Goal: Task Accomplishment & Management: Complete application form

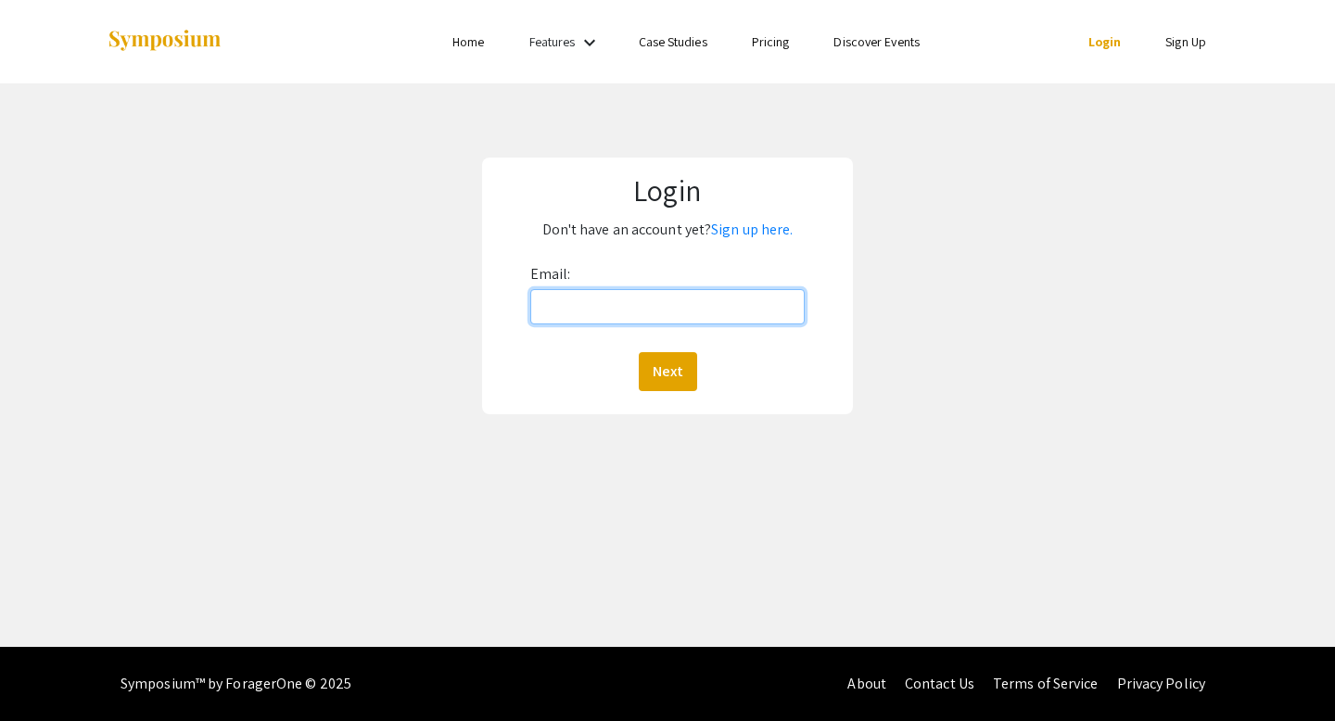
click at [604, 300] on input "Email:" at bounding box center [667, 306] width 275 height 35
type input "[EMAIL_ADDRESS][DOMAIN_NAME]"
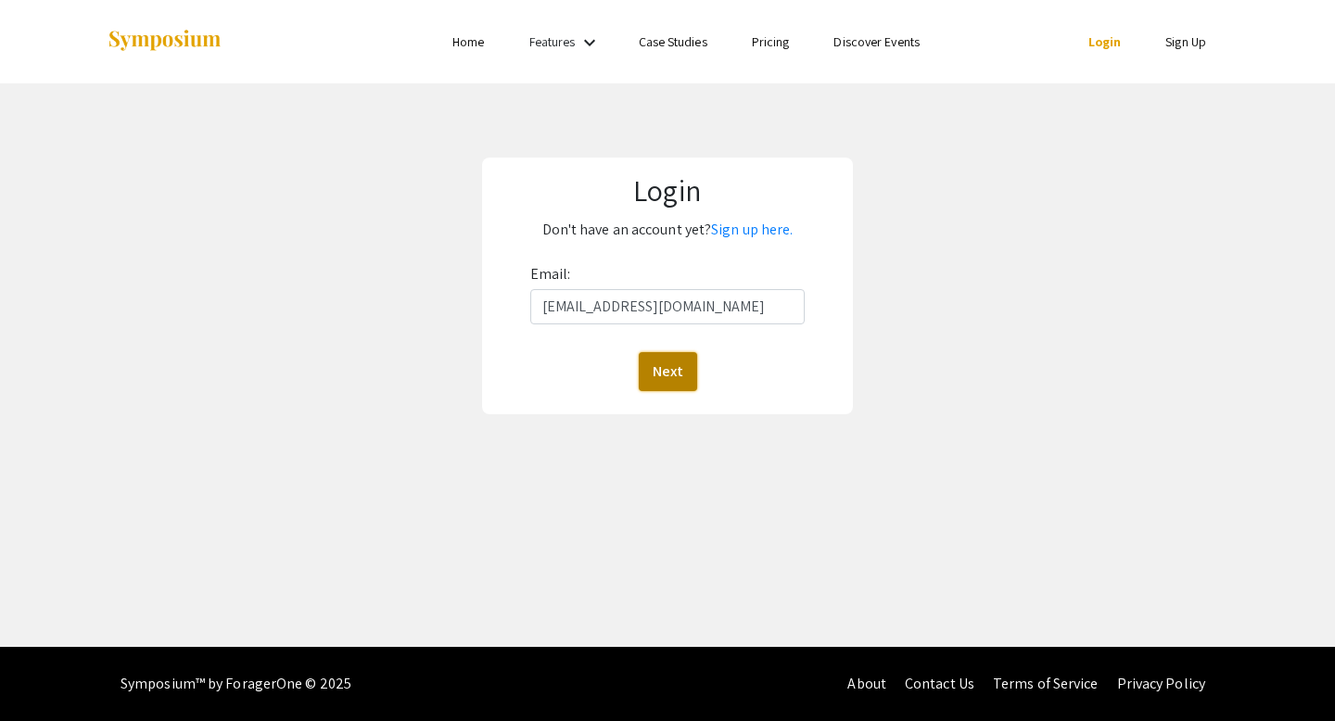
click at [665, 365] on button "Next" at bounding box center [668, 371] width 58 height 39
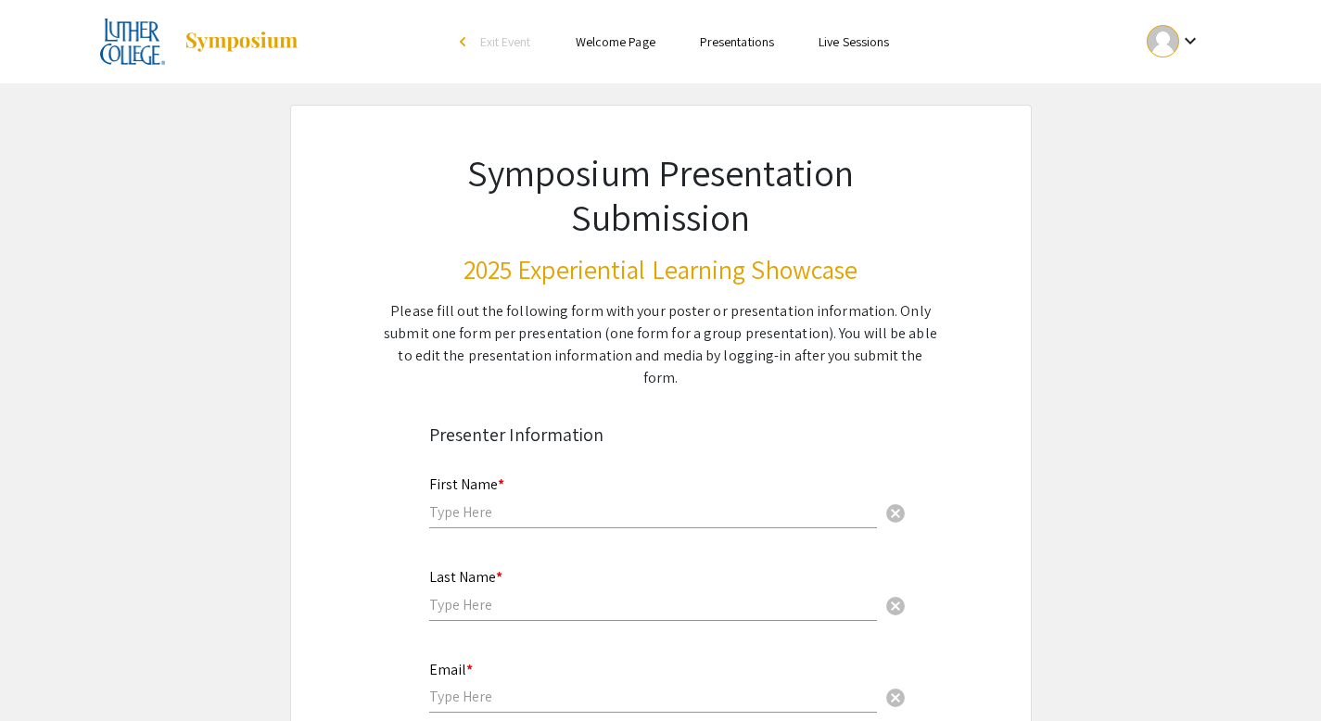
click at [581, 502] on input "text" at bounding box center [653, 511] width 448 height 19
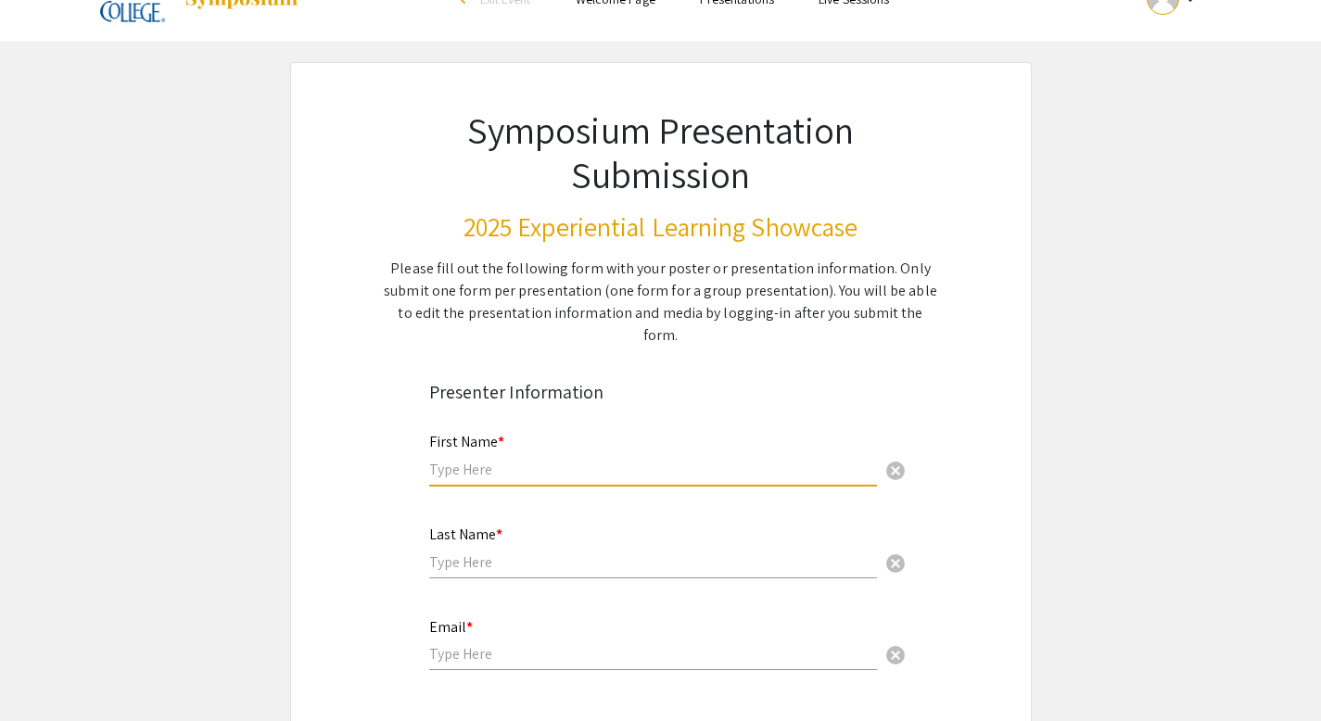
scroll to position [46, 0]
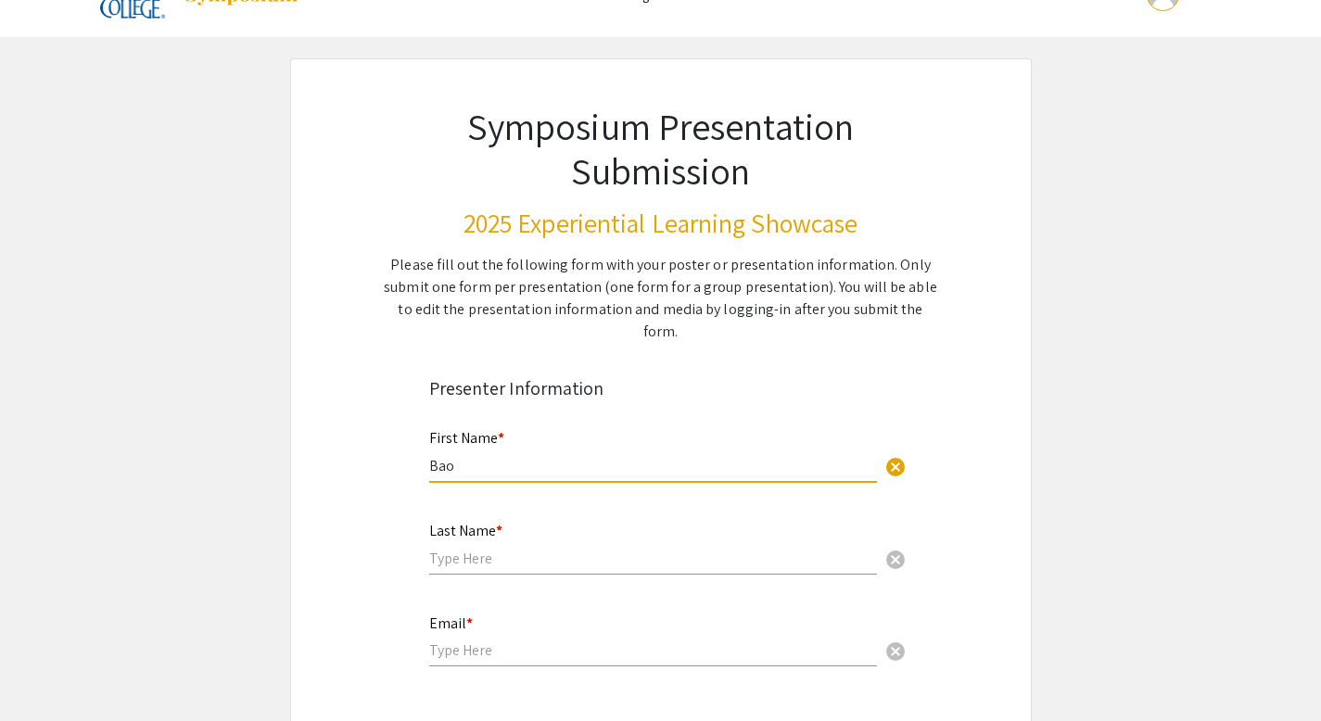
type input "Bao"
click at [457, 549] on input "text" at bounding box center [653, 558] width 448 height 19
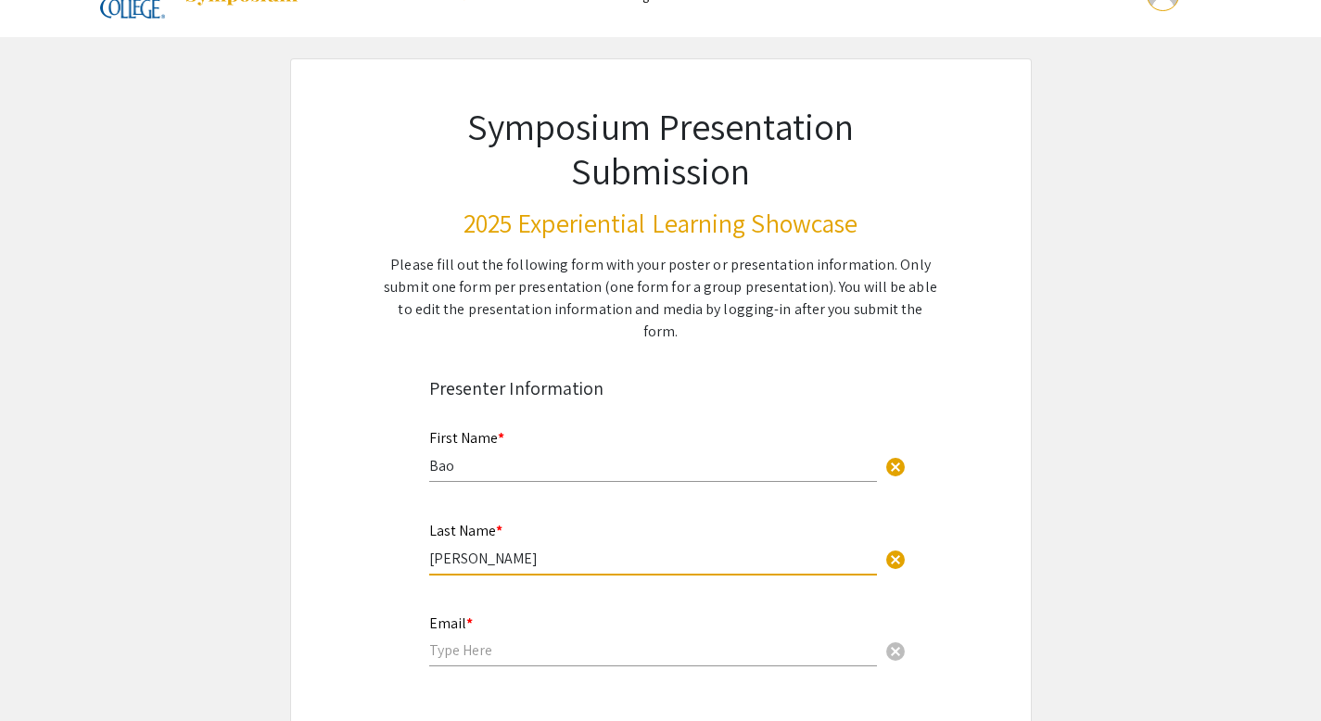
type input "Nguyen"
click at [467, 640] on input "email" at bounding box center [653, 649] width 448 height 19
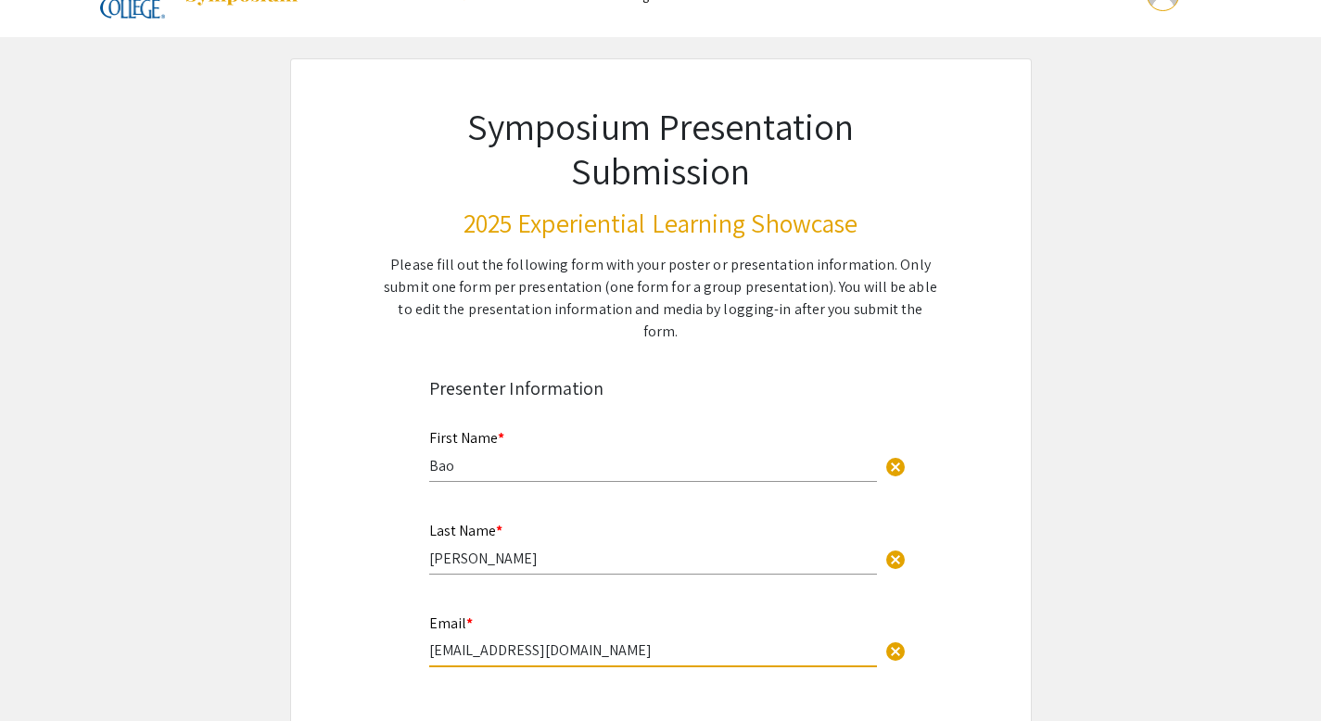
type input "[EMAIL_ADDRESS][DOMAIN_NAME]"
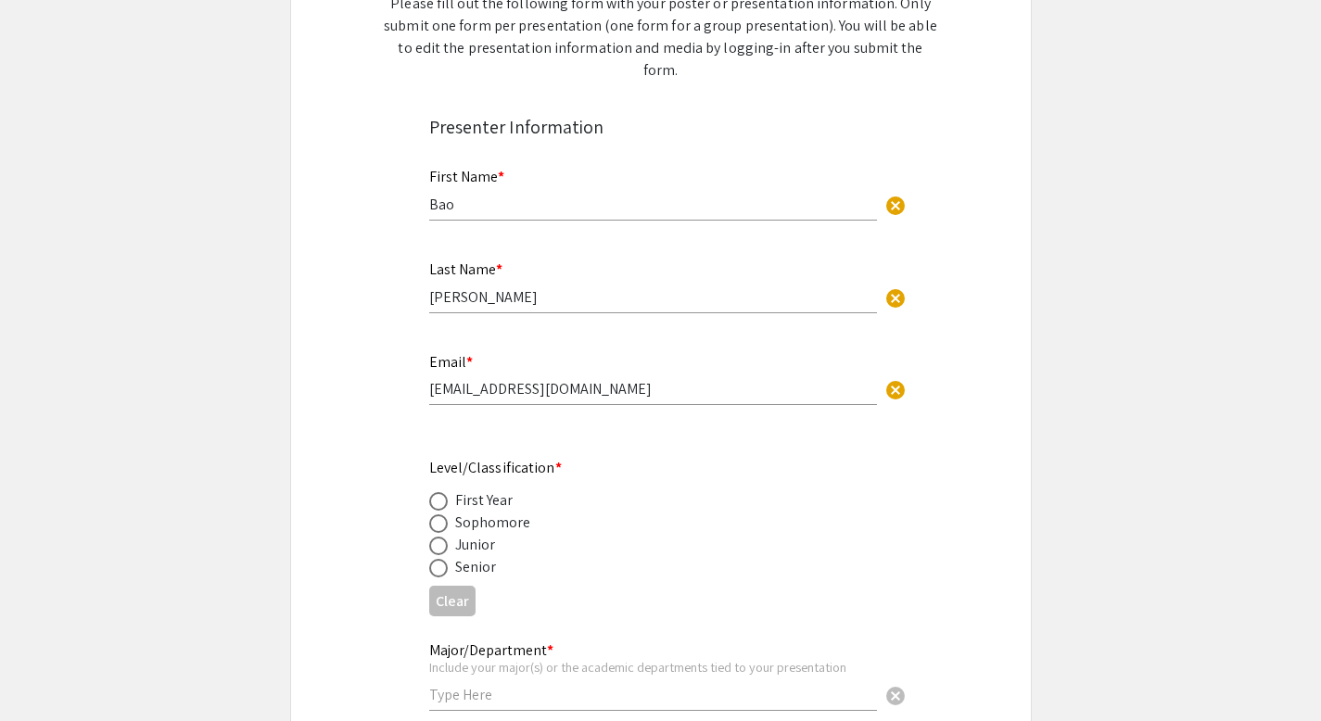
scroll to position [343, 0]
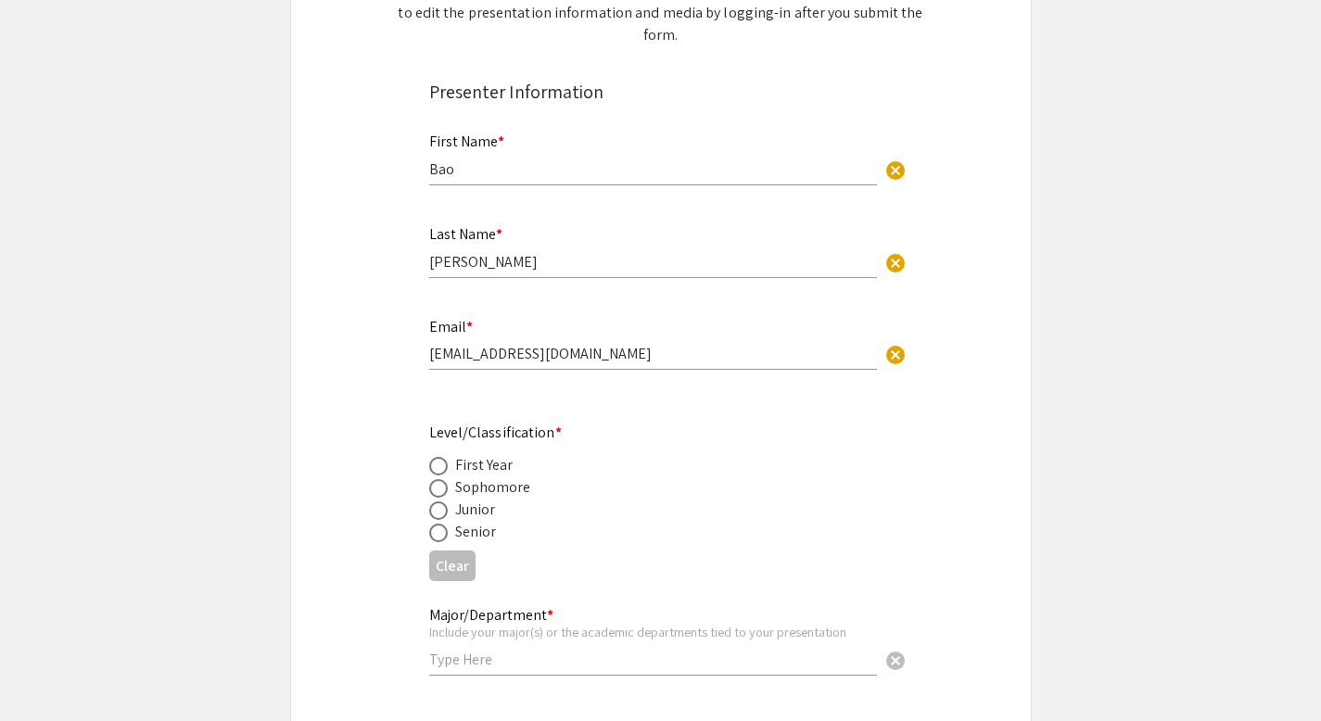
click at [437, 524] on span at bounding box center [438, 533] width 19 height 19
click at [437, 524] on input "radio" at bounding box center [438, 533] width 19 height 19
radio input "true"
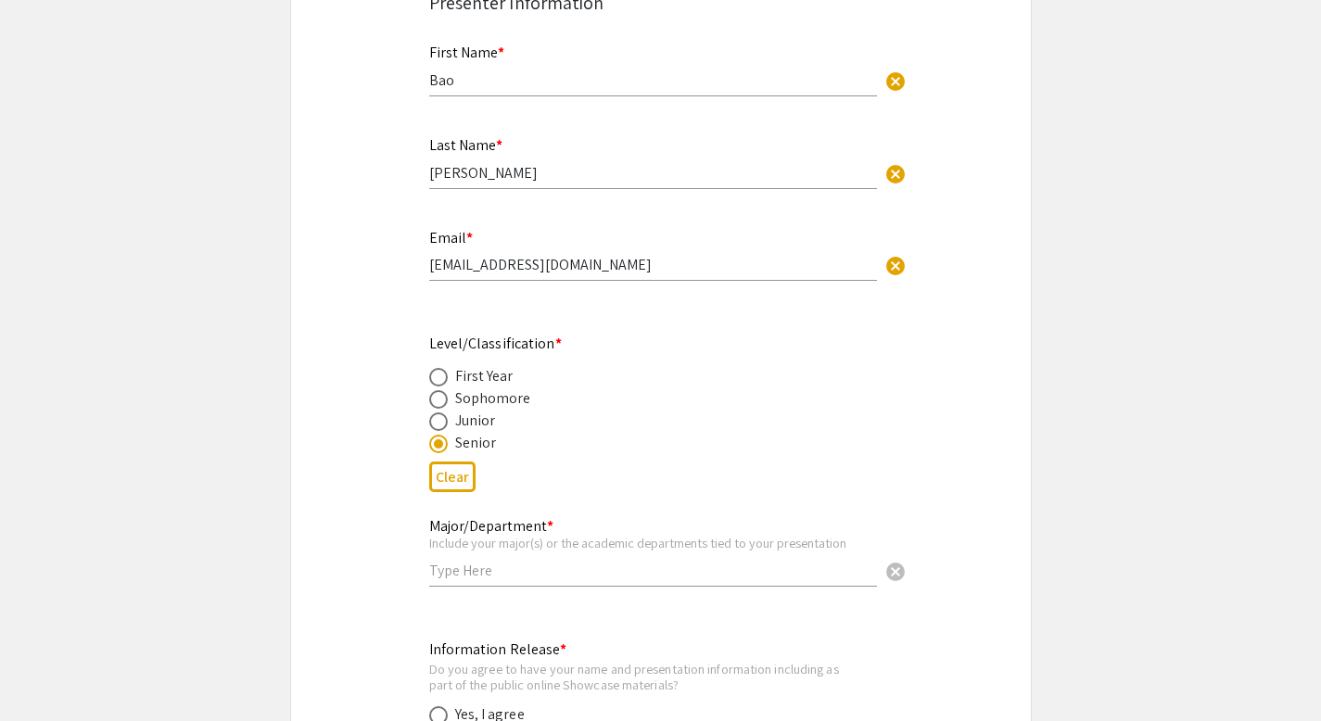
scroll to position [448, 0]
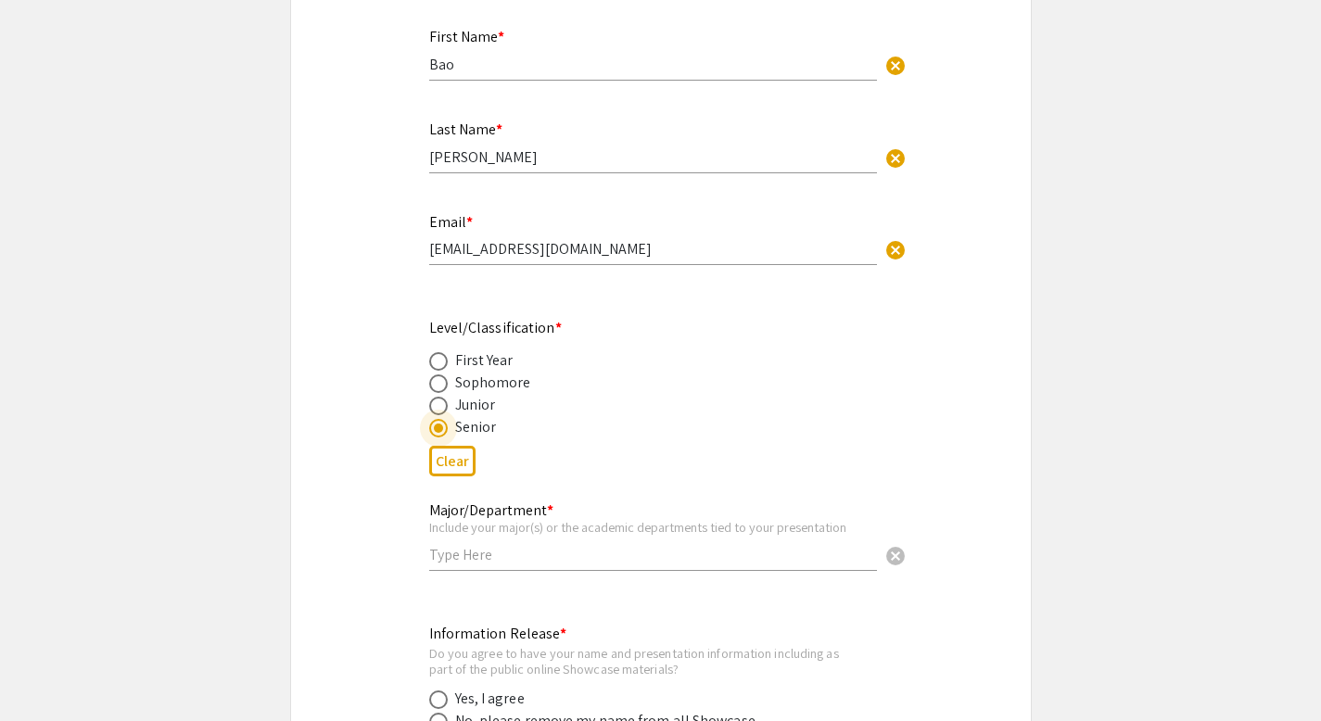
click at [458, 545] on input "text" at bounding box center [653, 554] width 448 height 19
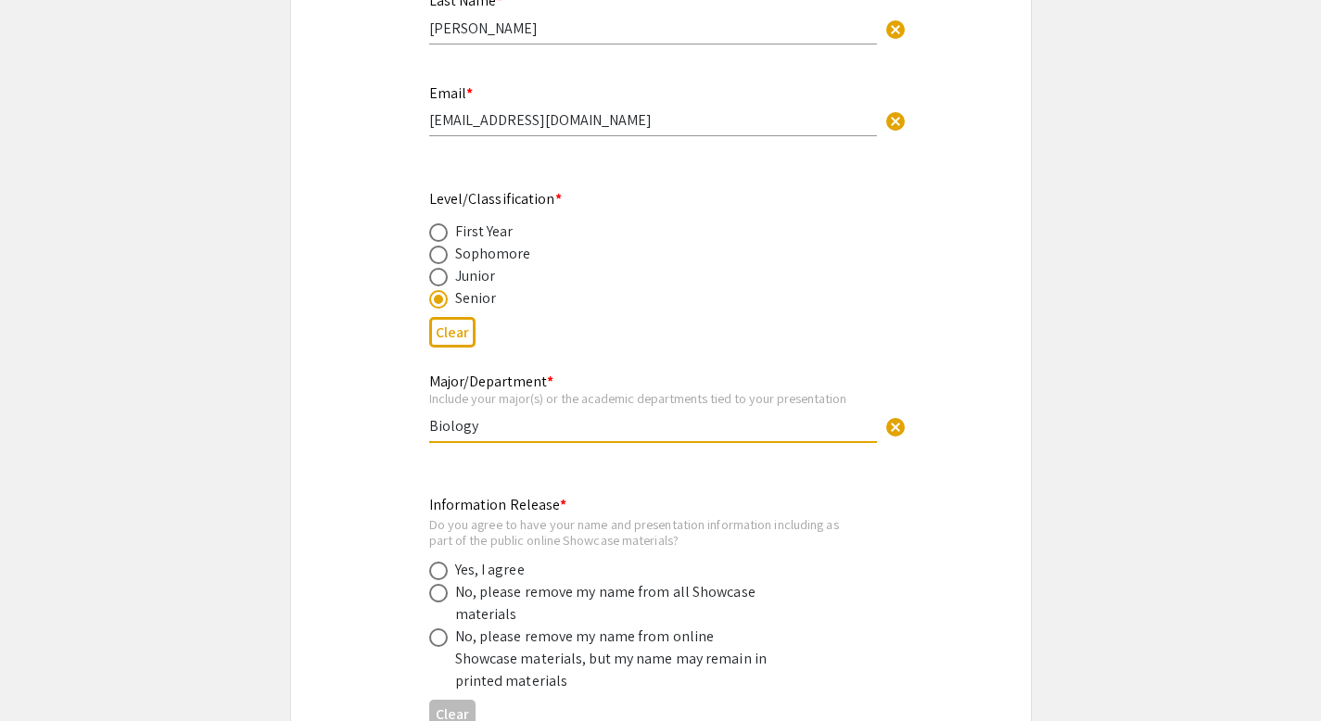
scroll to position [679, 0]
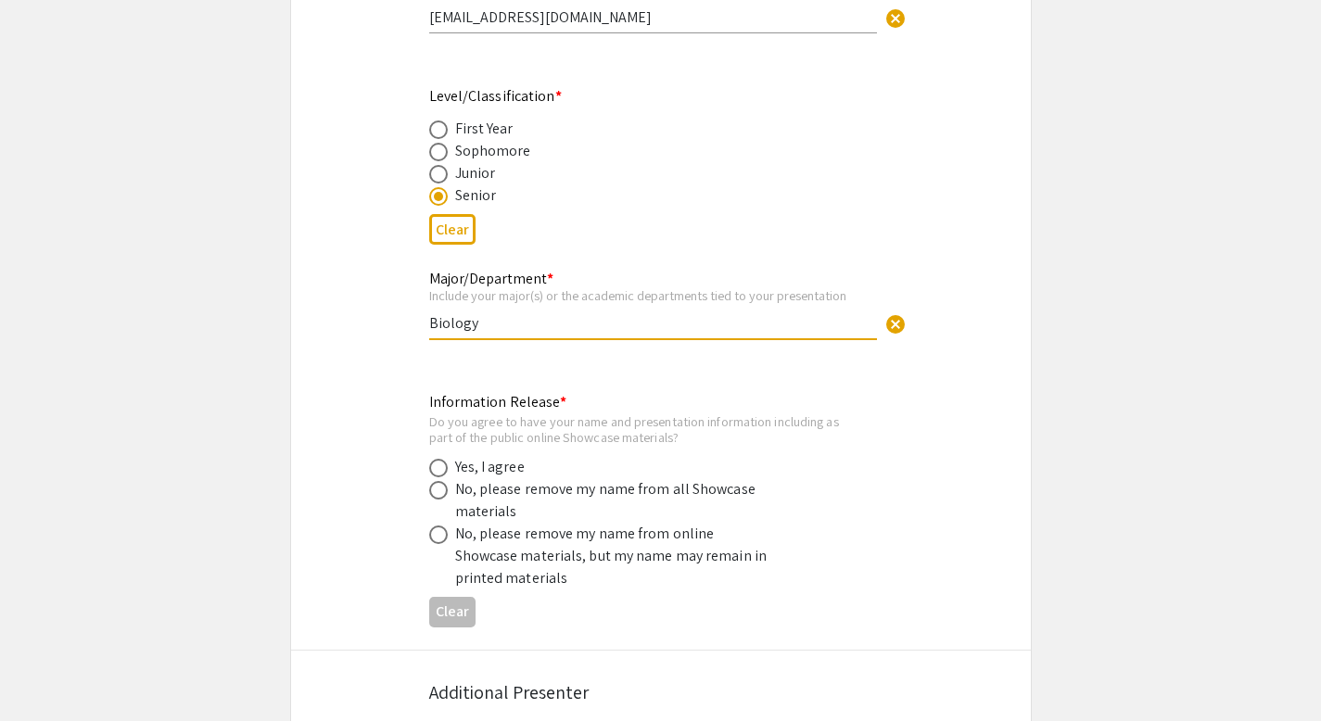
type input "Biology"
click at [486, 456] on div "Yes, I agree" at bounding box center [490, 467] width 70 height 22
click at [435, 459] on span at bounding box center [438, 468] width 19 height 19
click at [435, 459] on input "radio" at bounding box center [438, 468] width 19 height 19
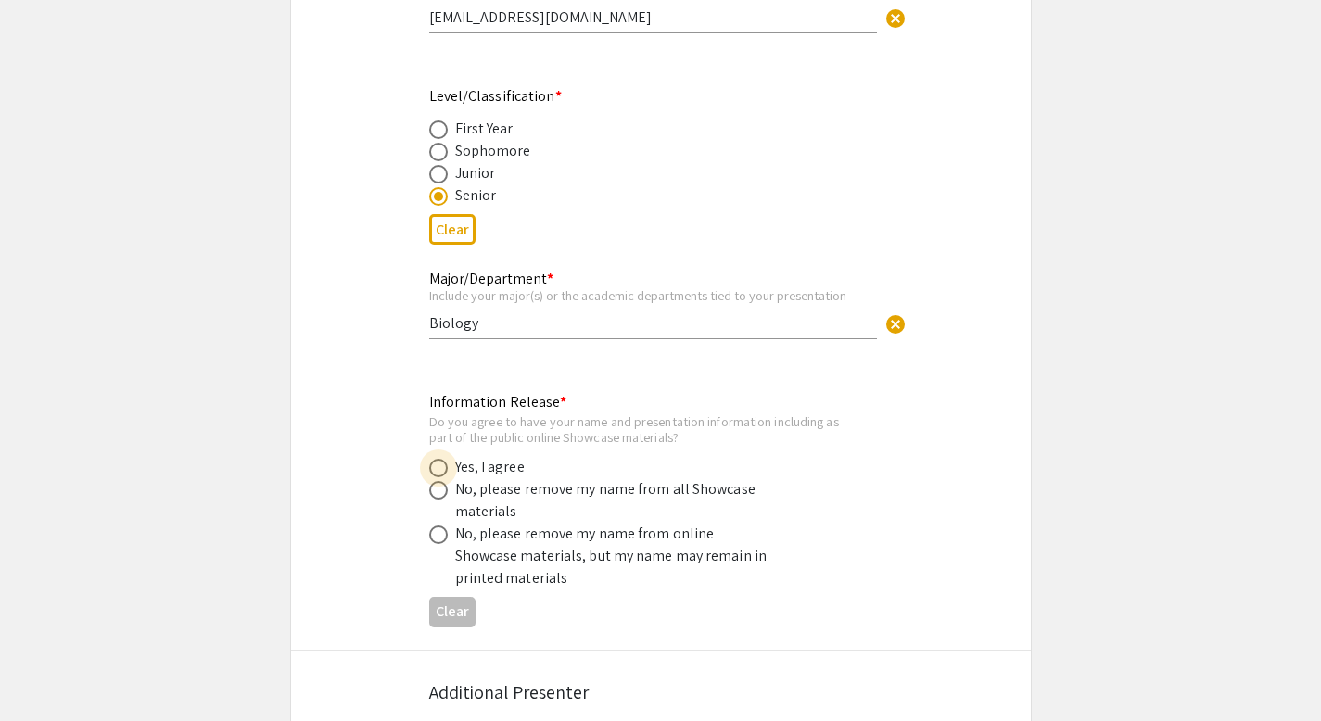
radio input "true"
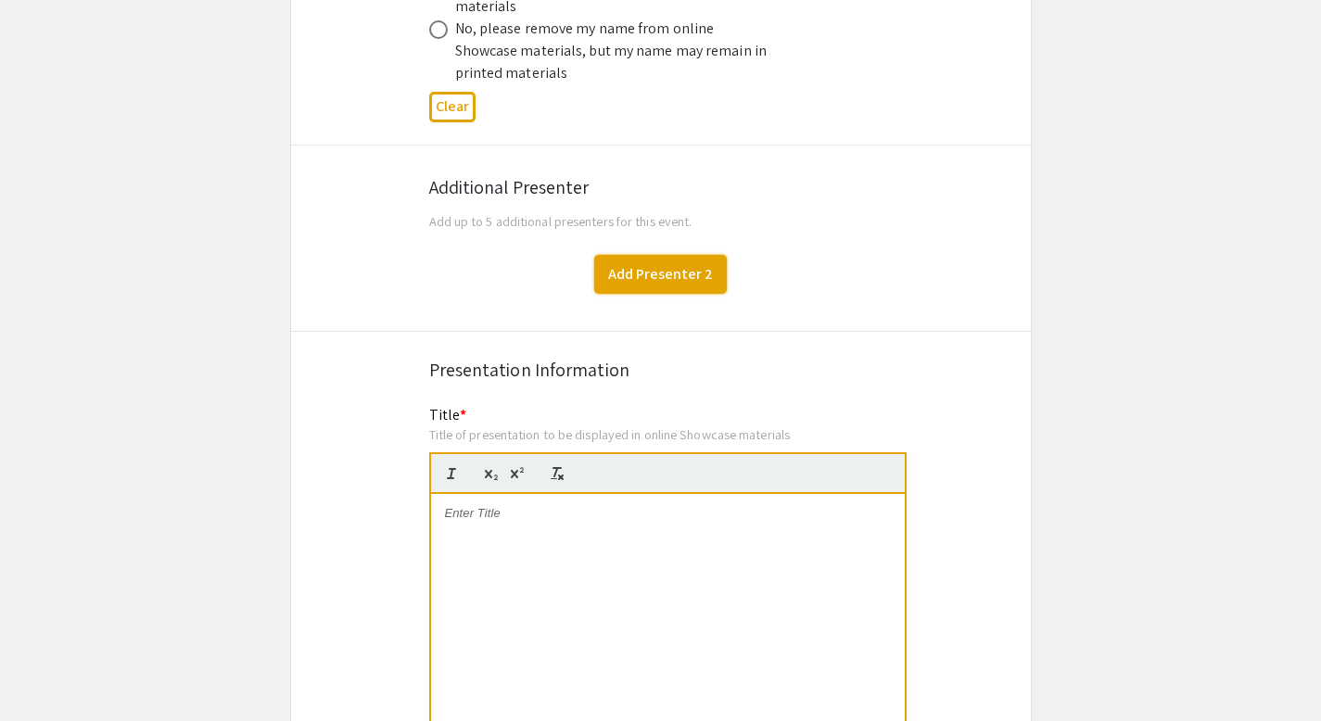
click at [665, 260] on button "Add Presenter 2" at bounding box center [660, 274] width 133 height 39
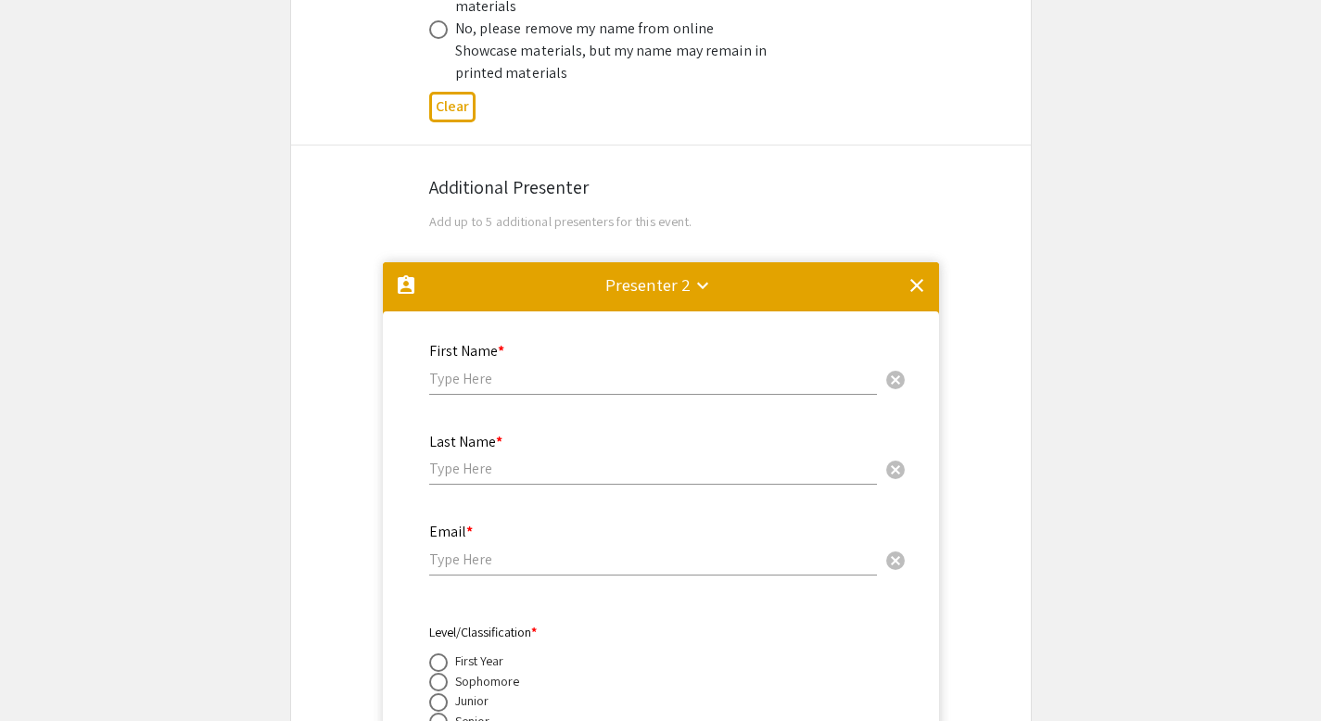
scroll to position [1426, 0]
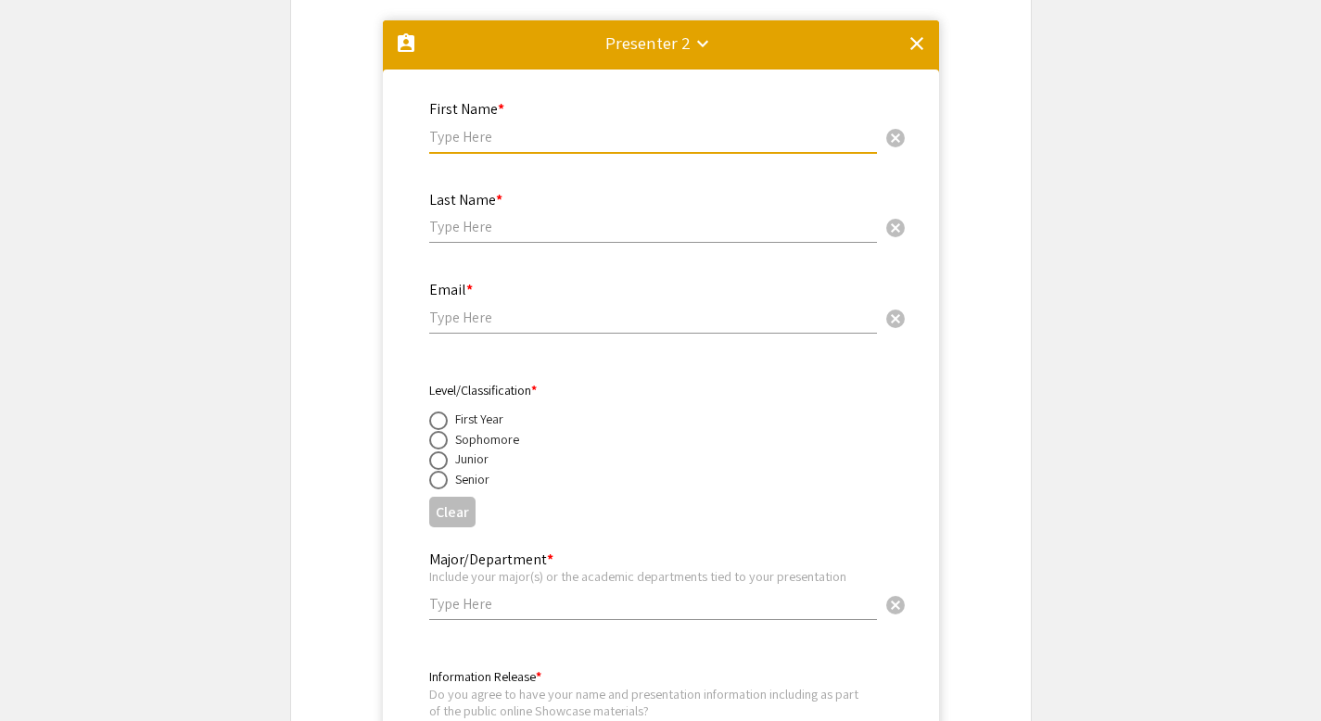
click at [576, 127] on input "text" at bounding box center [653, 136] width 448 height 19
type input "Timothy"
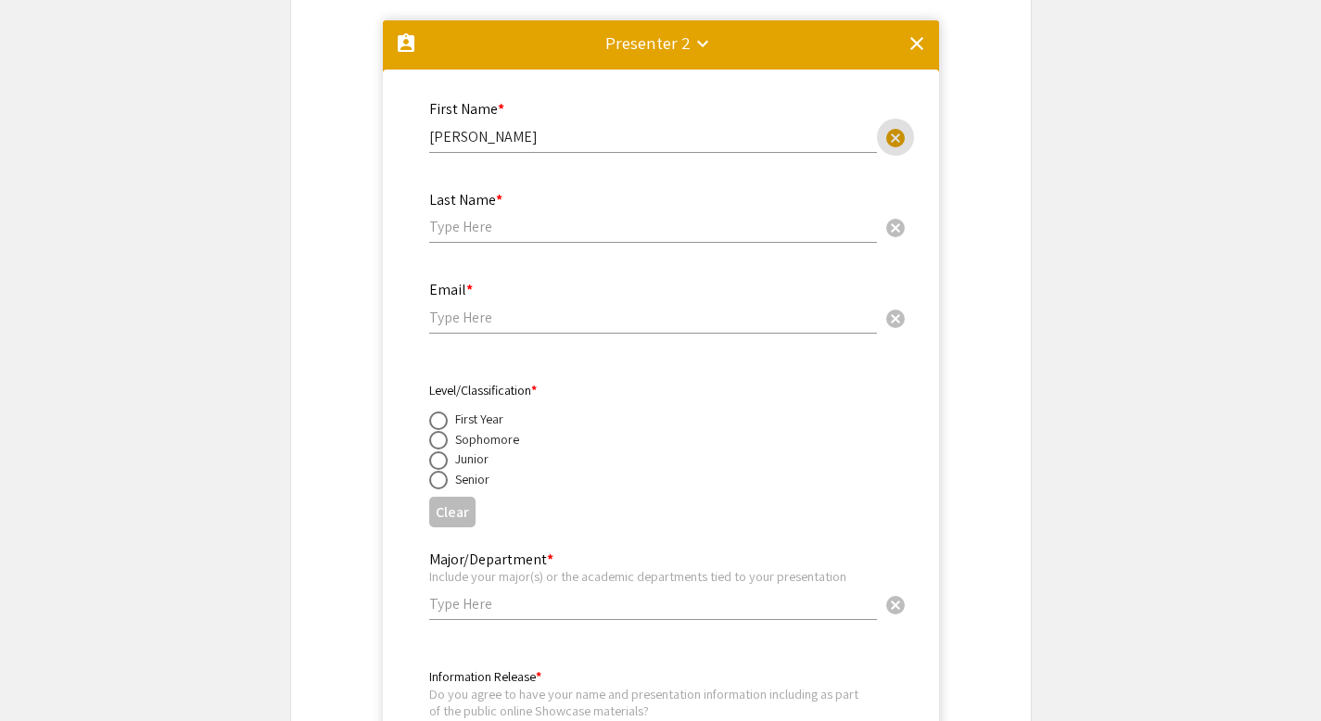
click at [543, 217] on input "text" at bounding box center [653, 226] width 448 height 19
type input "Munce"
click at [524, 308] on input "email" at bounding box center [653, 317] width 448 height 19
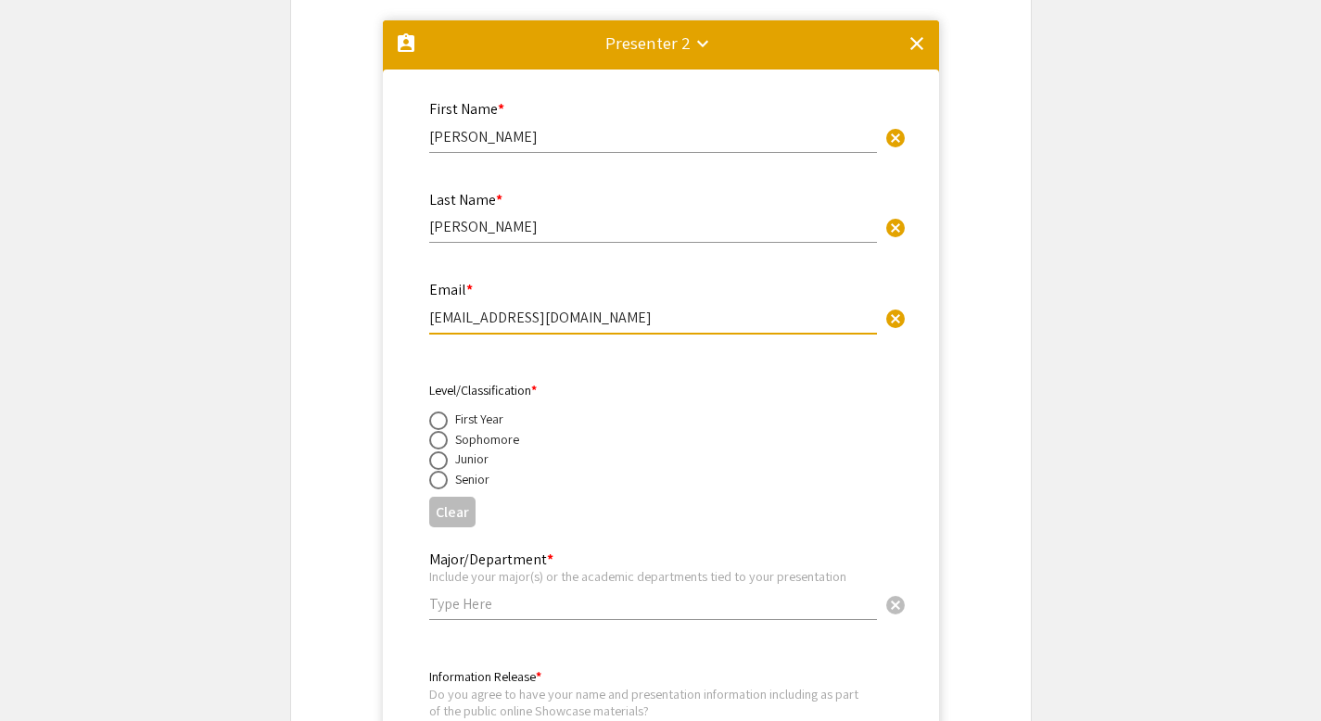
type input "muncti01@luther.edu"
click at [501, 430] on div "Sophomore" at bounding box center [487, 439] width 64 height 19
click at [438, 431] on span at bounding box center [438, 440] width 19 height 19
click at [438, 431] on input "radio" at bounding box center [438, 440] width 19 height 19
radio input "true"
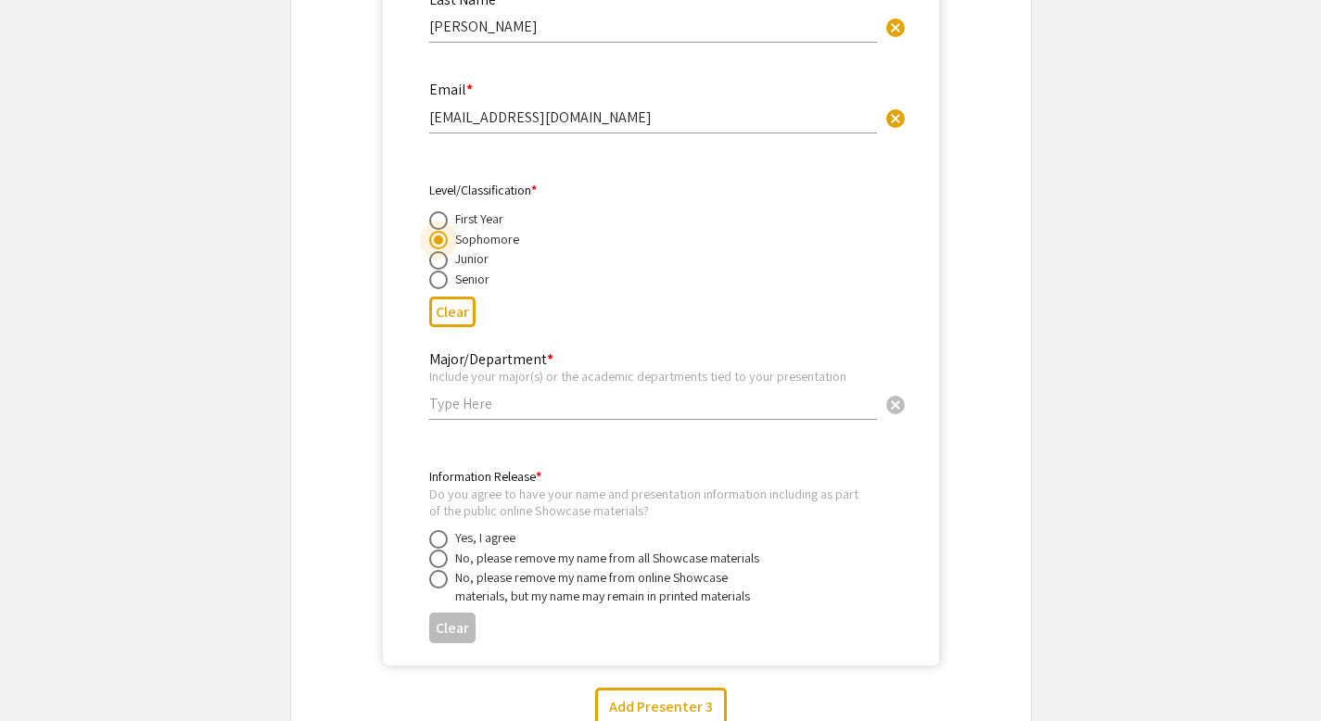
scroll to position [1650, 0]
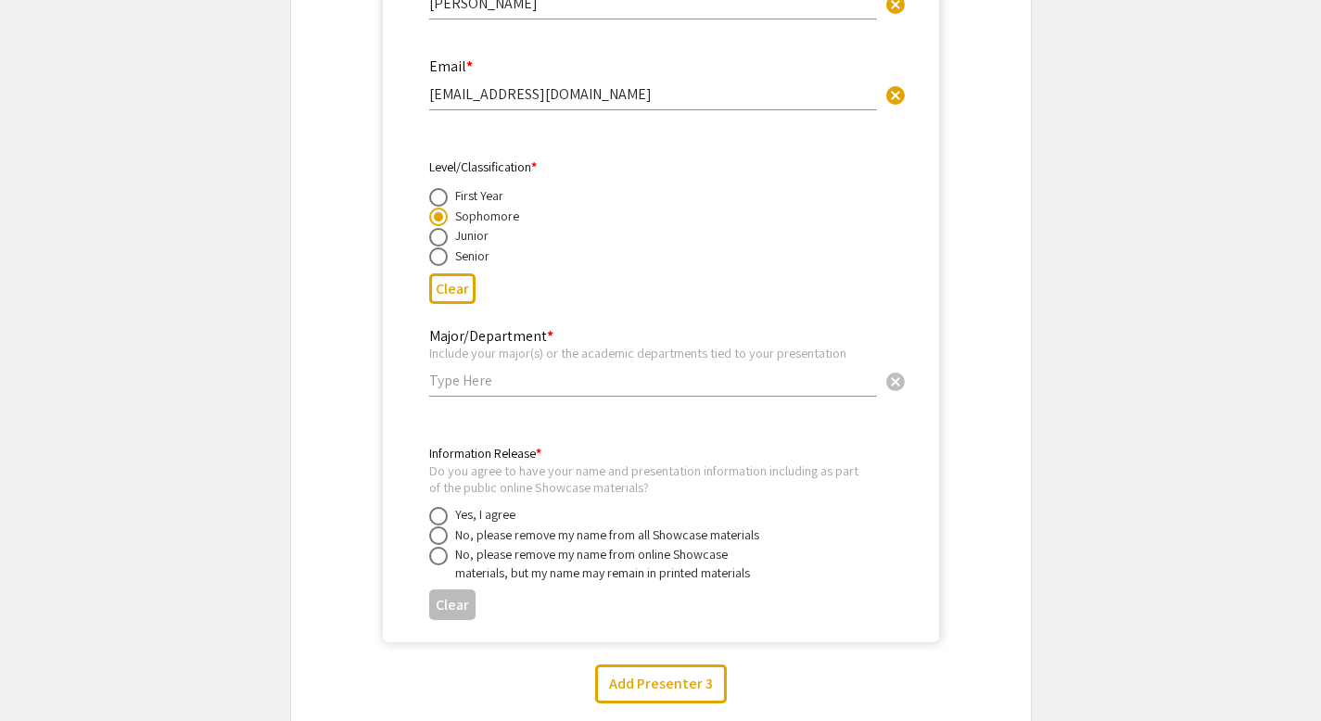
click at [494, 372] on div "Major/Department * Include your major(s) or the academic departments tied to yo…" at bounding box center [653, 353] width 448 height 86
click at [479, 371] on input "text" at bounding box center [653, 380] width 448 height 19
type input "Biology"
click at [433, 507] on span at bounding box center [438, 516] width 19 height 19
click at [433, 507] on input "radio" at bounding box center [438, 516] width 19 height 19
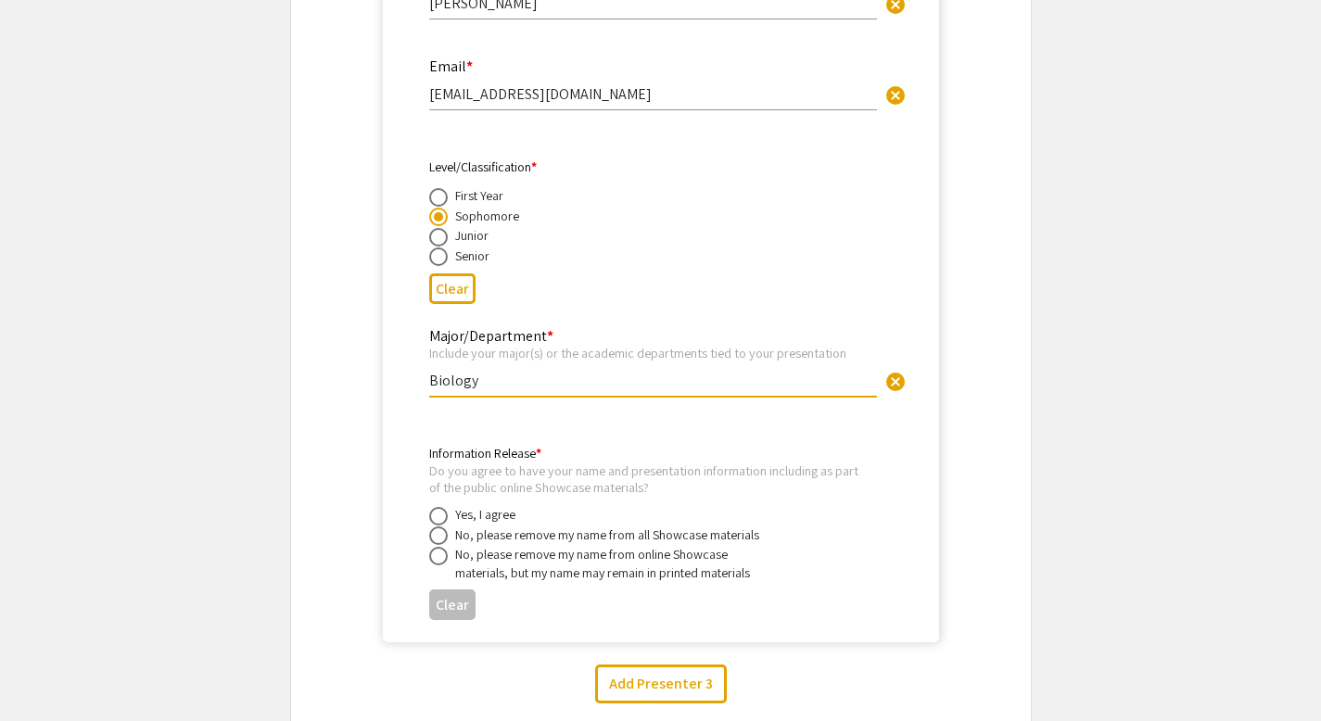
radio input "true"
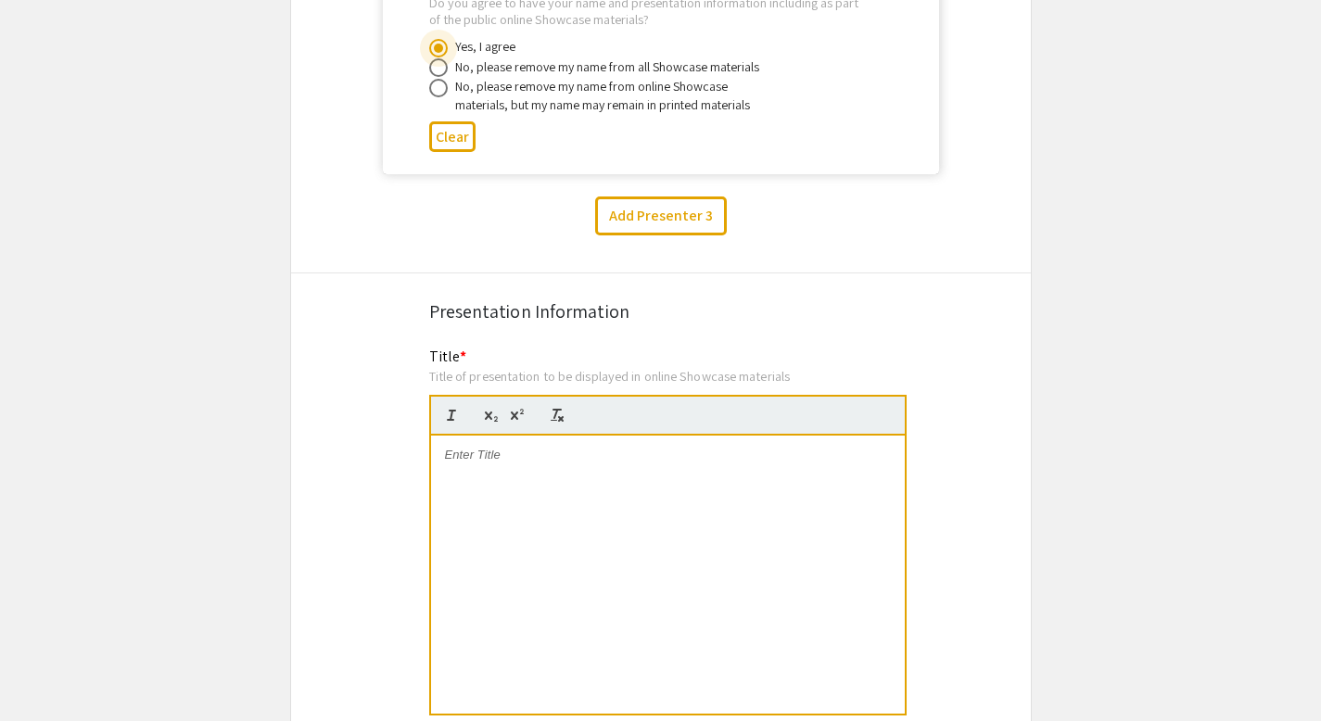
click at [525, 479] on div at bounding box center [668, 575] width 474 height 278
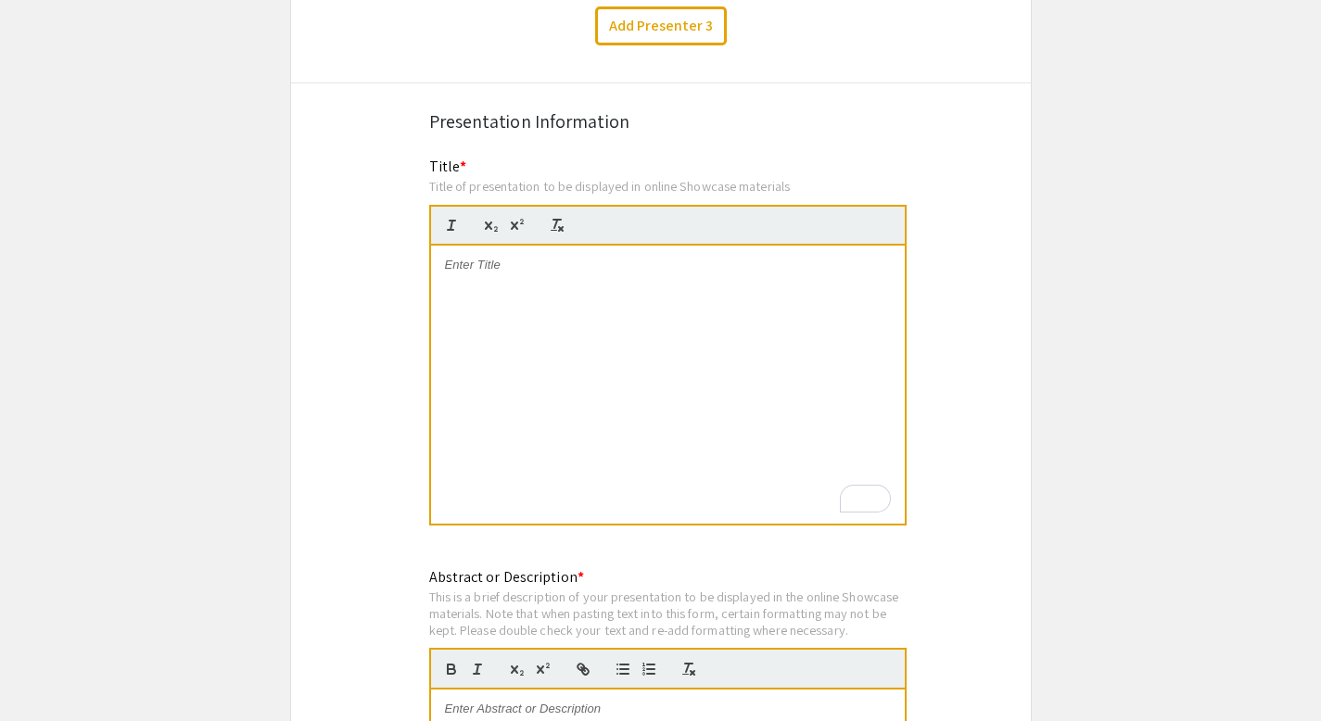
scroll to position [2306, 0]
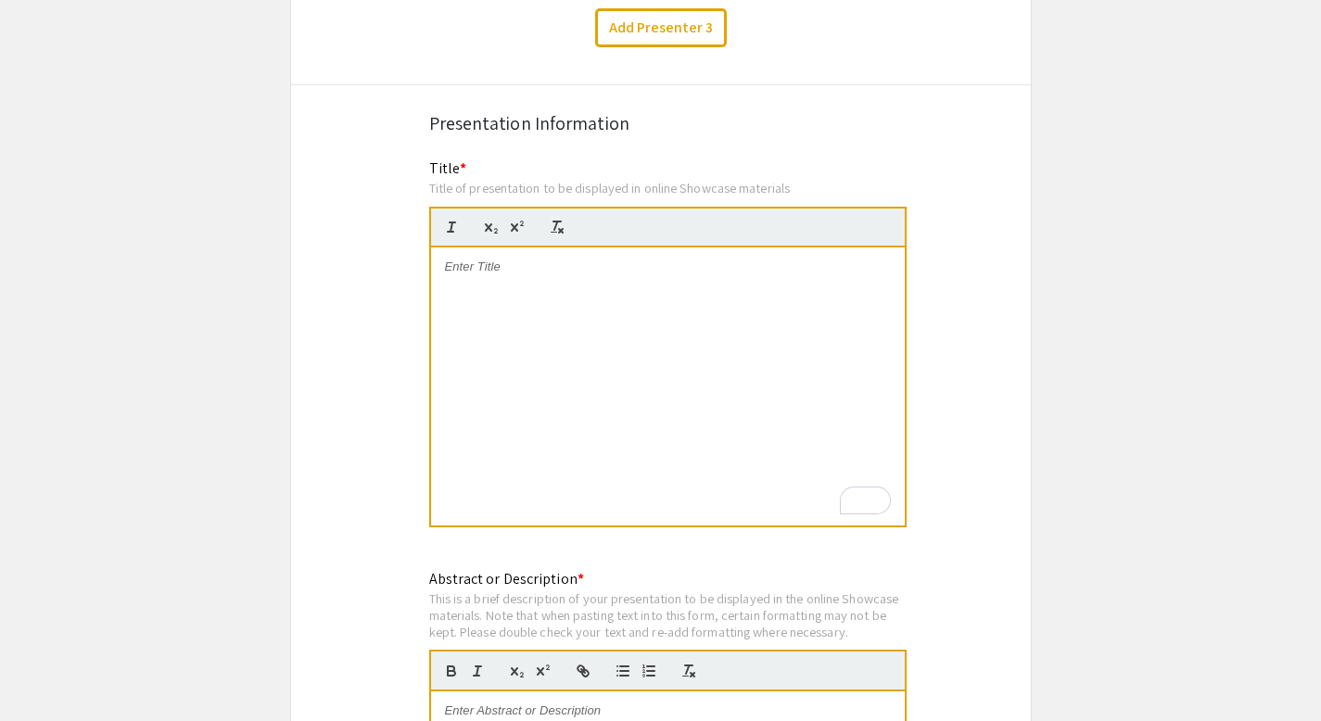
click at [550, 260] on div "To enrich screen reader interactions, please activate Accessibility in Grammarl…" at bounding box center [668, 386] width 474 height 278
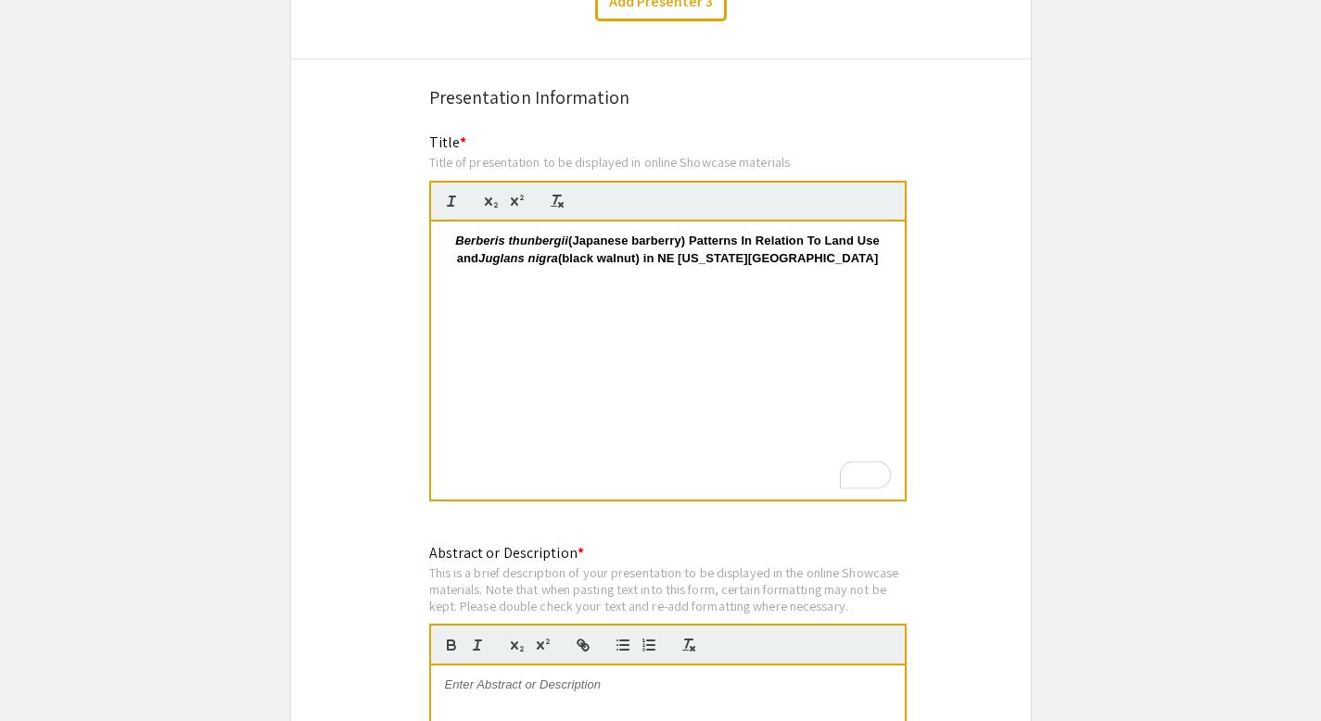
scroll to position [2333, 0]
click at [455, 233] on em "Berberis thunbergii" at bounding box center [511, 240] width 113 height 14
click at [481, 233] on em "Berberis thunbergii" at bounding box center [511, 240] width 113 height 14
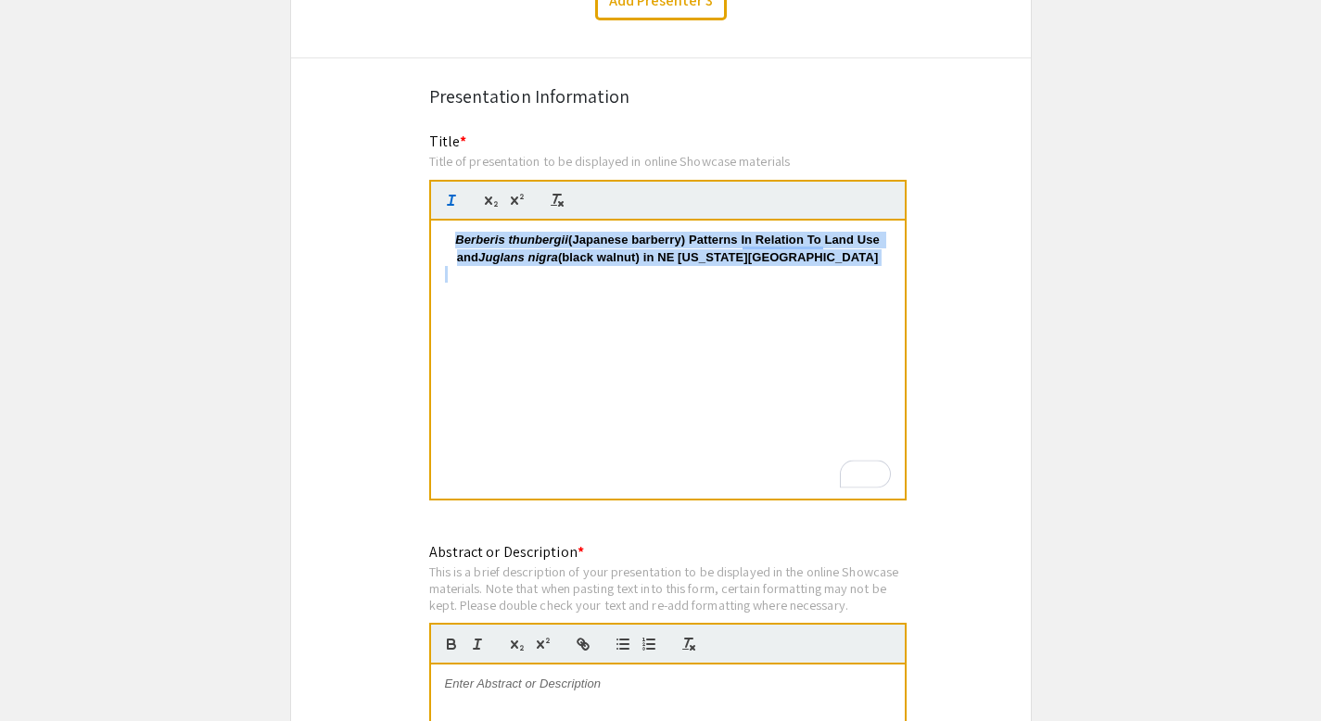
click at [481, 233] on em "Berberis thunbergii" at bounding box center [511, 240] width 113 height 14
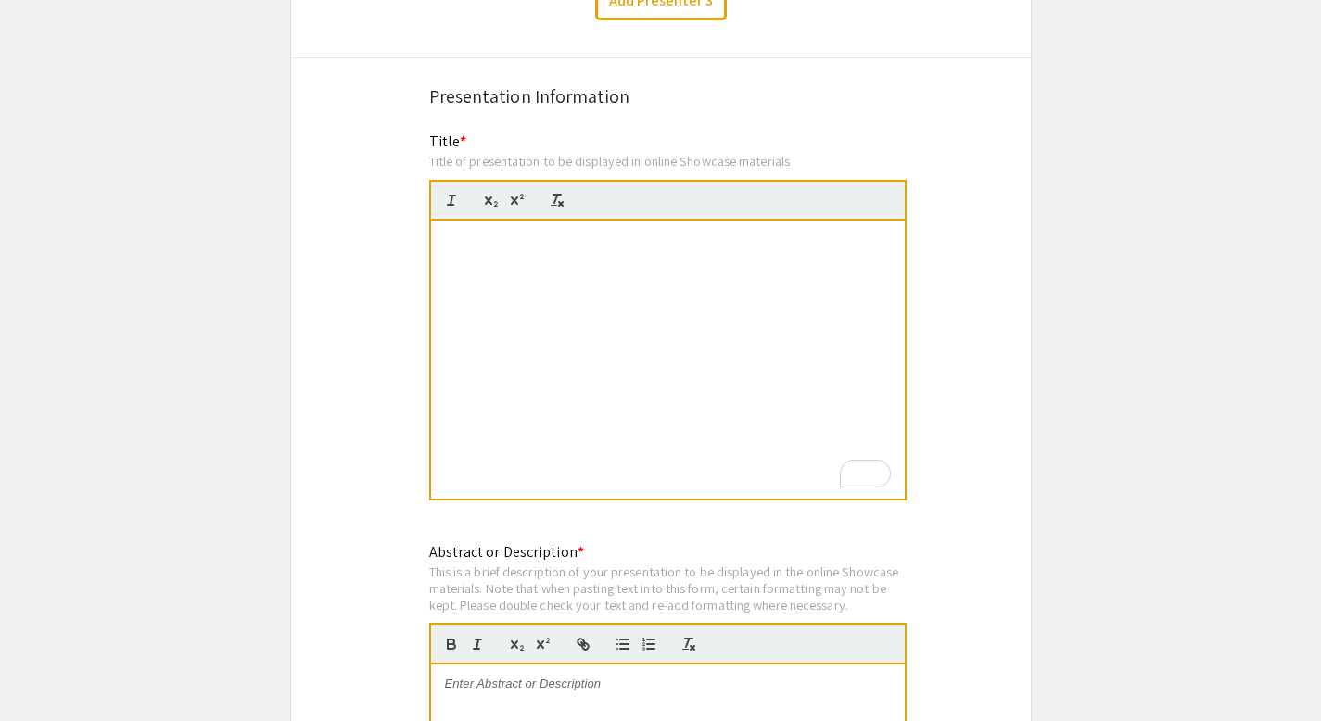
scroll to position [0, 0]
click at [334, 408] on div "Symposium Presentation Submission 2025 Experiential Learning Showcase Please fi…" at bounding box center [660, 409] width 741 height 5274
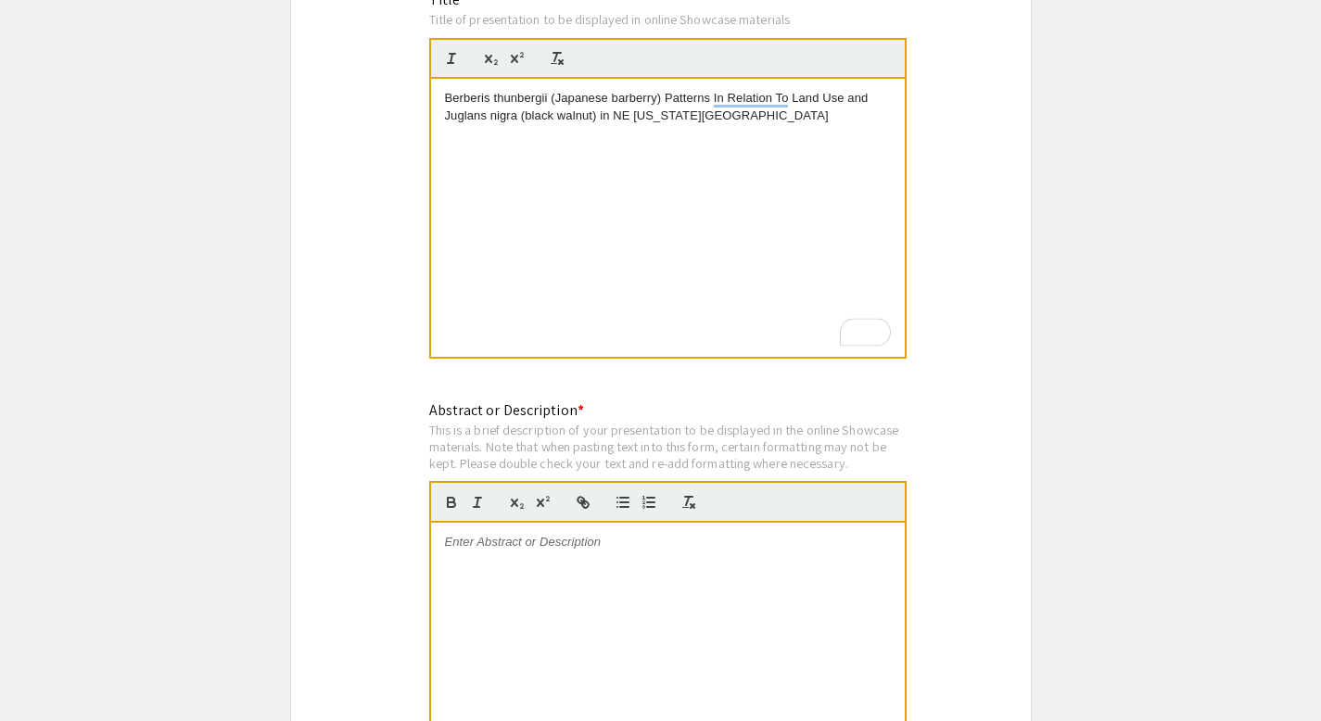
click at [487, 534] on p "To enrich screen reader interactions, please activate Accessibility in Grammarl…" at bounding box center [668, 542] width 446 height 17
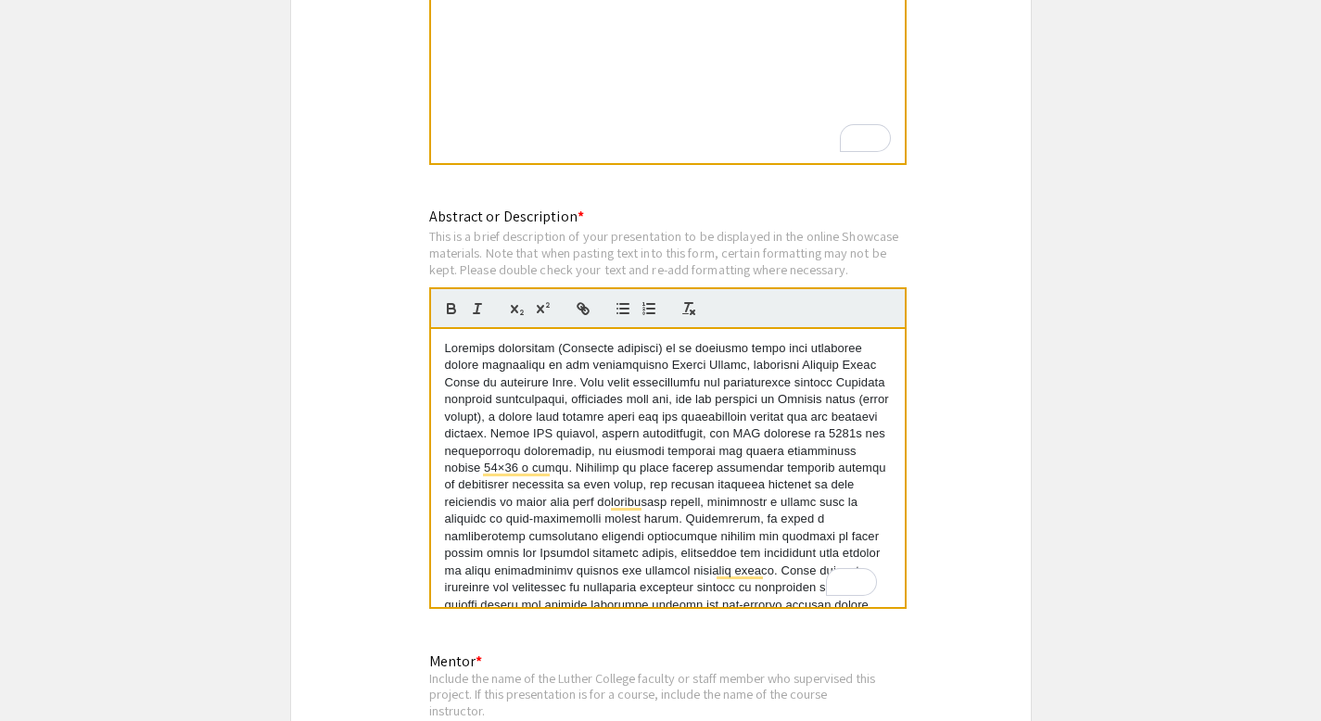
scroll to position [2661, 0]
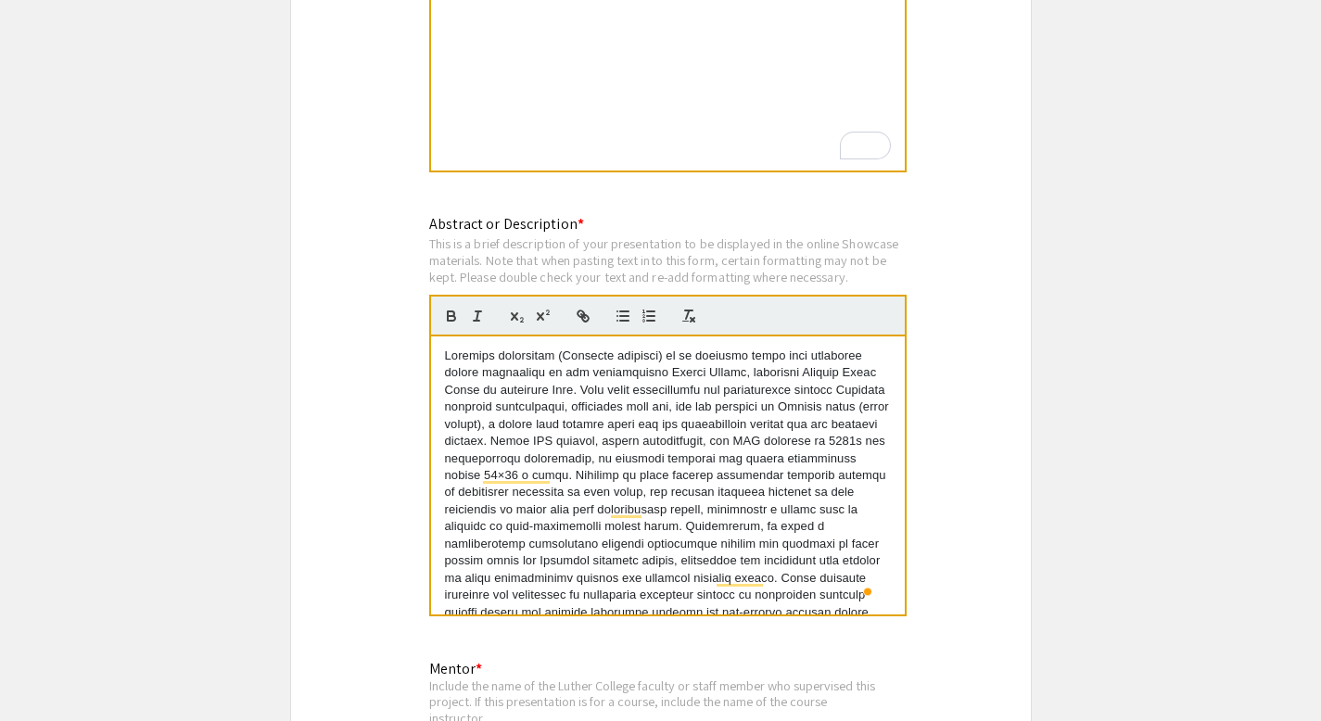
click at [646, 429] on p "To enrich screen reader interactions, please activate Accessibility in Grammarl…" at bounding box center [668, 510] width 446 height 325
click at [691, 360] on p "To enrich screen reader interactions, please activate Accessibility in Grammarl…" at bounding box center [668, 510] width 446 height 325
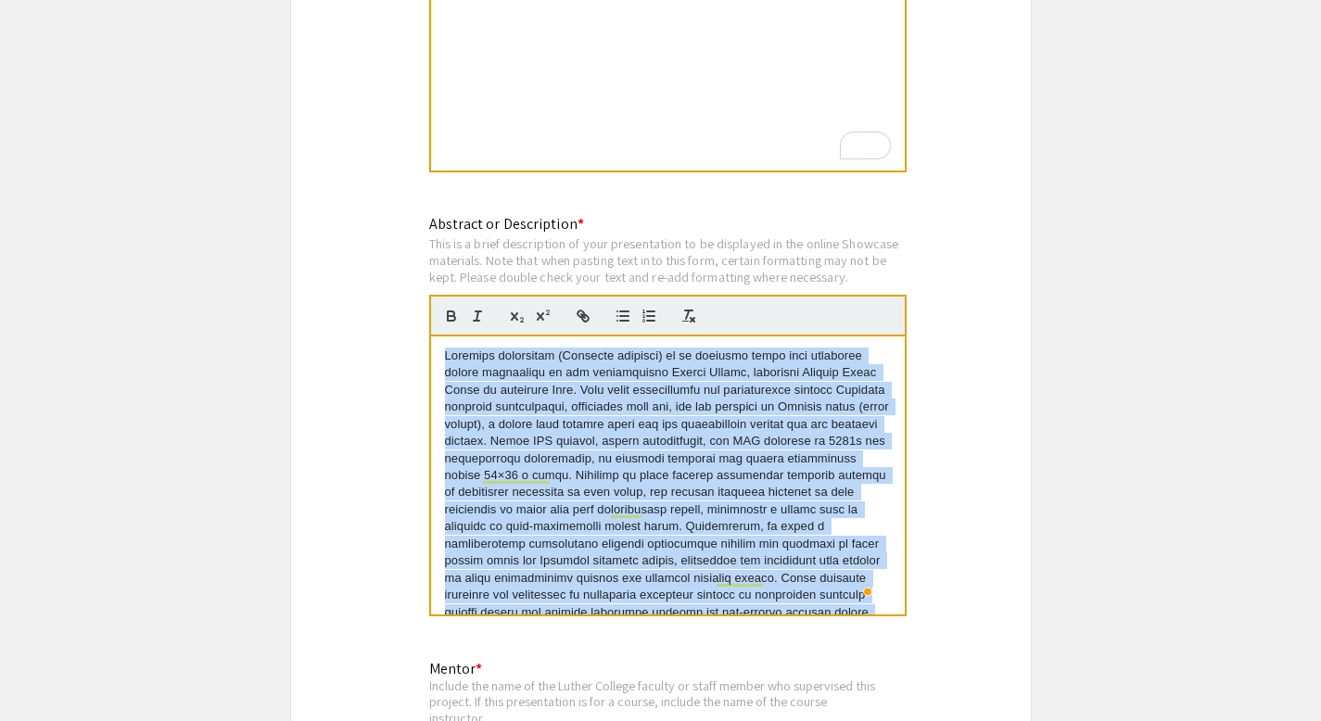
click at [691, 360] on p "To enrich screen reader interactions, please activate Accessibility in Grammarl…" at bounding box center [668, 510] width 446 height 325
click at [691, 466] on p "To enrich screen reader interactions, please activate Accessibility in Grammarl…" at bounding box center [668, 510] width 446 height 325
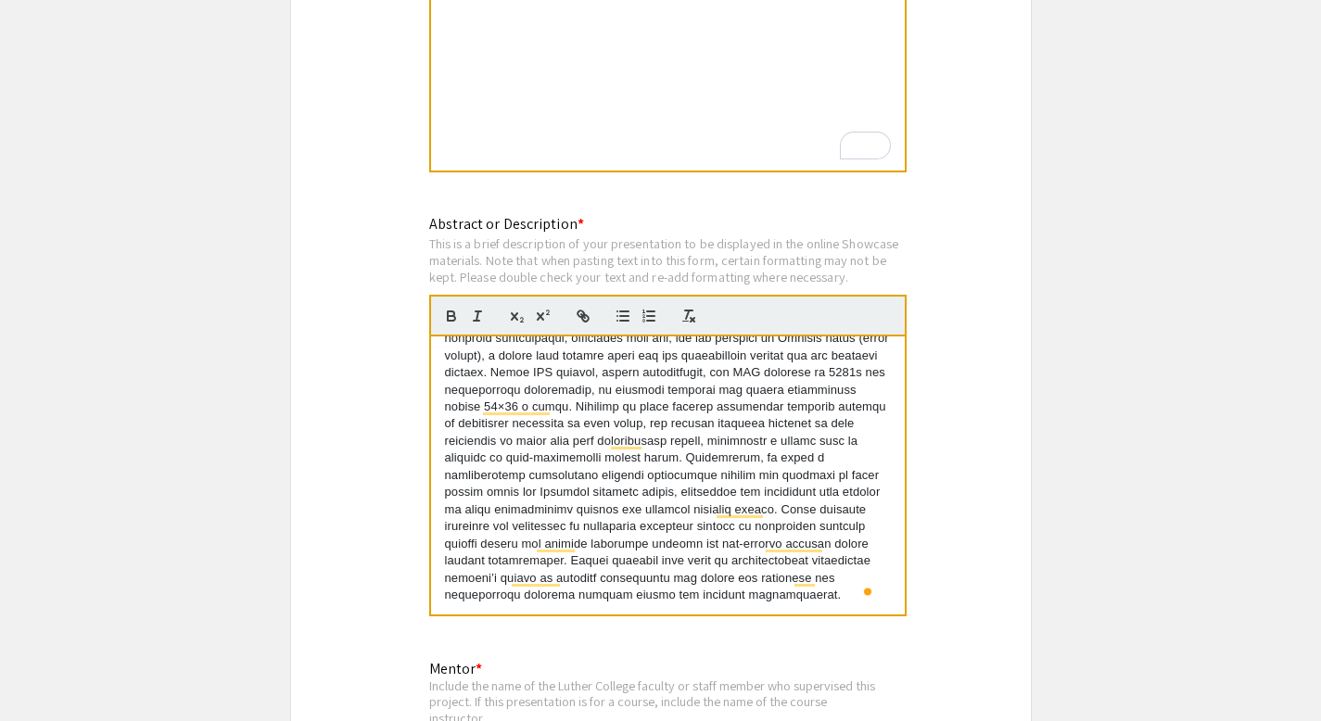
scroll to position [0, 0]
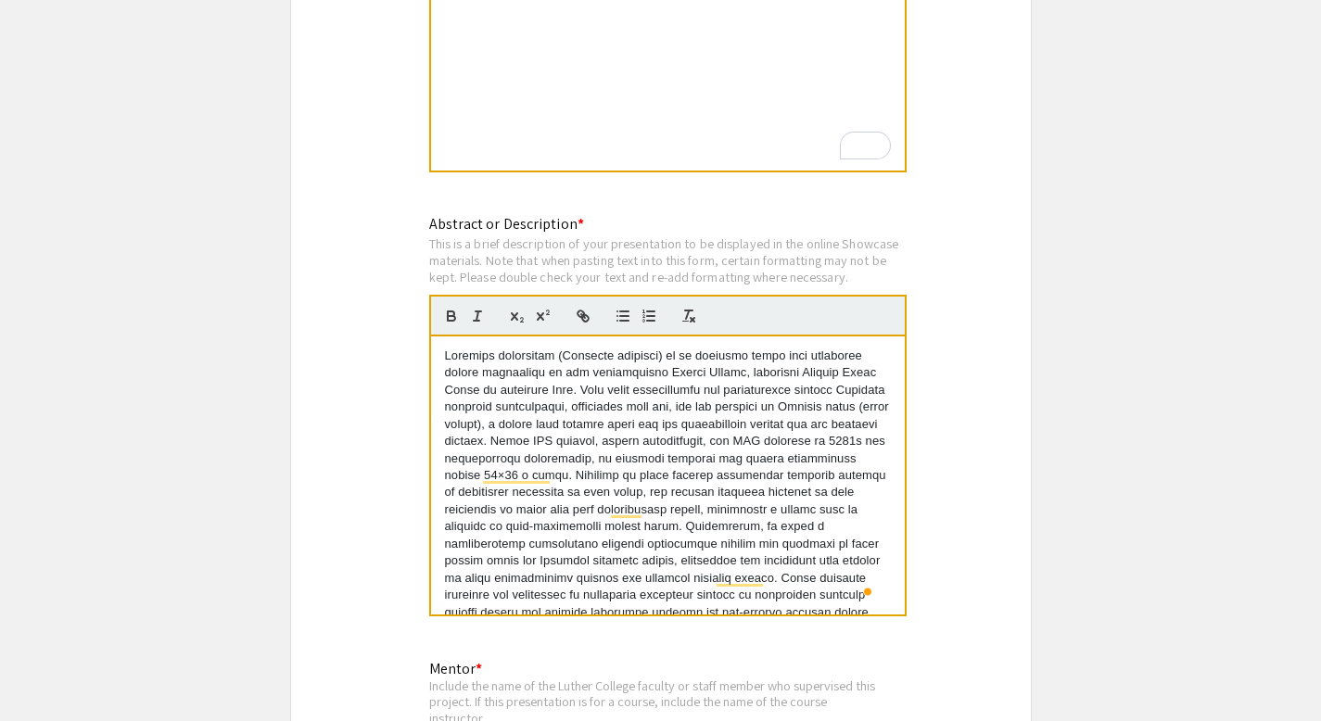
click at [695, 381] on p "To enrich screen reader interactions, please activate Accessibility in Grammarl…" at bounding box center [668, 510] width 446 height 325
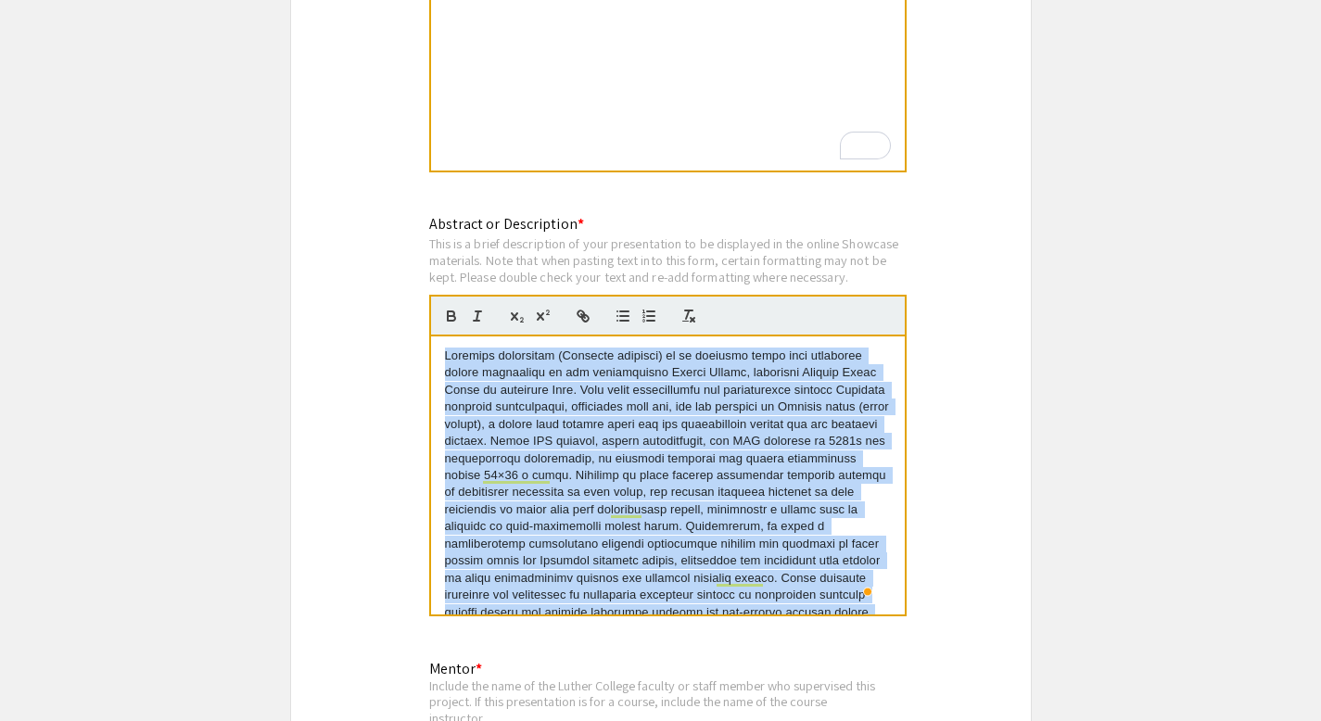
click at [695, 381] on p "To enrich screen reader interactions, please activate Accessibility in Grammarl…" at bounding box center [668, 510] width 446 height 325
click at [710, 365] on p "To enrich screen reader interactions, please activate Accessibility in Grammarl…" at bounding box center [668, 510] width 446 height 325
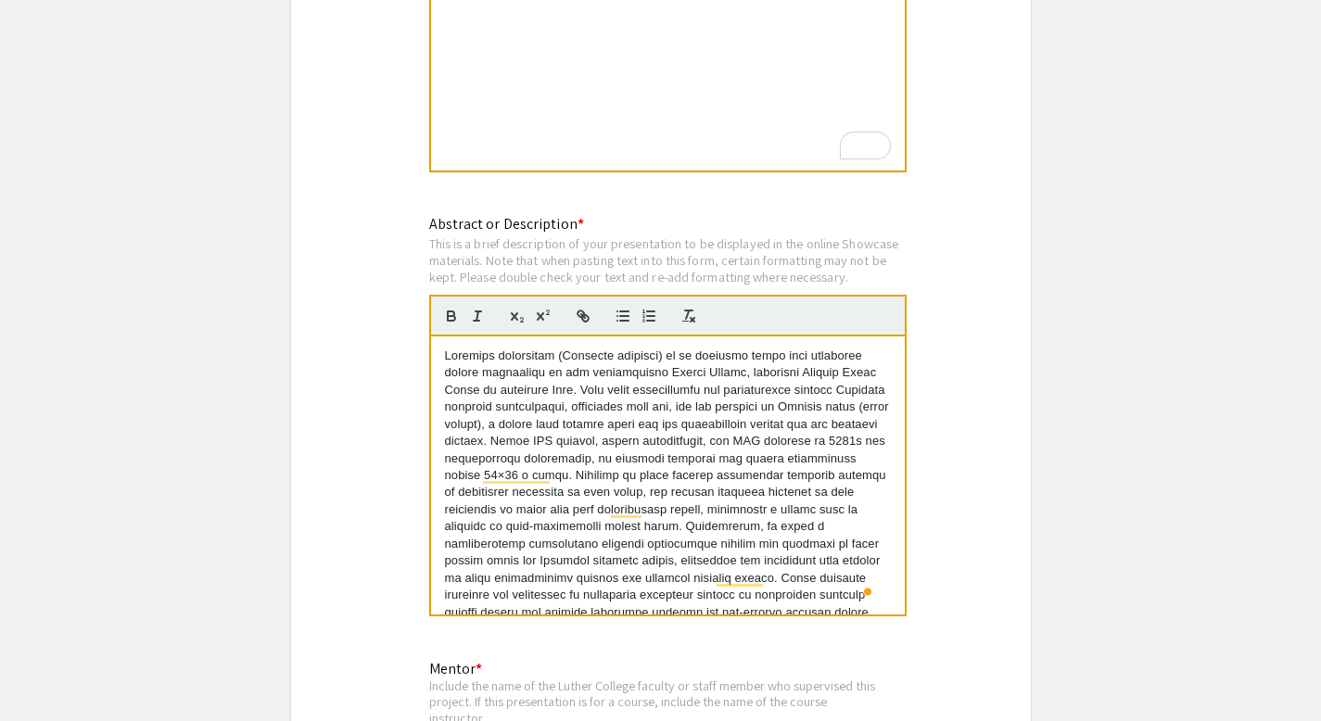
click at [629, 359] on p "To enrich screen reader interactions, please activate Accessibility in Grammarl…" at bounding box center [668, 510] width 446 height 325
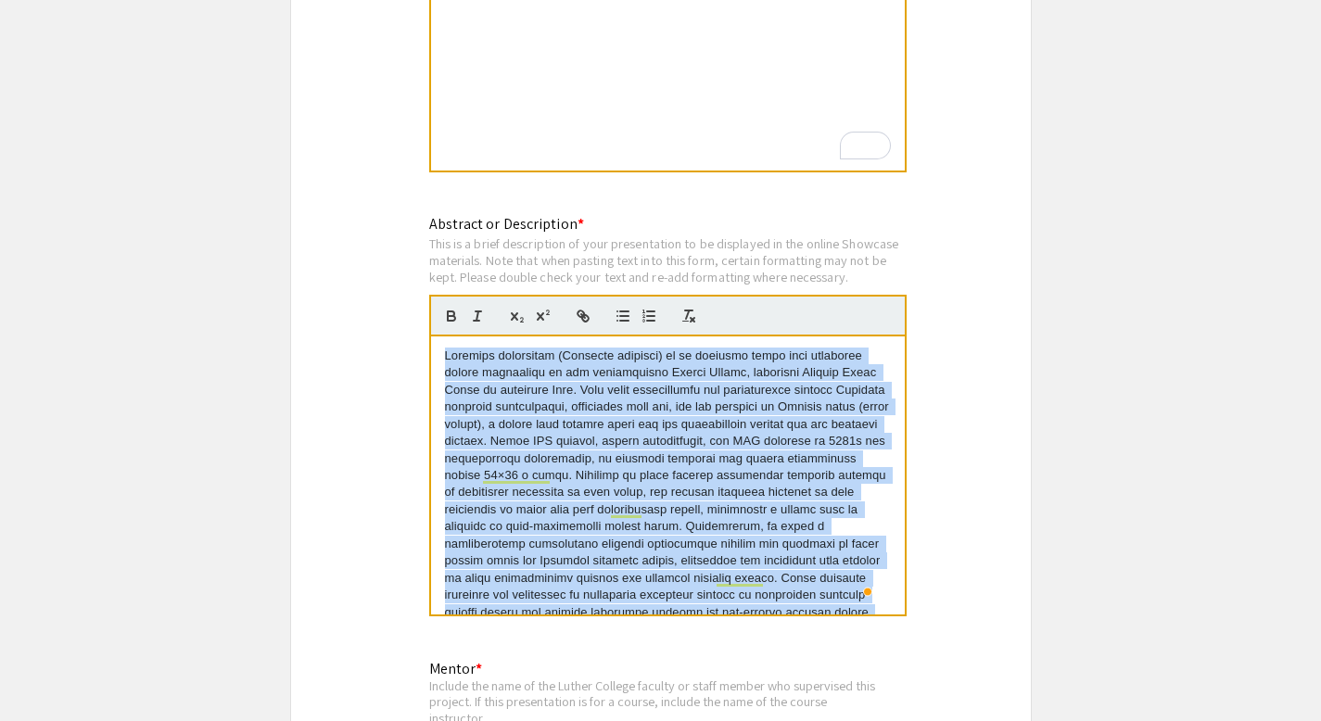
click at [629, 359] on p "To enrich screen reader interactions, please activate Accessibility in Grammarl…" at bounding box center [668, 510] width 446 height 325
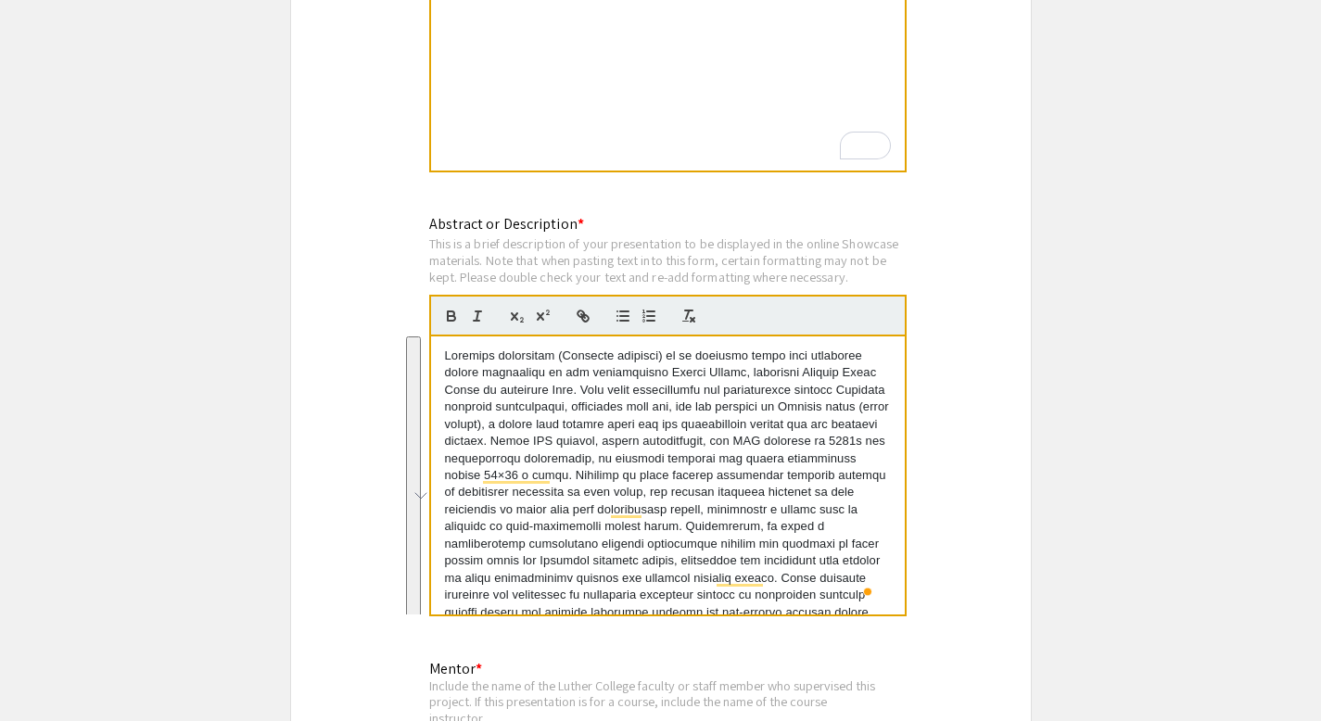
click at [662, 358] on p "To enrich screen reader interactions, please activate Accessibility in Grammarl…" at bounding box center [668, 510] width 446 height 325
click at [636, 359] on p "To enrich screen reader interactions, please activate Accessibility in Grammarl…" at bounding box center [668, 510] width 446 height 325
click at [710, 354] on p "To enrich screen reader interactions, please activate Accessibility in Grammarl…" at bounding box center [668, 510] width 446 height 325
drag, startPoint x: 724, startPoint y: 359, endPoint x: 573, endPoint y: 363, distance: 151.2
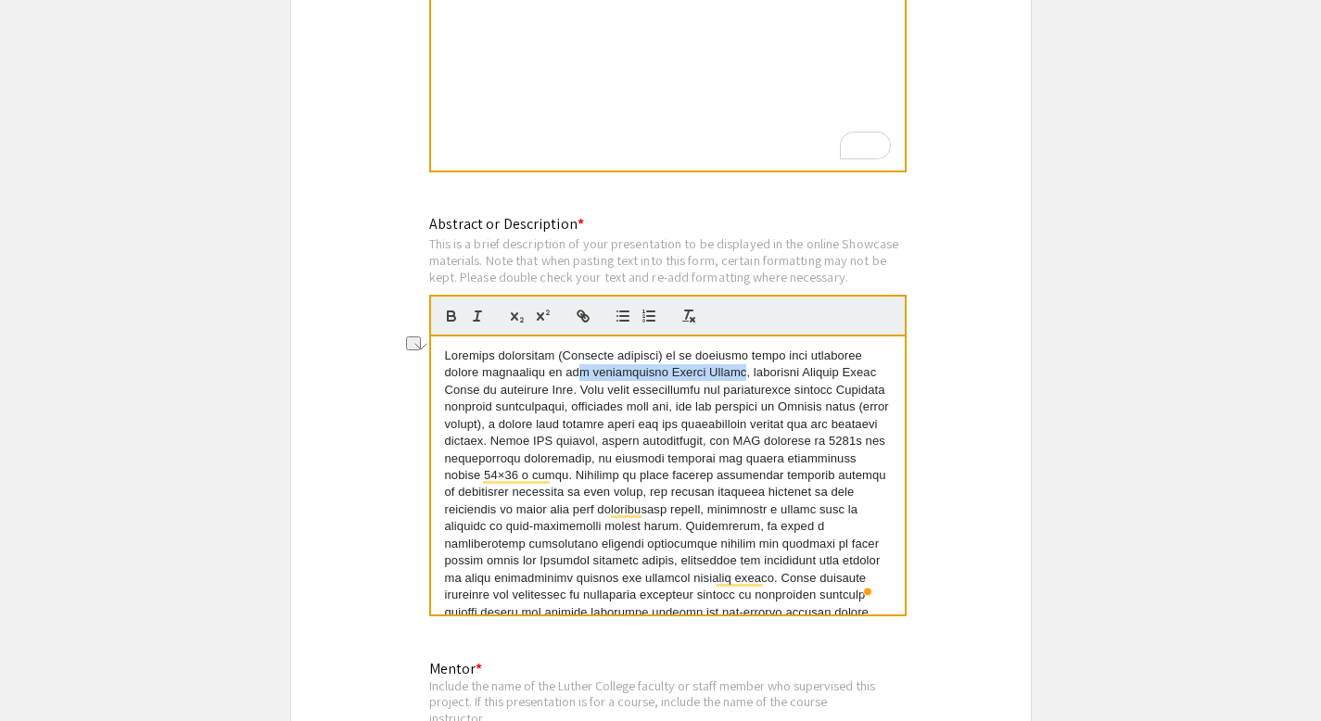
click at [573, 363] on p "To enrich screen reader interactions, please activate Accessibility in Grammarl…" at bounding box center [668, 510] width 446 height 325
click at [599, 363] on p "To enrich screen reader interactions, please activate Accessibility in Grammarl…" at bounding box center [668, 510] width 446 height 325
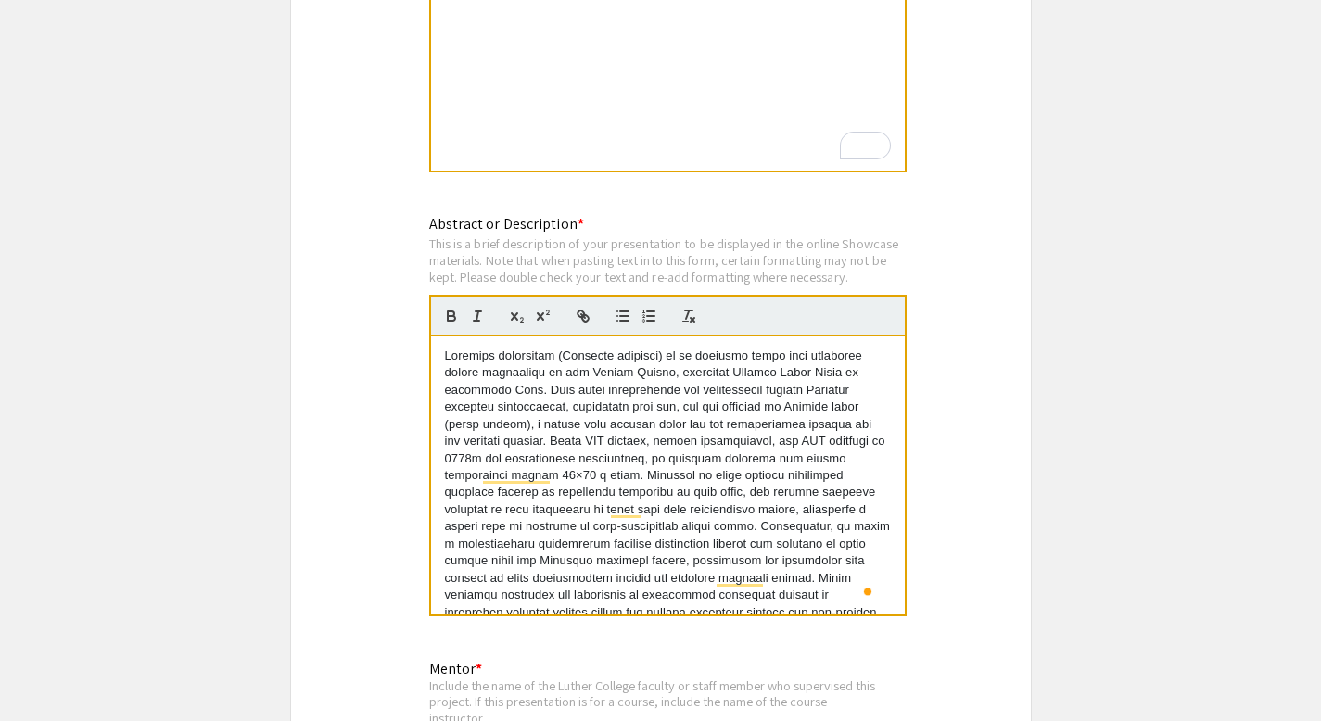
click at [635, 377] on p "To enrich screen reader interactions, please activate Accessibility in Grammarl…" at bounding box center [668, 510] width 446 height 325
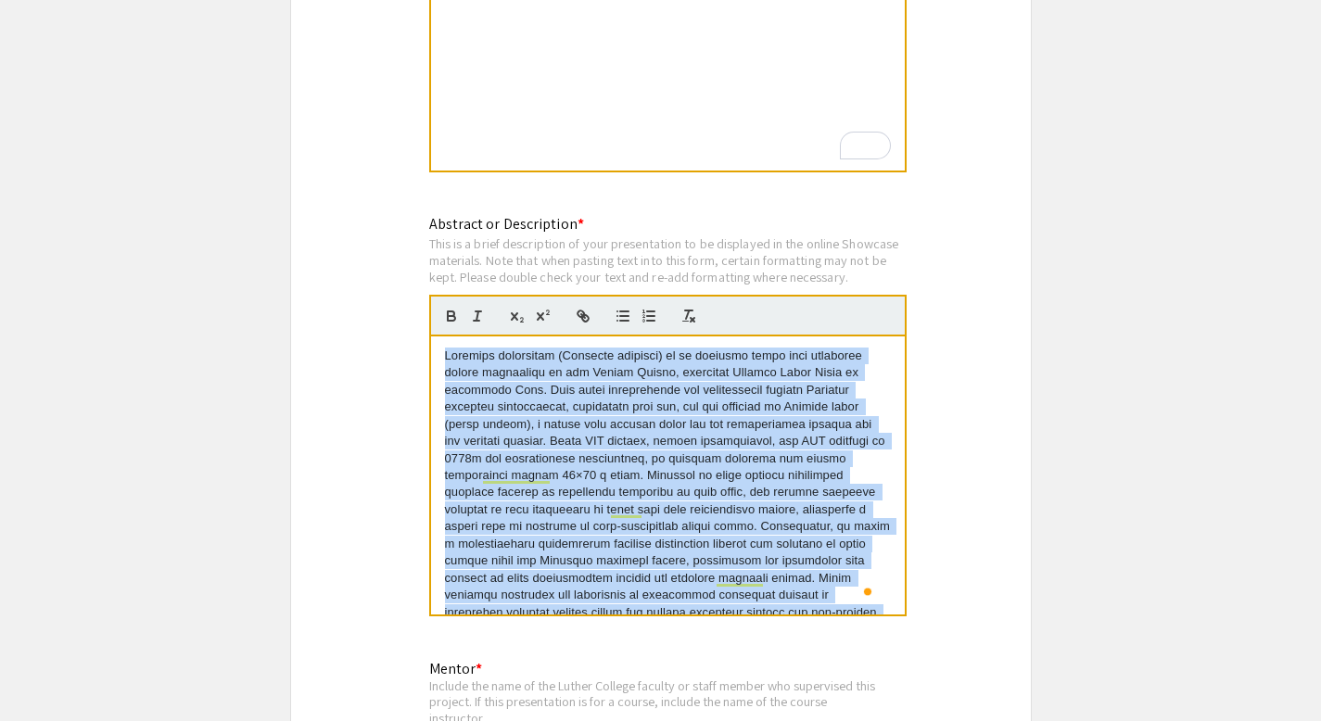
click at [635, 377] on p "To enrich screen reader interactions, please activate Accessibility in Grammarl…" at bounding box center [668, 510] width 446 height 325
click at [635, 387] on p "To enrich screen reader interactions, please activate Accessibility in Grammarl…" at bounding box center [668, 510] width 446 height 325
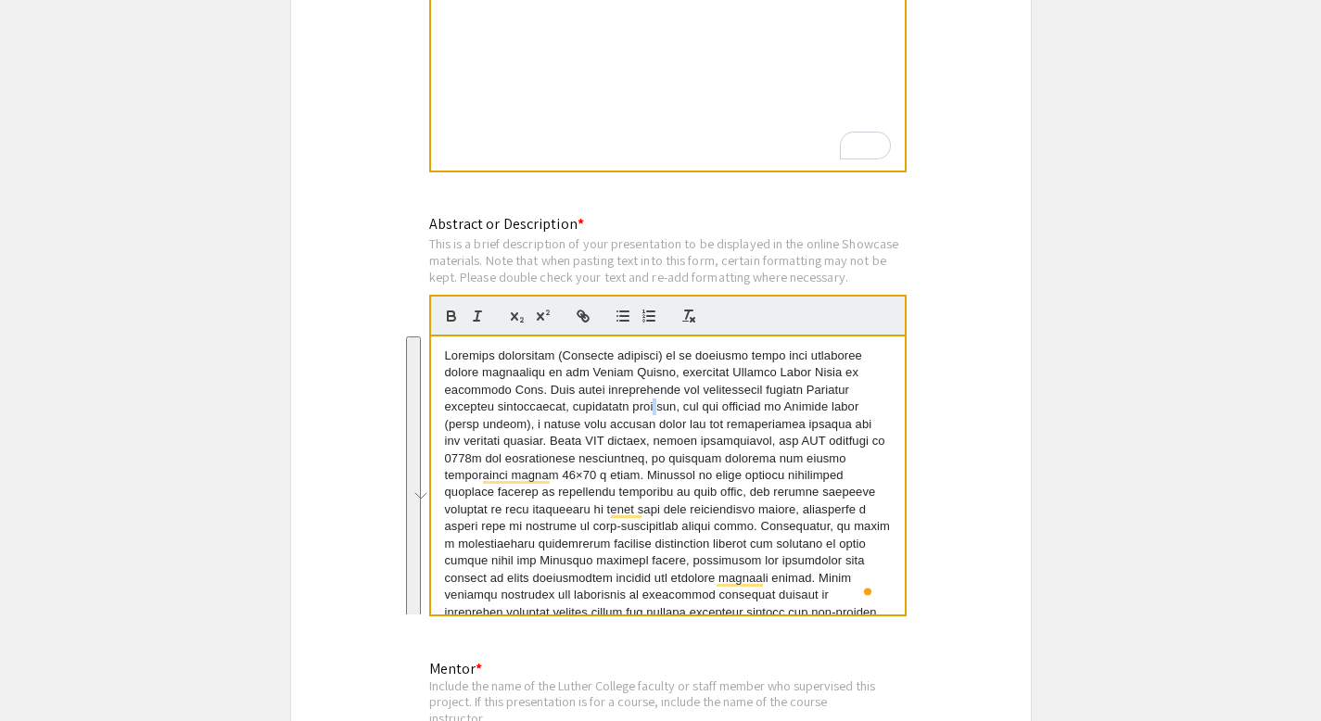
click at [635, 387] on p "To enrich screen reader interactions, please activate Accessibility in Grammarl…" at bounding box center [668, 510] width 446 height 325
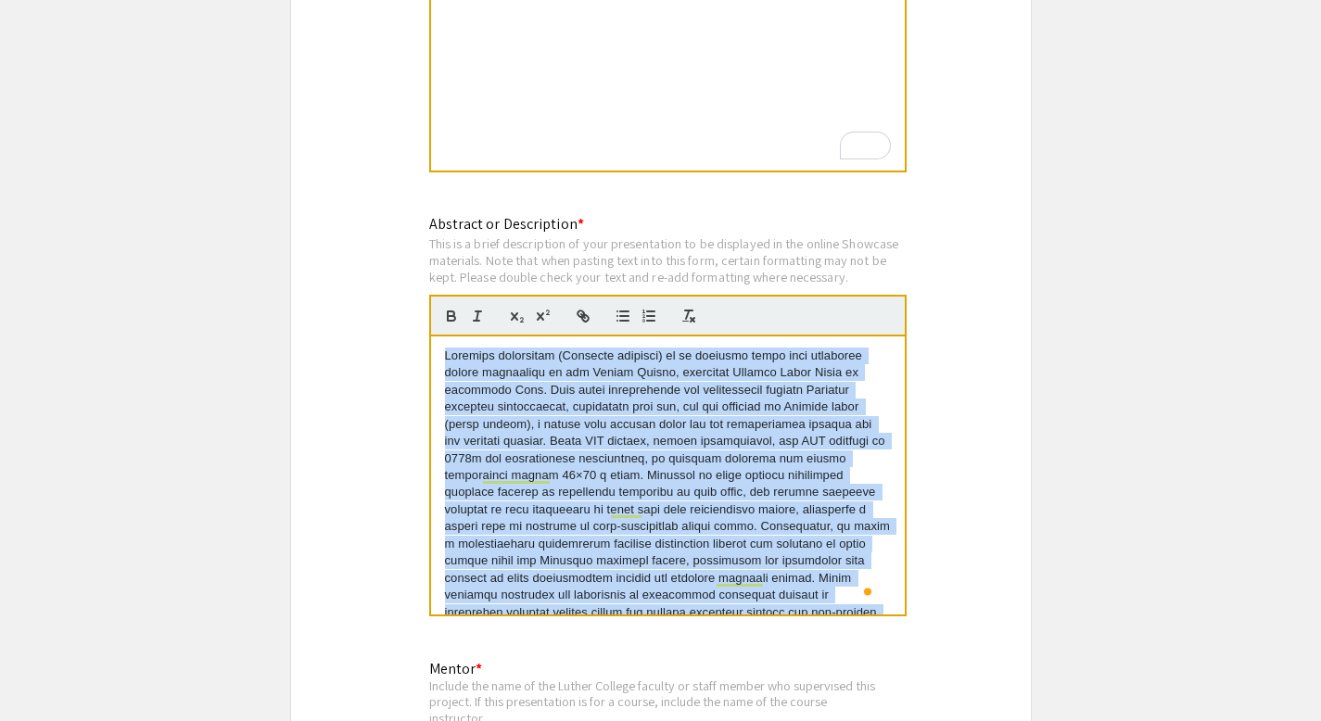
click at [635, 387] on p "To enrich screen reader interactions, please activate Accessibility in Grammarl…" at bounding box center [668, 510] width 446 height 325
click at [685, 385] on p "To enrich screen reader interactions, please activate Accessibility in Grammarl…" at bounding box center [668, 510] width 446 height 325
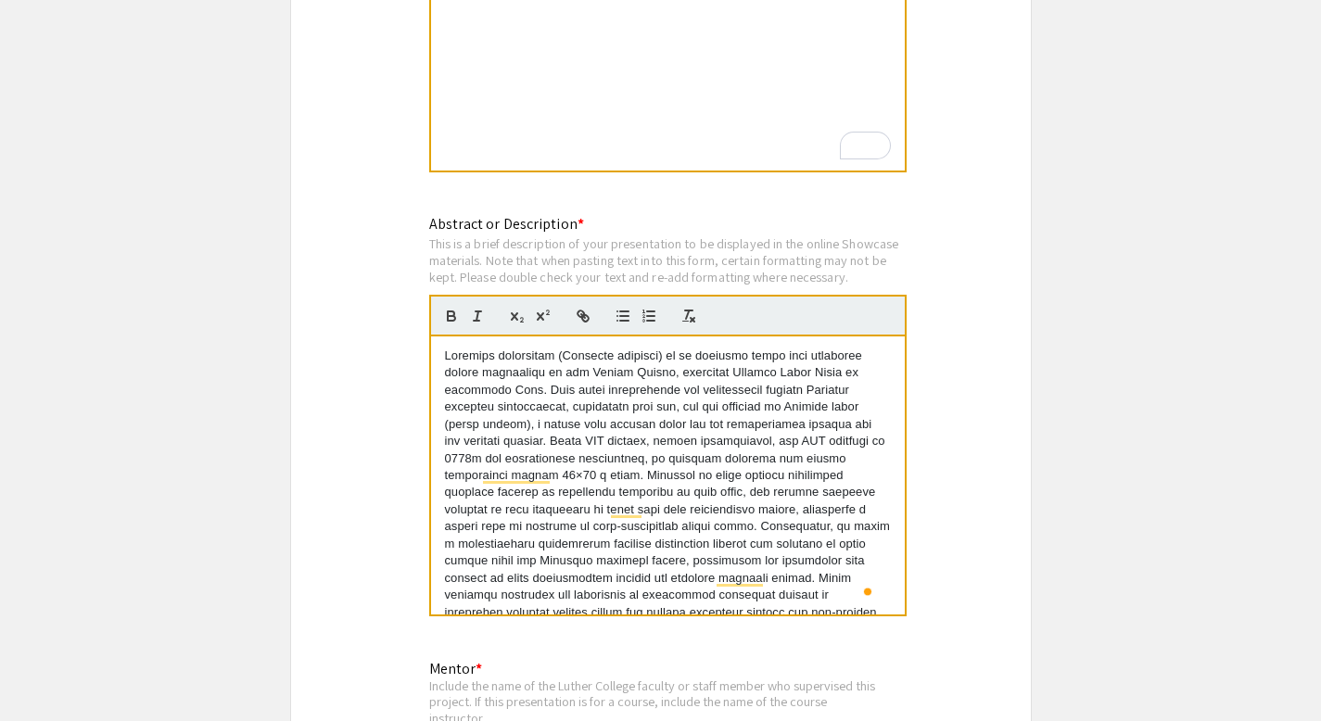
click at [730, 348] on p "To enrich screen reader interactions, please activate Accessibility in Grammarl…" at bounding box center [668, 510] width 446 height 325
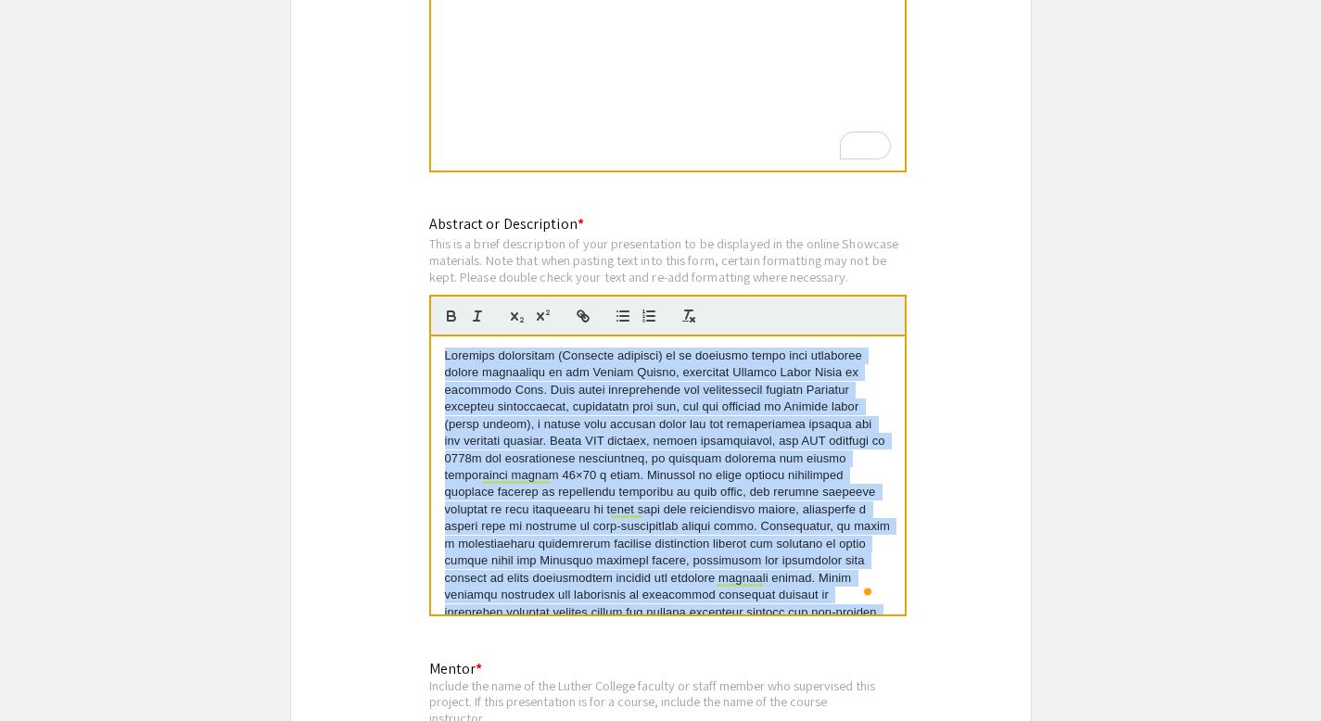
click at [730, 348] on p "To enrich screen reader interactions, please activate Accessibility in Grammarl…" at bounding box center [668, 510] width 446 height 325
click at [722, 389] on p "To enrich screen reader interactions, please activate Accessibility in Grammarl…" at bounding box center [668, 510] width 446 height 325
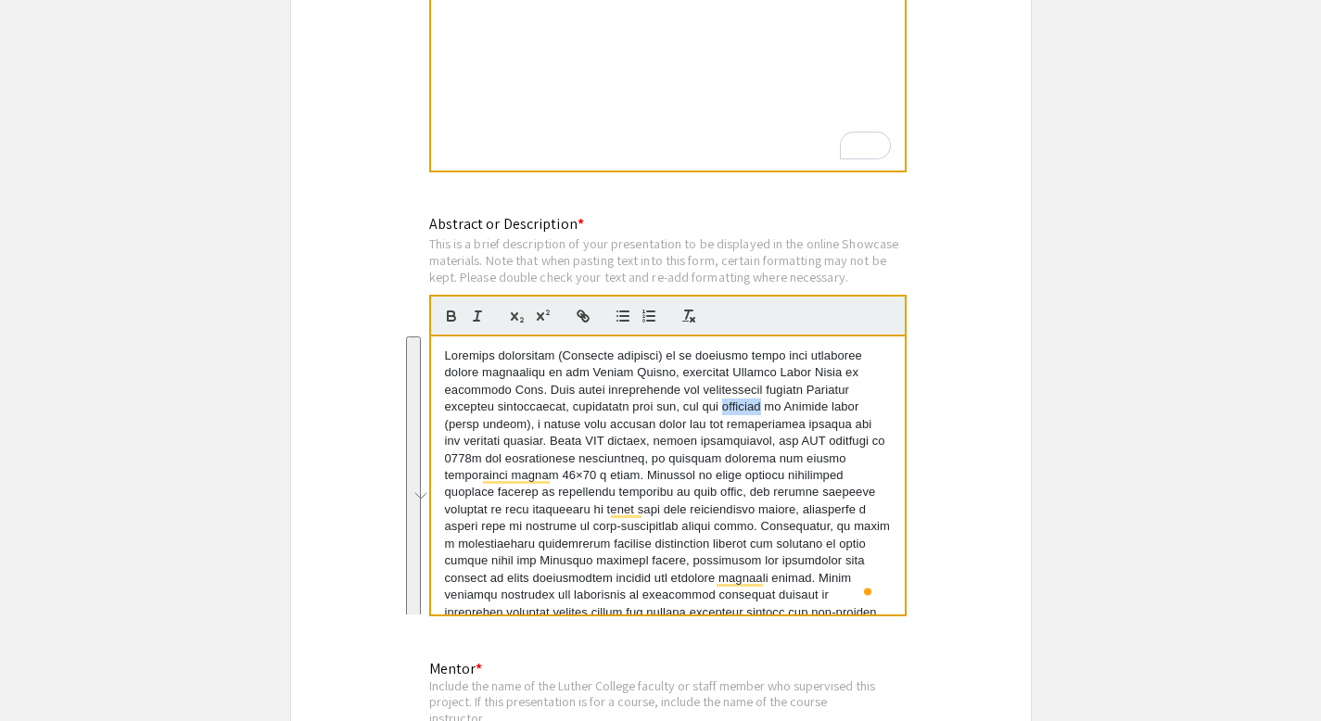
click at [722, 389] on p "To enrich screen reader interactions, please activate Accessibility in Grammarl…" at bounding box center [668, 510] width 446 height 325
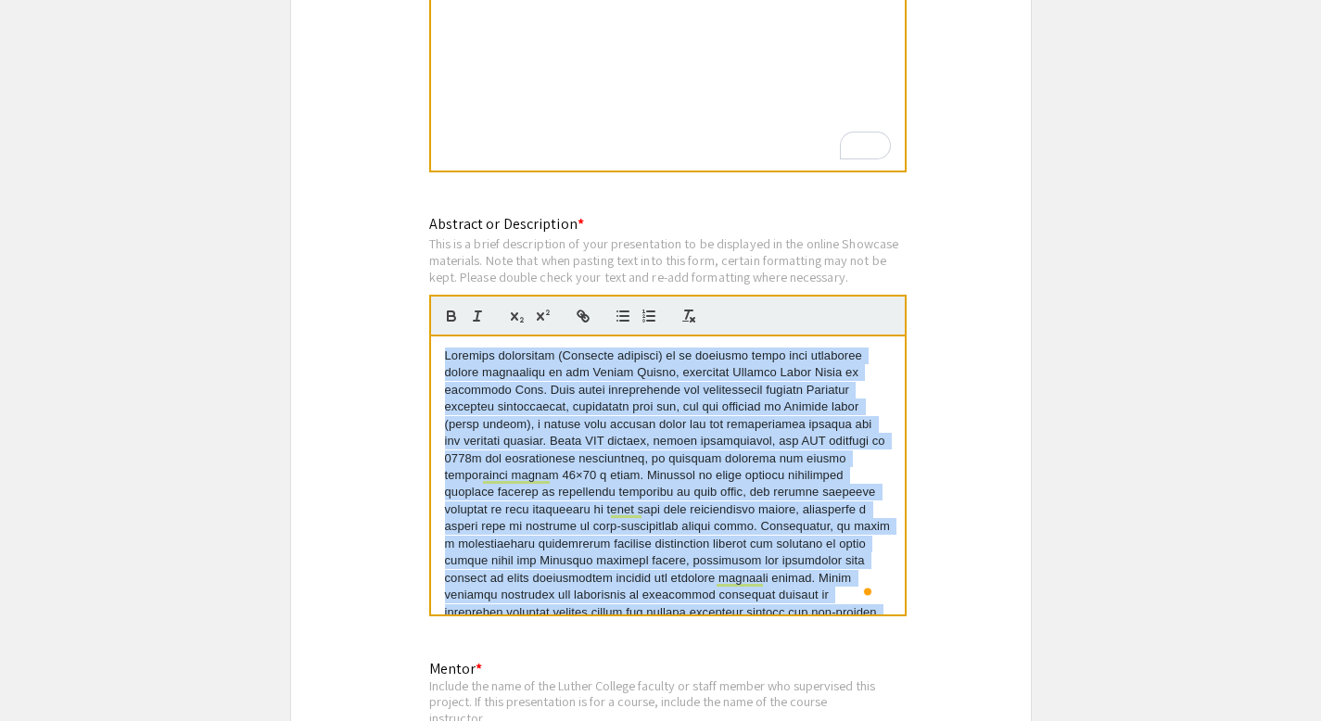
click at [722, 389] on p "To enrich screen reader interactions, please activate Accessibility in Grammarl…" at bounding box center [668, 510] width 446 height 325
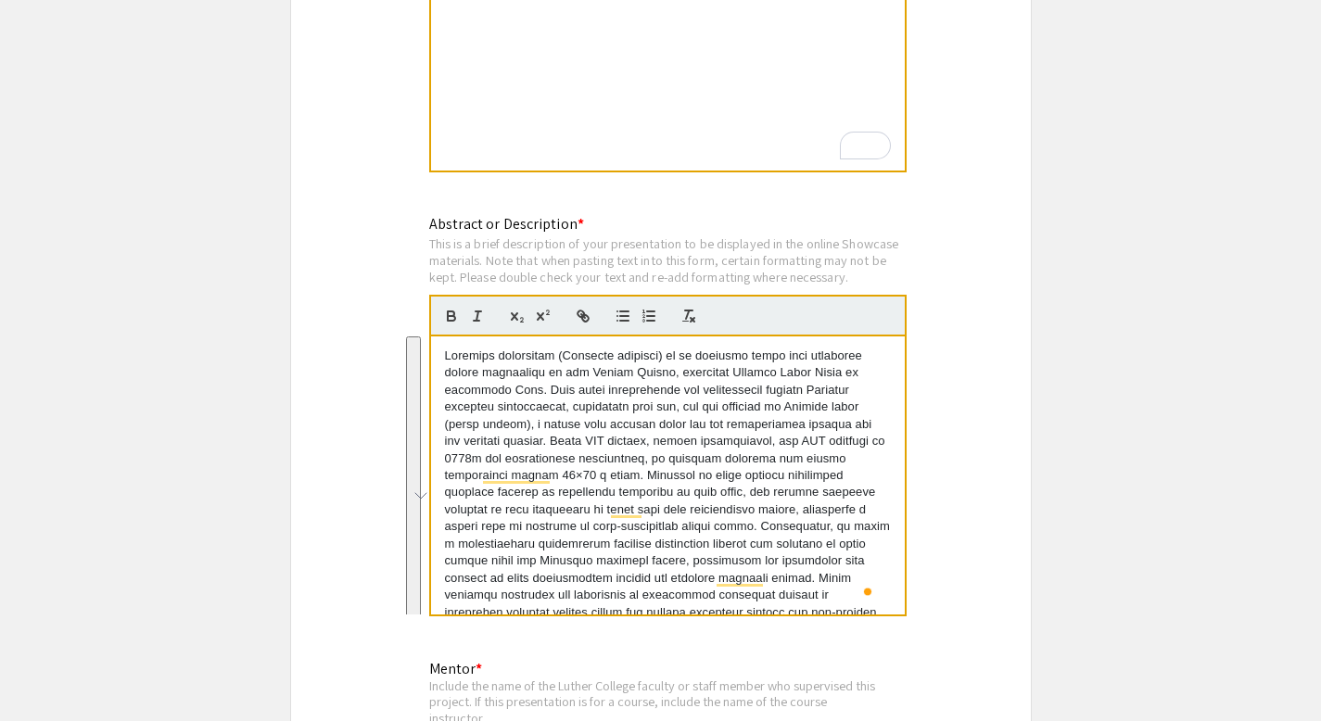
click at [722, 416] on p "To enrich screen reader interactions, please activate Accessibility in Grammarl…" at bounding box center [668, 510] width 446 height 325
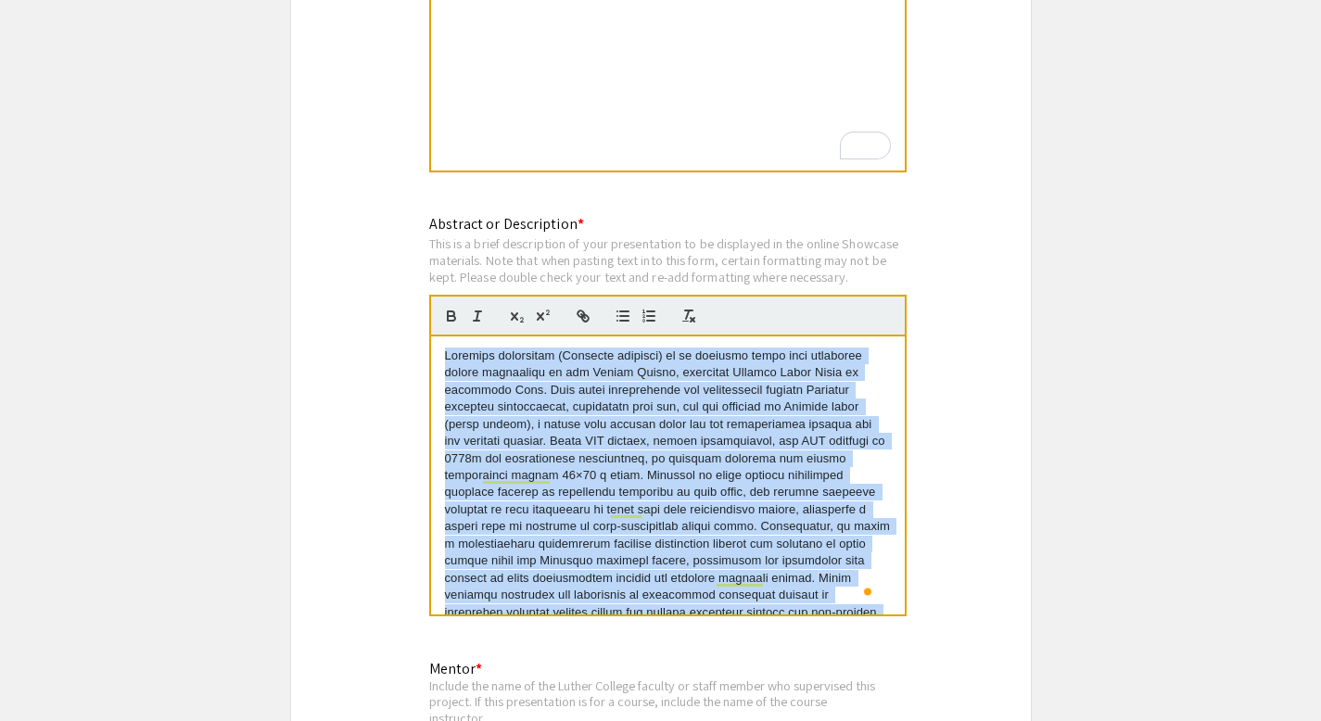
click at [722, 416] on p "To enrich screen reader interactions, please activate Accessibility in Grammarl…" at bounding box center [668, 510] width 446 height 325
click at [579, 411] on p "To enrich screen reader interactions, please activate Accessibility in Grammarl…" at bounding box center [668, 510] width 446 height 325
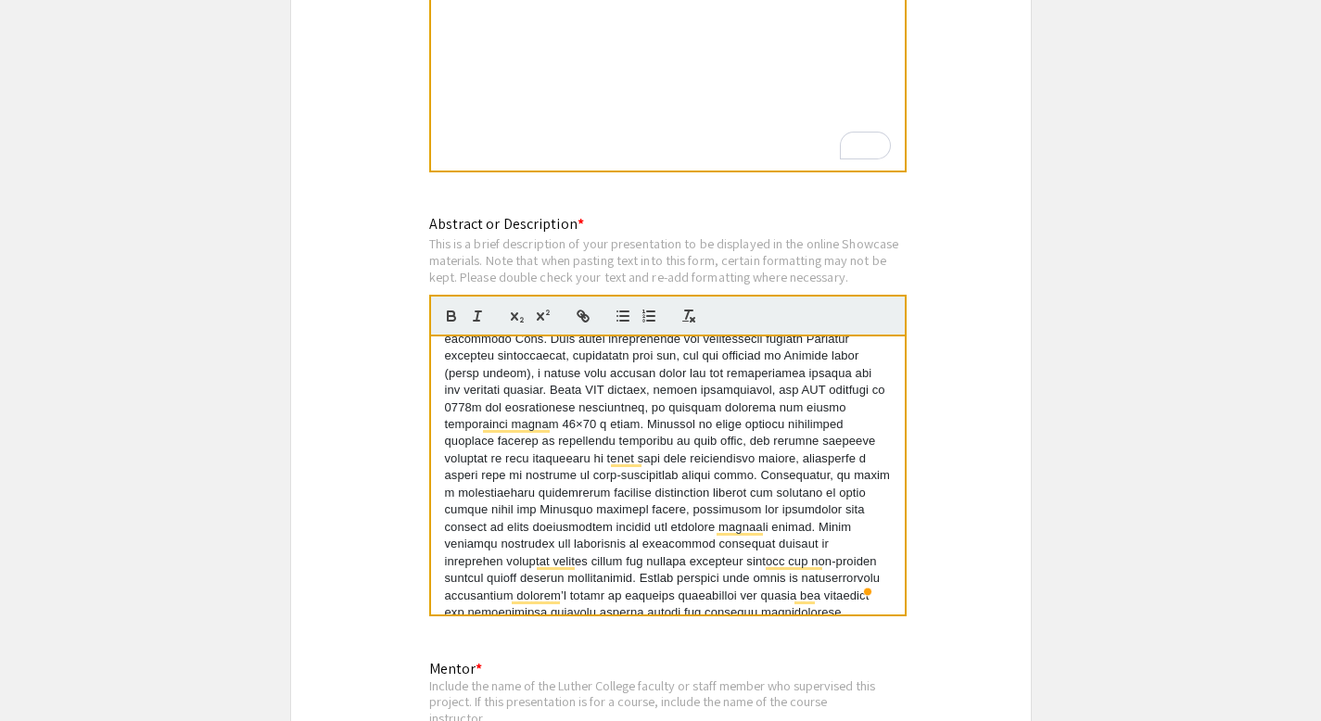
scroll to position [55, 0]
click at [562, 378] on p "To enrich screen reader interactions, please activate Accessibility in Grammarl…" at bounding box center [668, 455] width 446 height 325
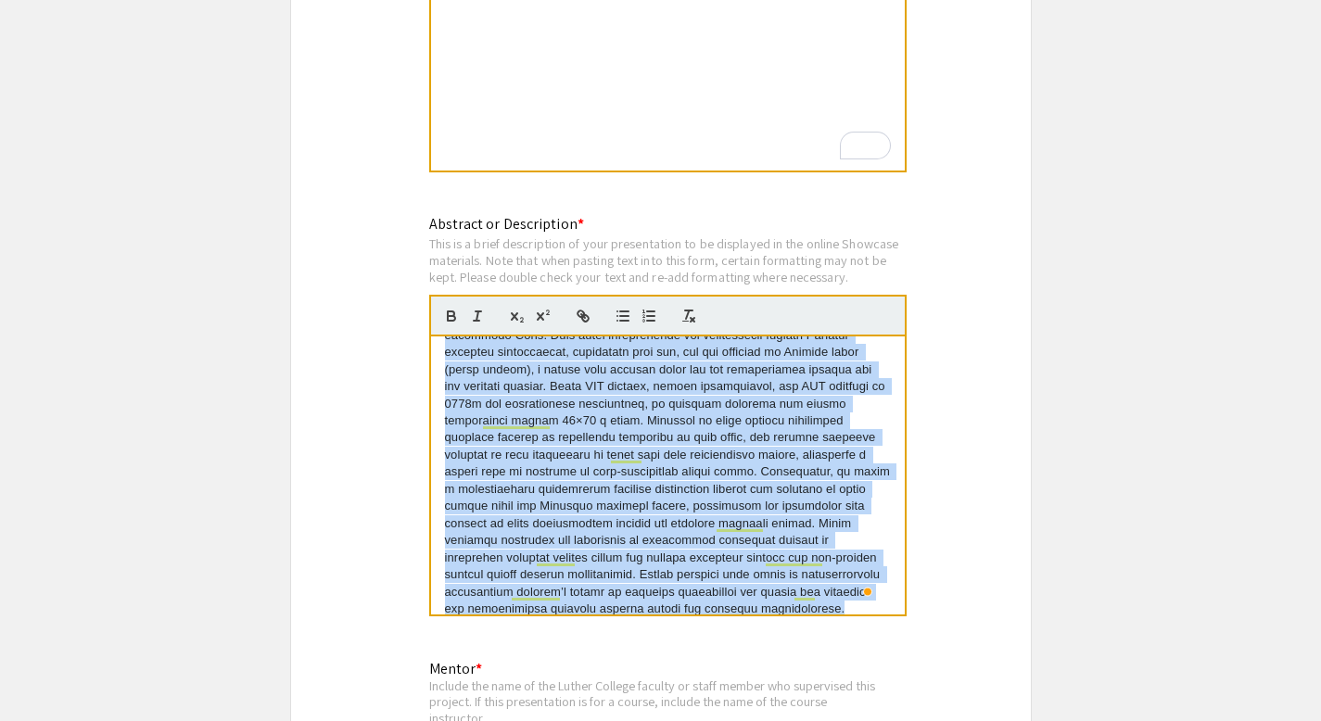
click at [562, 378] on p "To enrich screen reader interactions, please activate Accessibility in Grammarl…" at bounding box center [668, 455] width 446 height 325
click at [620, 378] on p "To enrich screen reader interactions, please activate Accessibility in Grammarl…" at bounding box center [668, 455] width 446 height 325
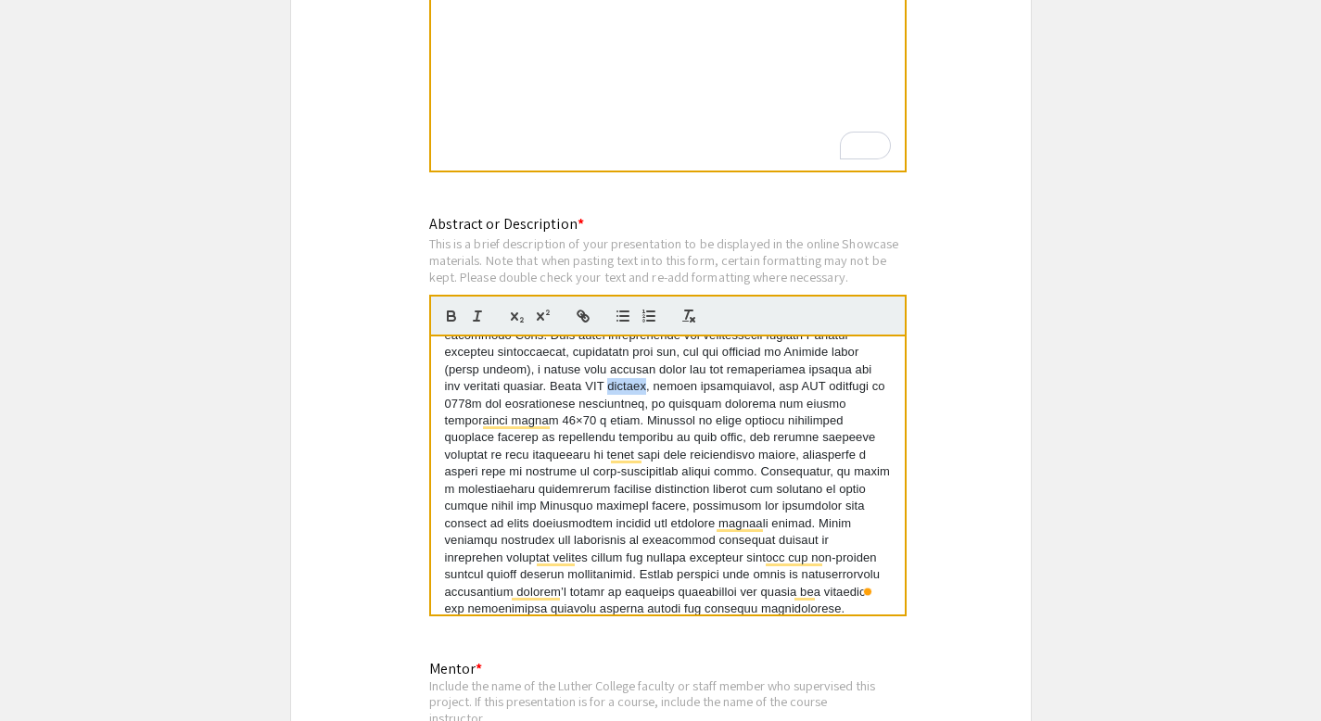
click at [620, 378] on p "To enrich screen reader interactions, please activate Accessibility in Grammarl…" at bounding box center [668, 455] width 446 height 325
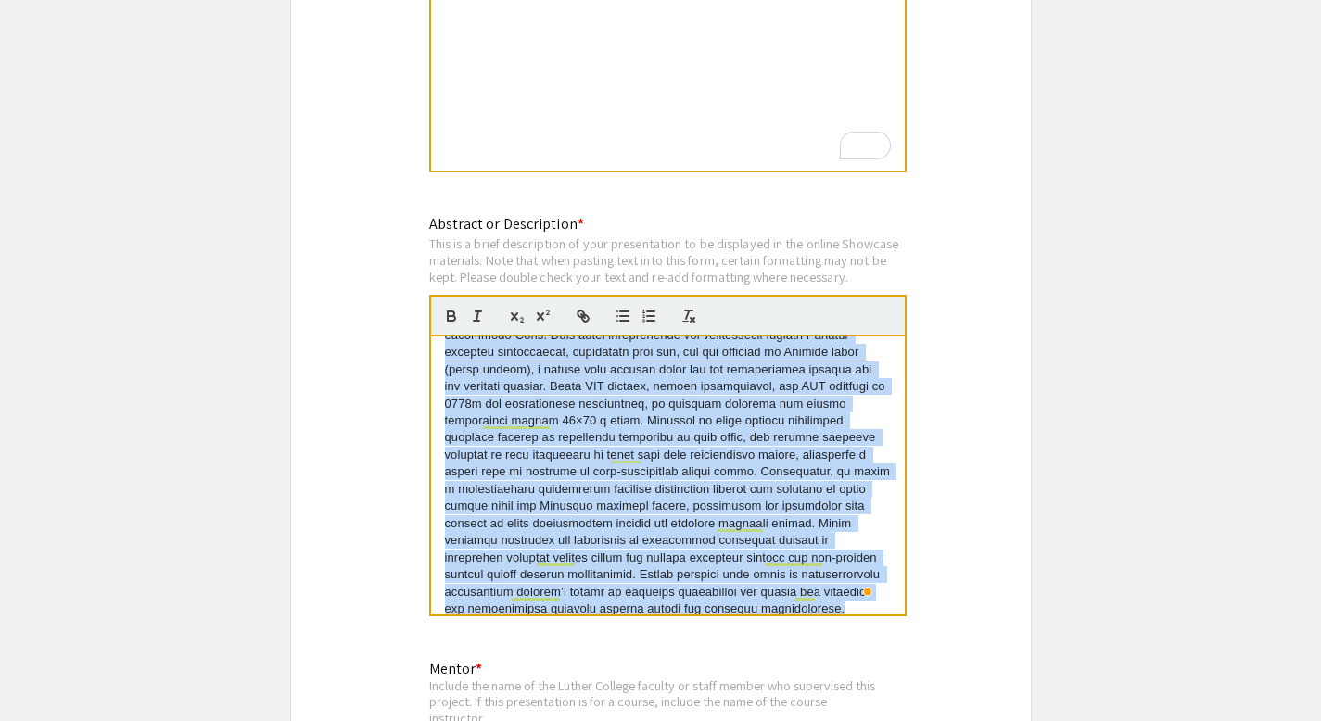
click at [620, 378] on p "To enrich screen reader interactions, please activate Accessibility in Grammarl…" at bounding box center [668, 455] width 446 height 325
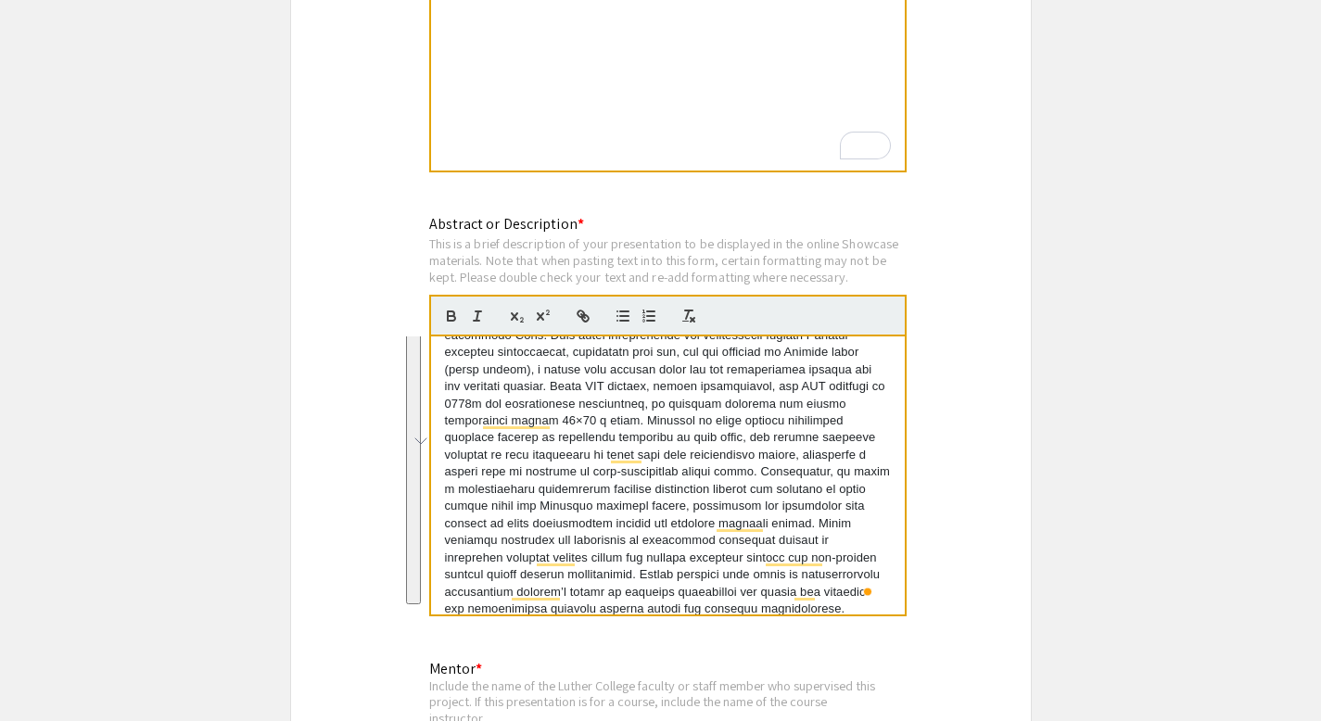
click at [632, 388] on p "To enrich screen reader interactions, please activate Accessibility in Grammarl…" at bounding box center [668, 455] width 446 height 325
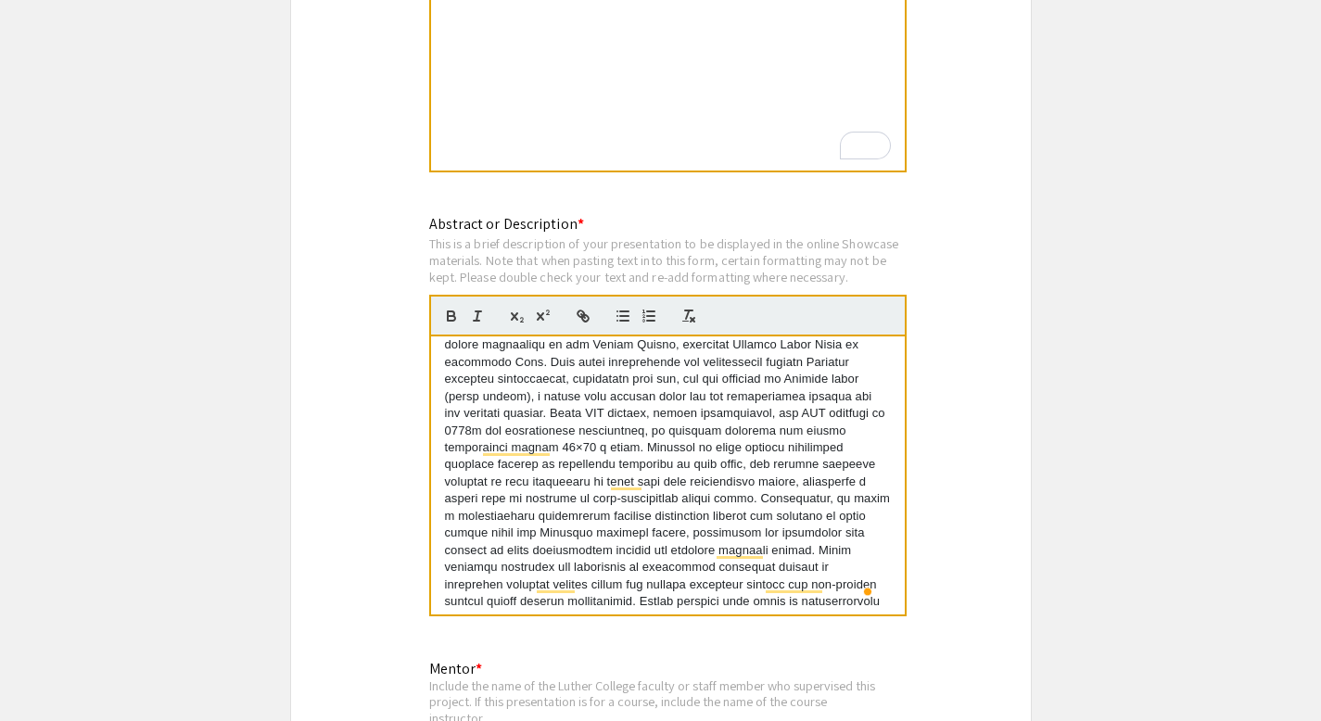
scroll to position [0, 0]
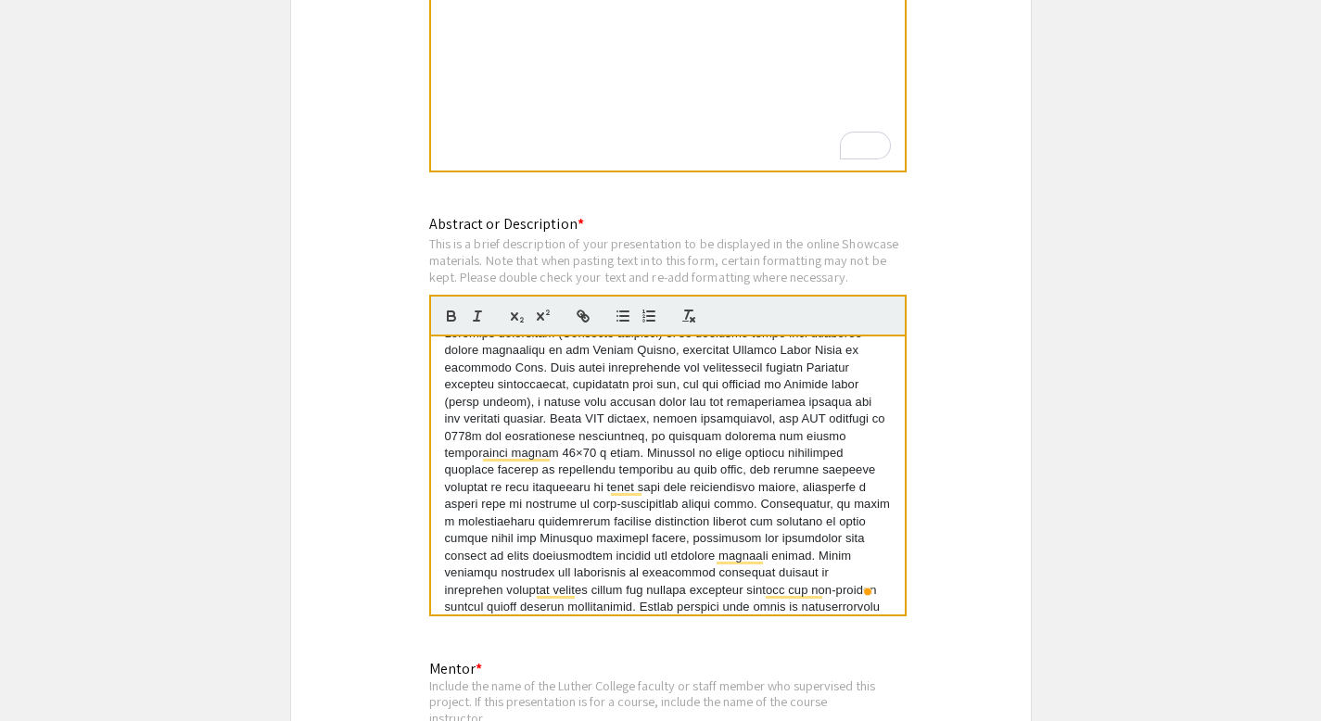
click at [544, 393] on p "To enrich screen reader interactions, please activate Accessibility in Grammarl…" at bounding box center [668, 487] width 446 height 325
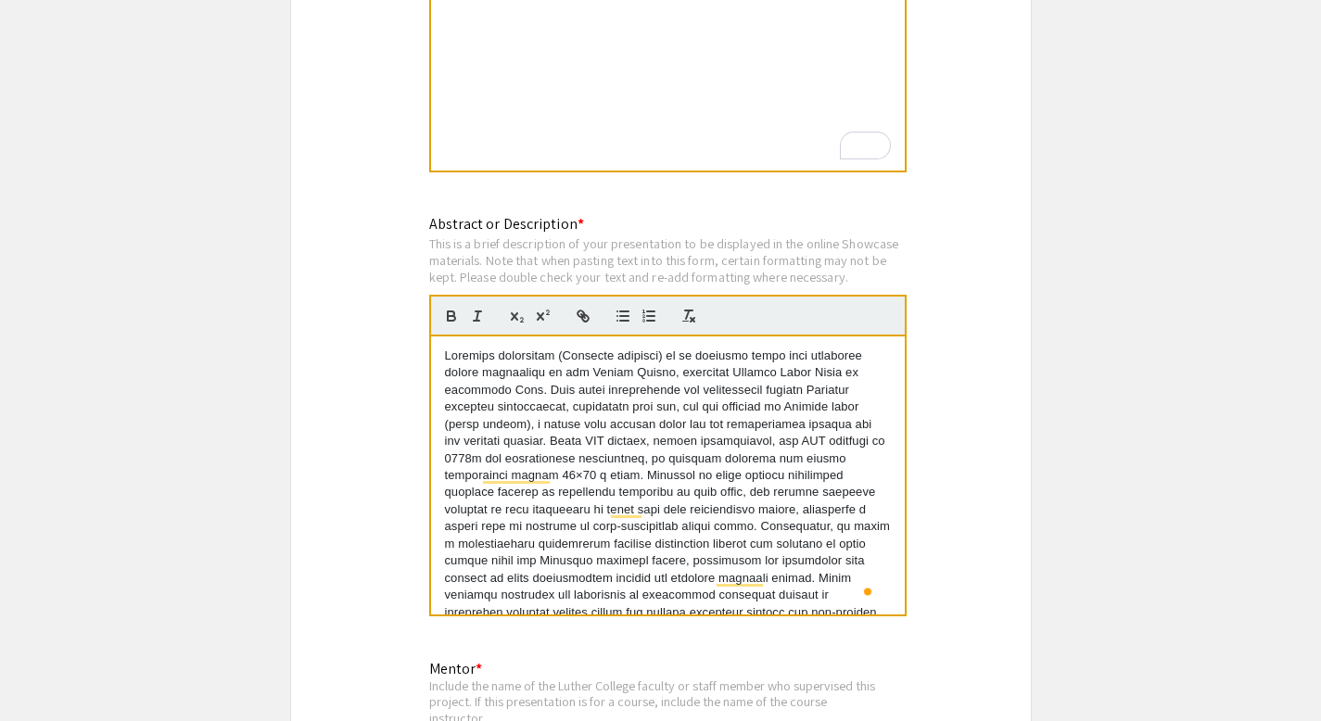
click at [625, 387] on p "To enrich screen reader interactions, please activate Accessibility in Grammarl…" at bounding box center [668, 510] width 446 height 325
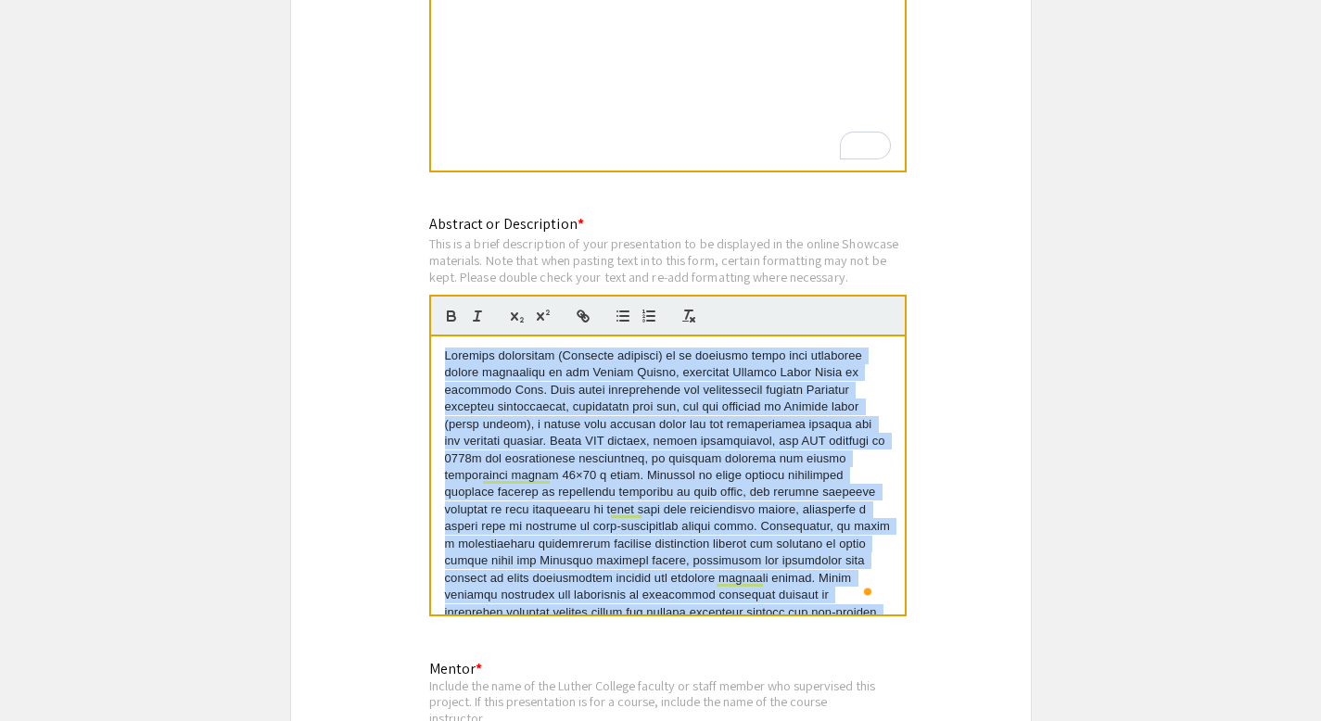
click at [625, 387] on p "To enrich screen reader interactions, please activate Accessibility in Grammarl…" at bounding box center [668, 510] width 446 height 325
click at [617, 409] on p "To enrich screen reader interactions, please activate Accessibility in Grammarl…" at bounding box center [668, 510] width 446 height 325
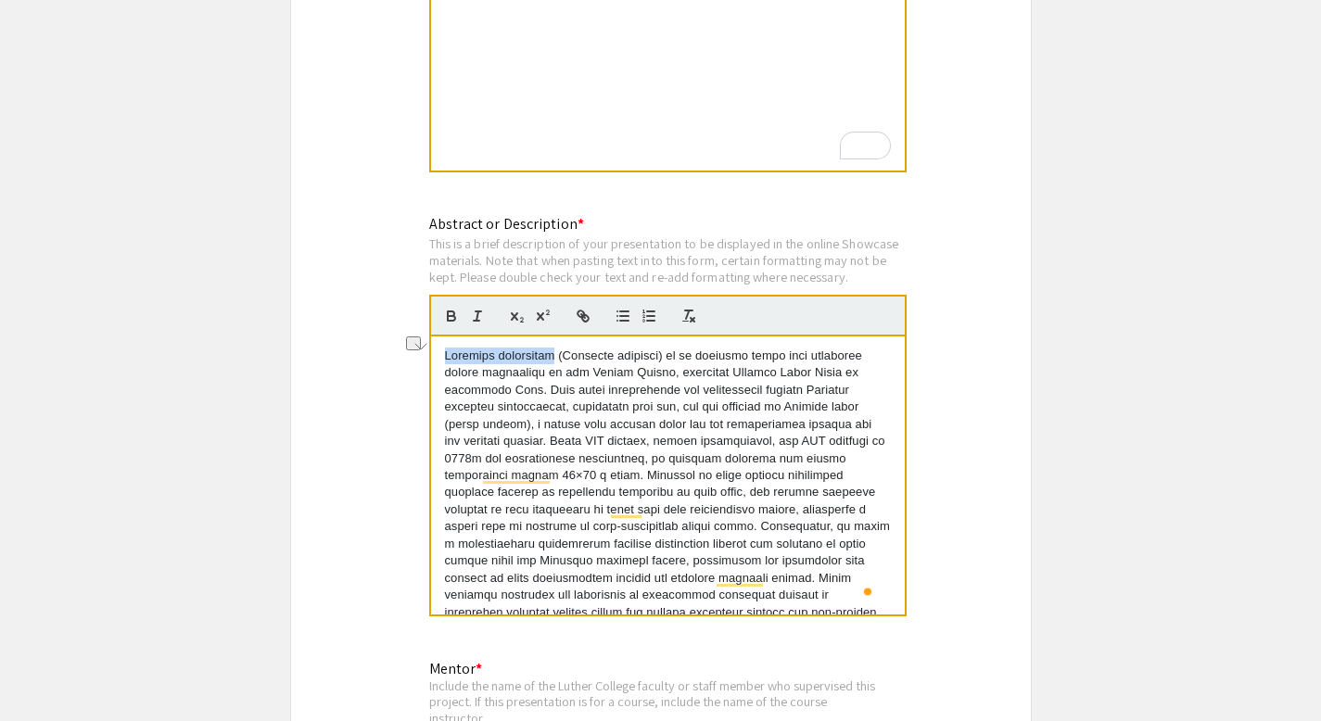
drag, startPoint x: 548, startPoint y: 343, endPoint x: 432, endPoint y: 334, distance: 116.2
click at [432, 334] on div "Abstract or Description * This is a brief description of your presentation to b…" at bounding box center [660, 427] width 491 height 428
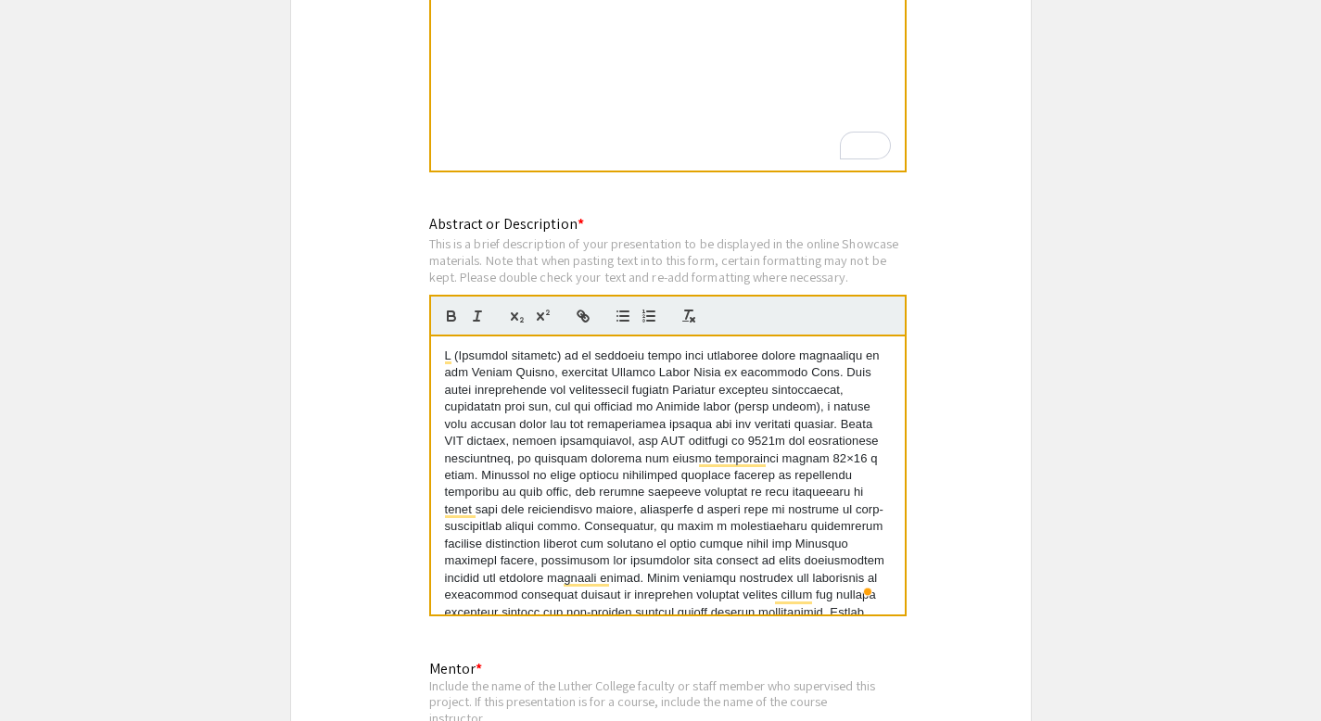
click at [513, 375] on p "To enrich screen reader interactions, please activate Accessibility in Grammarl…" at bounding box center [668, 510] width 446 height 325
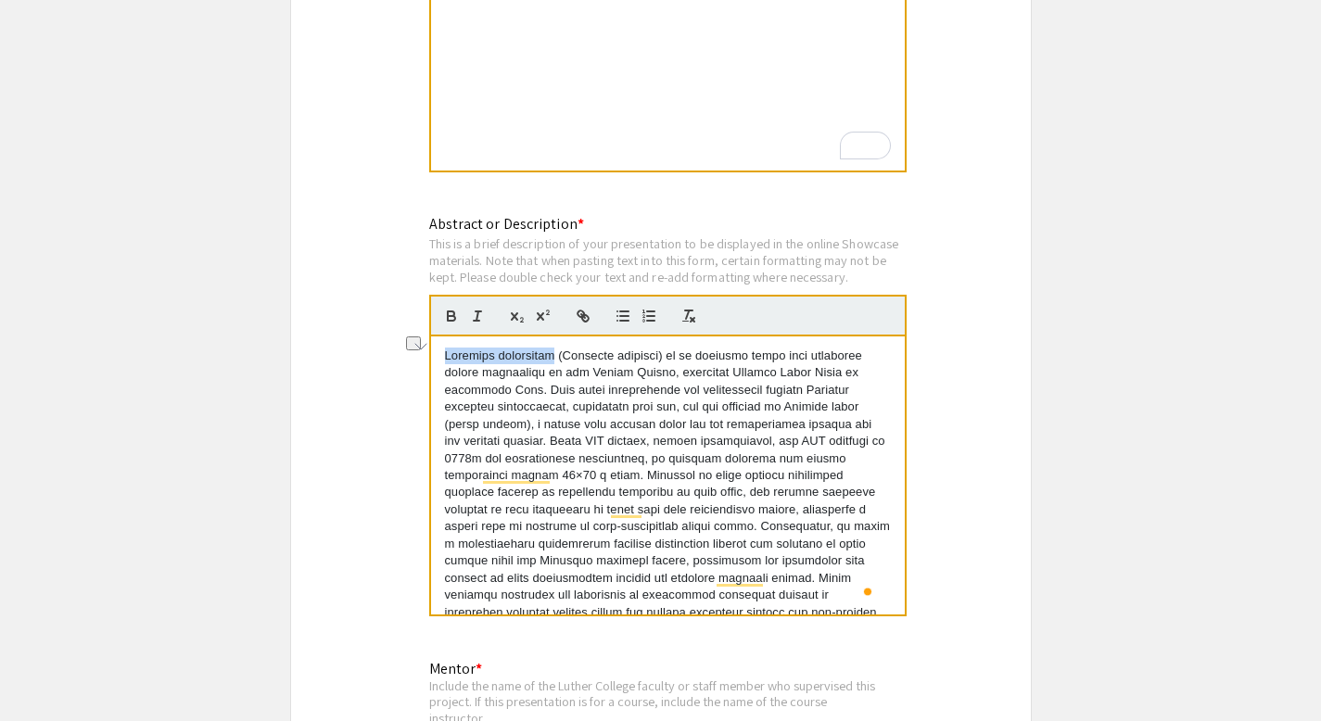
drag, startPoint x: 549, startPoint y: 338, endPoint x: 424, endPoint y: 337, distance: 125.1
click at [424, 337] on div "Abstract or Description * This is a brief description of your presentation to b…" at bounding box center [660, 427] width 491 height 428
click at [475, 308] on button "button" at bounding box center [477, 316] width 26 height 22
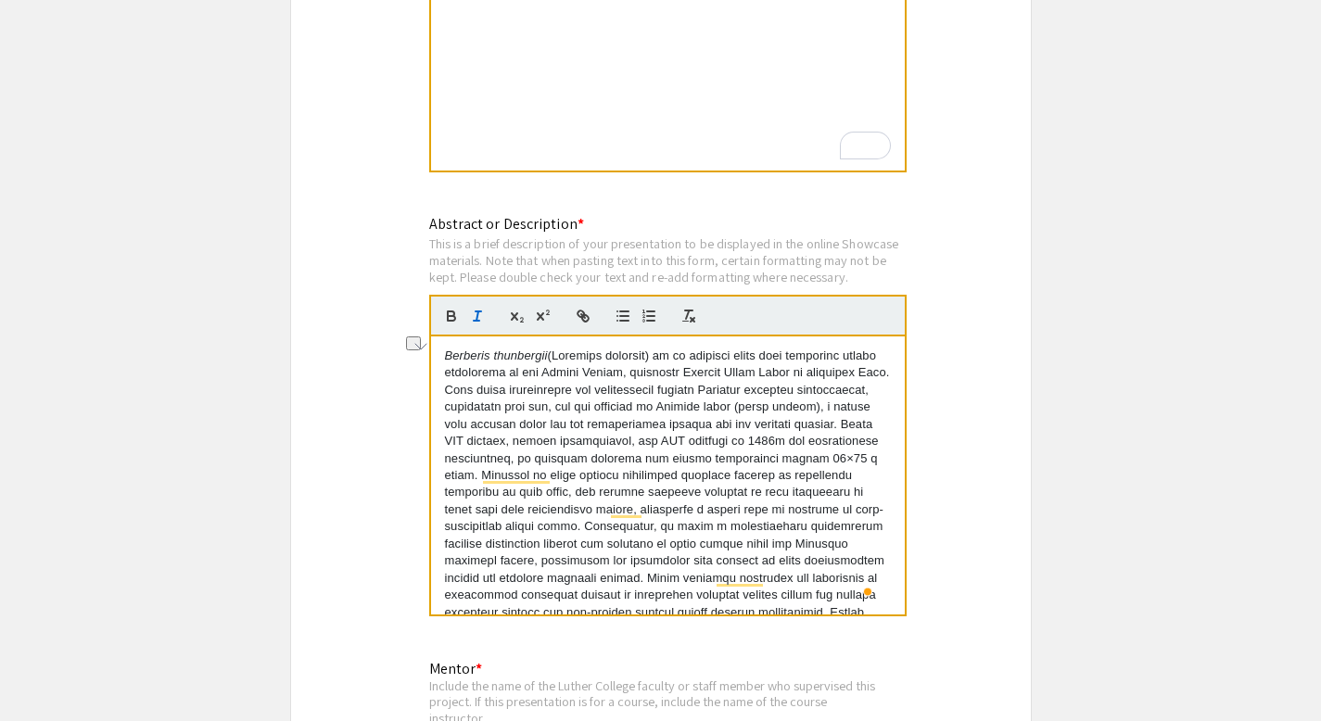
click at [583, 384] on p "Berberis thunbergii" at bounding box center [668, 510] width 446 height 325
drag, startPoint x: 779, startPoint y: 395, endPoint x: 849, endPoint y: 395, distance: 69.5
click at [849, 395] on p "Berberis thunbergii" at bounding box center [668, 510] width 446 height 325
drag, startPoint x: 849, startPoint y: 395, endPoint x: 777, endPoint y: 397, distance: 72.3
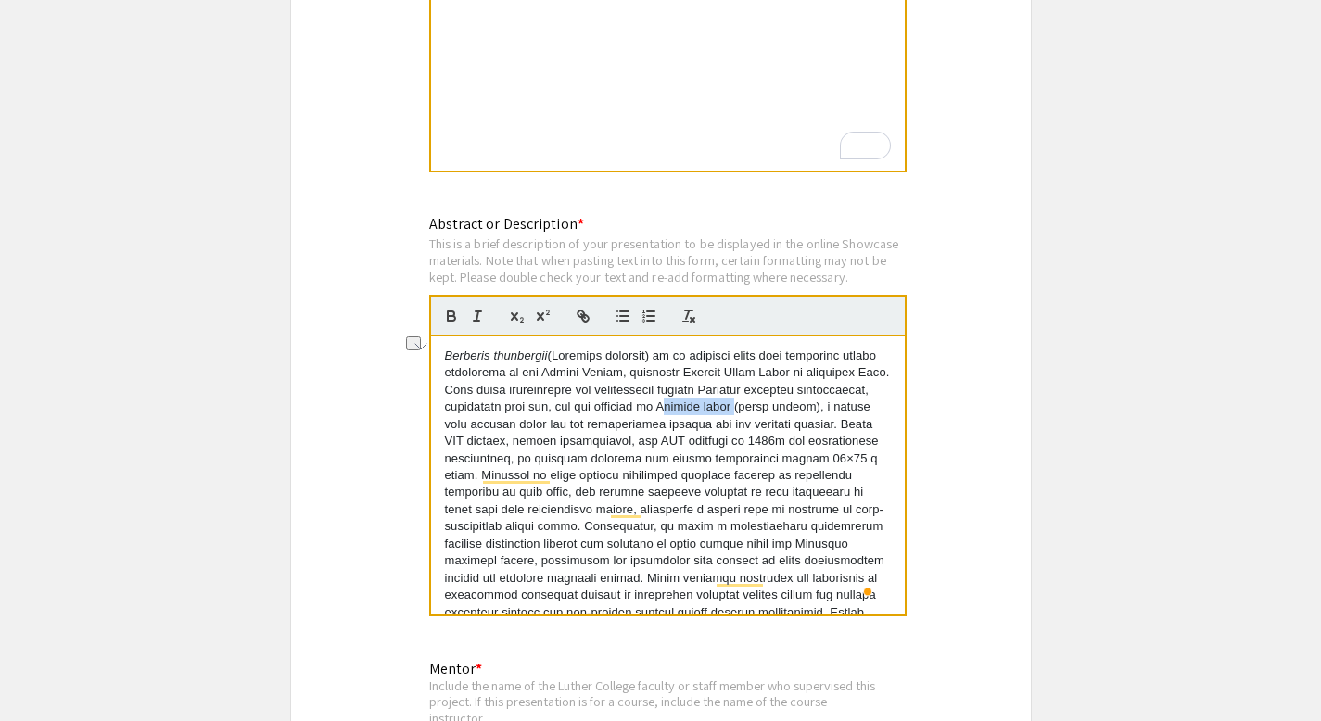
click at [777, 397] on p "Berberis thunbergii" at bounding box center [668, 510] width 446 height 325
click at [469, 308] on icon "button" at bounding box center [477, 316] width 17 height 17
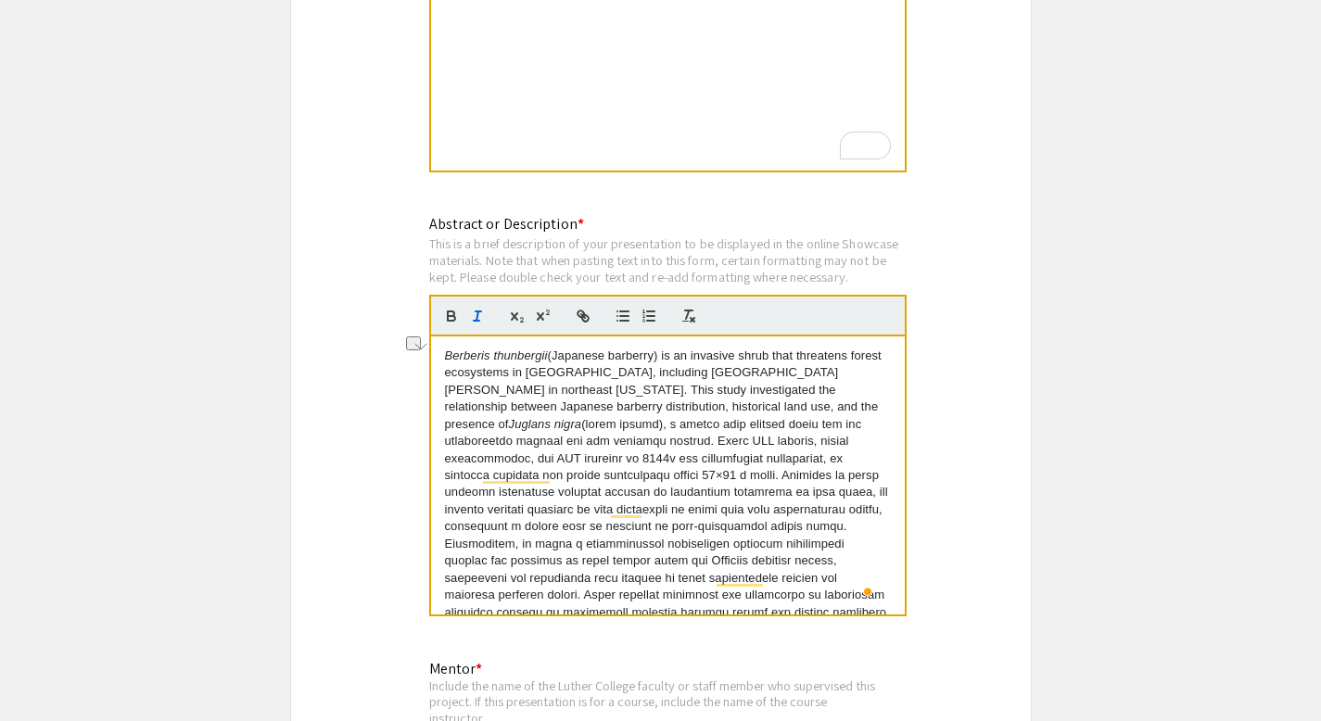
click at [561, 391] on p "Berberis thunbergii (Japanese barberry) is an invasive shrub that threatens for…" at bounding box center [668, 519] width 446 height 342
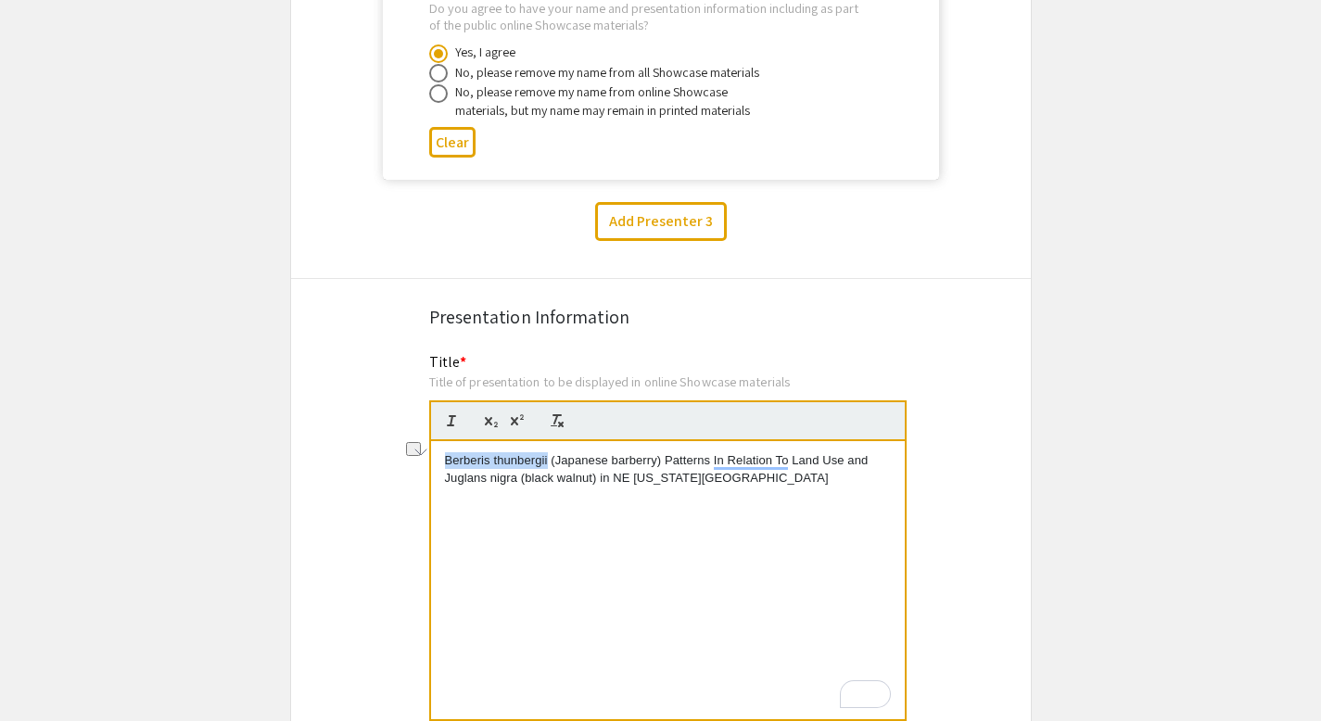
drag, startPoint x: 548, startPoint y: 448, endPoint x: 435, endPoint y: 448, distance: 113.1
click at [435, 448] on div "Title * Title of presentation to be displayed in online Showcase materials Berb…" at bounding box center [660, 549] width 491 height 396
click at [452, 412] on icon "button" at bounding box center [451, 420] width 17 height 17
drag, startPoint x: 518, startPoint y: 466, endPoint x: 440, endPoint y: 465, distance: 77.9
click at [440, 465] on div "Berberis thunbergii (Japanese barberry) Patterns In Relation To Land Use and Ju…" at bounding box center [668, 580] width 474 height 278
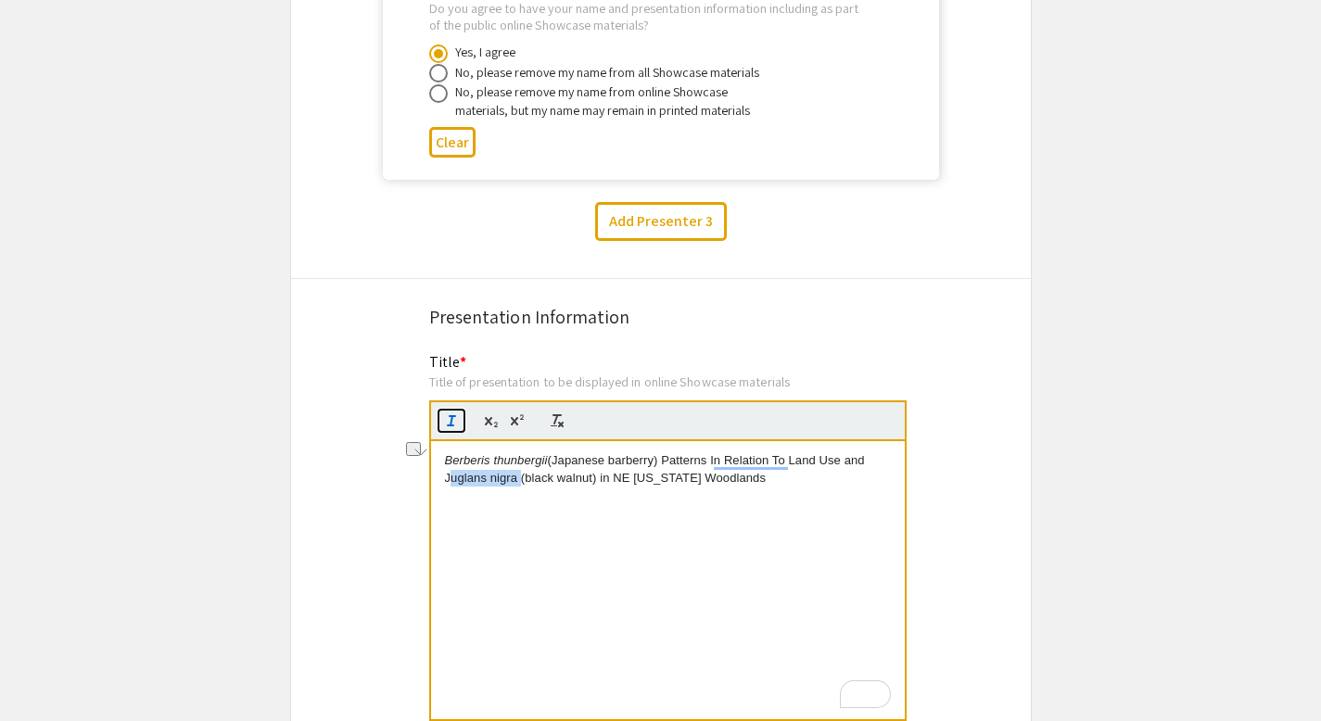
click at [448, 412] on icon "button" at bounding box center [451, 420] width 17 height 17
click at [477, 512] on div "Berberis thunbergii (Japanese barberry) Patterns In Relation To Land Use and Ju…" at bounding box center [668, 580] width 474 height 278
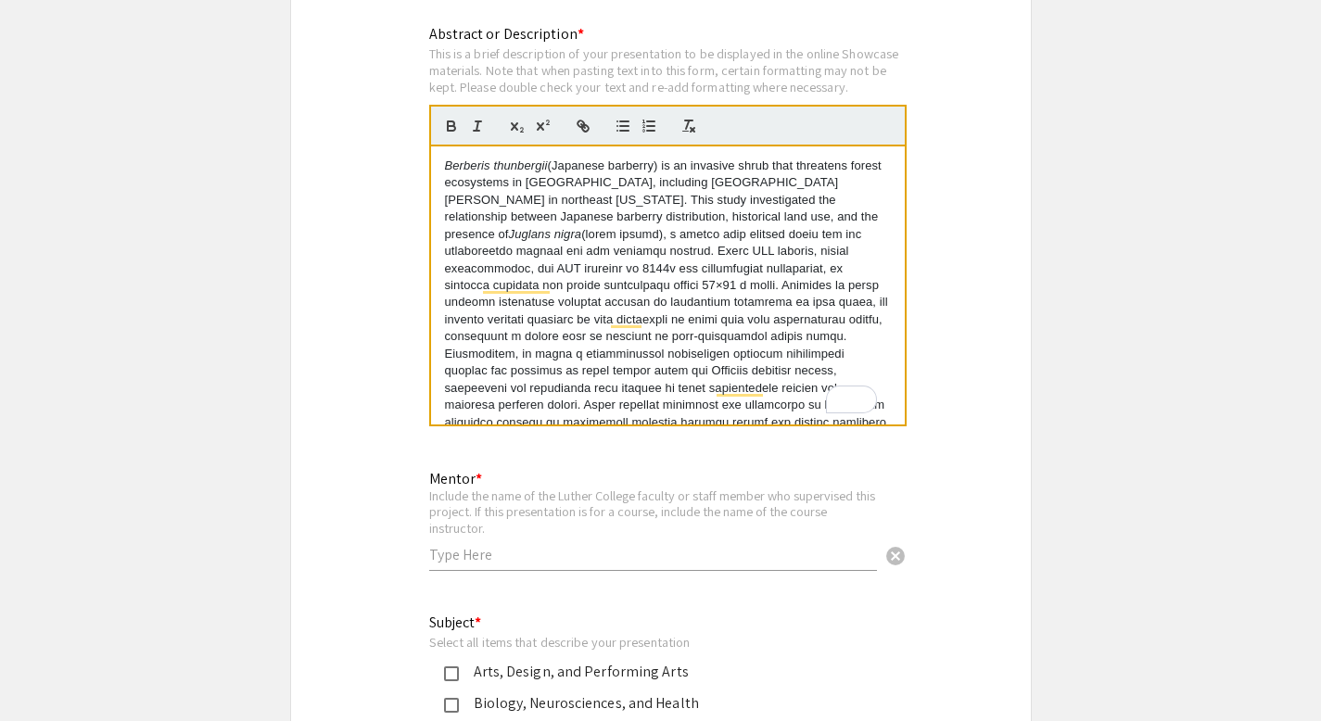
scroll to position [2822, 0]
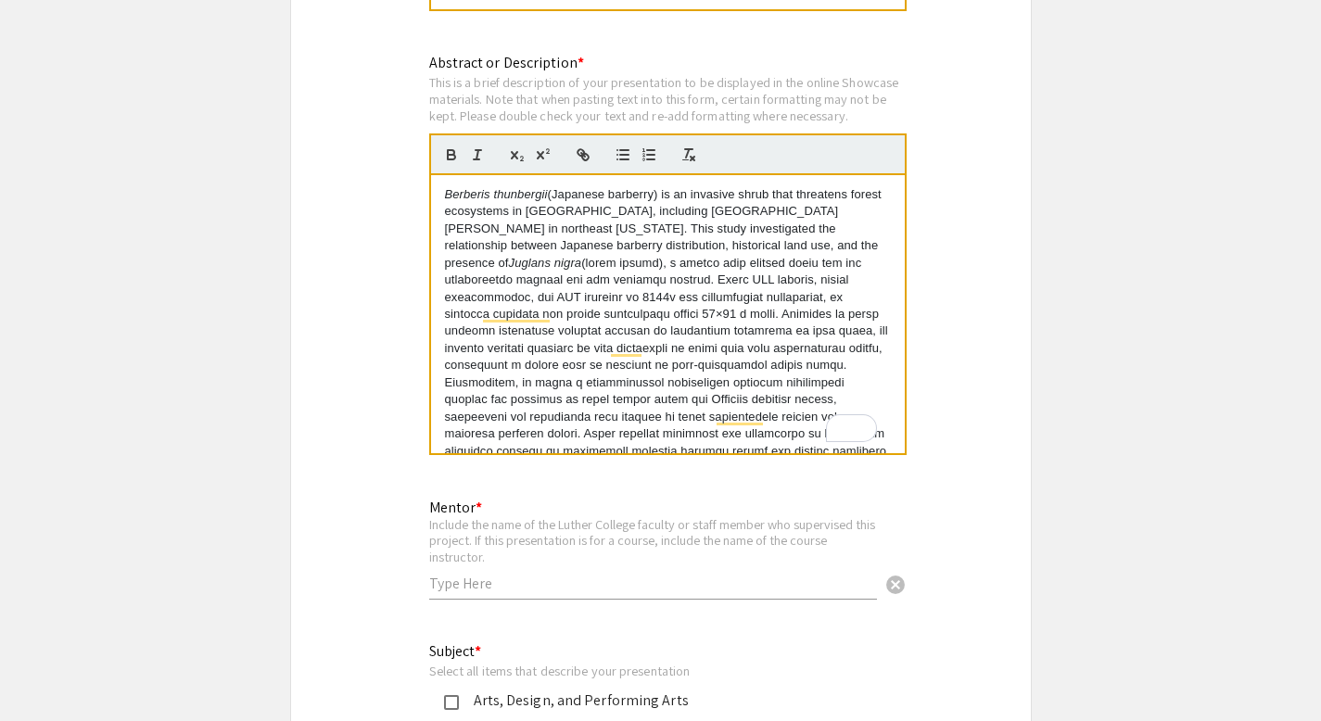
click at [644, 245] on p "Berberis thunbergii (Japanese barberry) is an invasive shrub that threatens for…" at bounding box center [668, 357] width 446 height 342
click at [674, 245] on p "Berberis thunbergii (Japanese barberry) is an invasive shrub that threatens for…" at bounding box center [668, 357] width 446 height 342
click at [674, 261] on p "Berberis thunbergii (Japanese barberry) is an invasive shrub that threatens for…" at bounding box center [668, 357] width 446 height 342
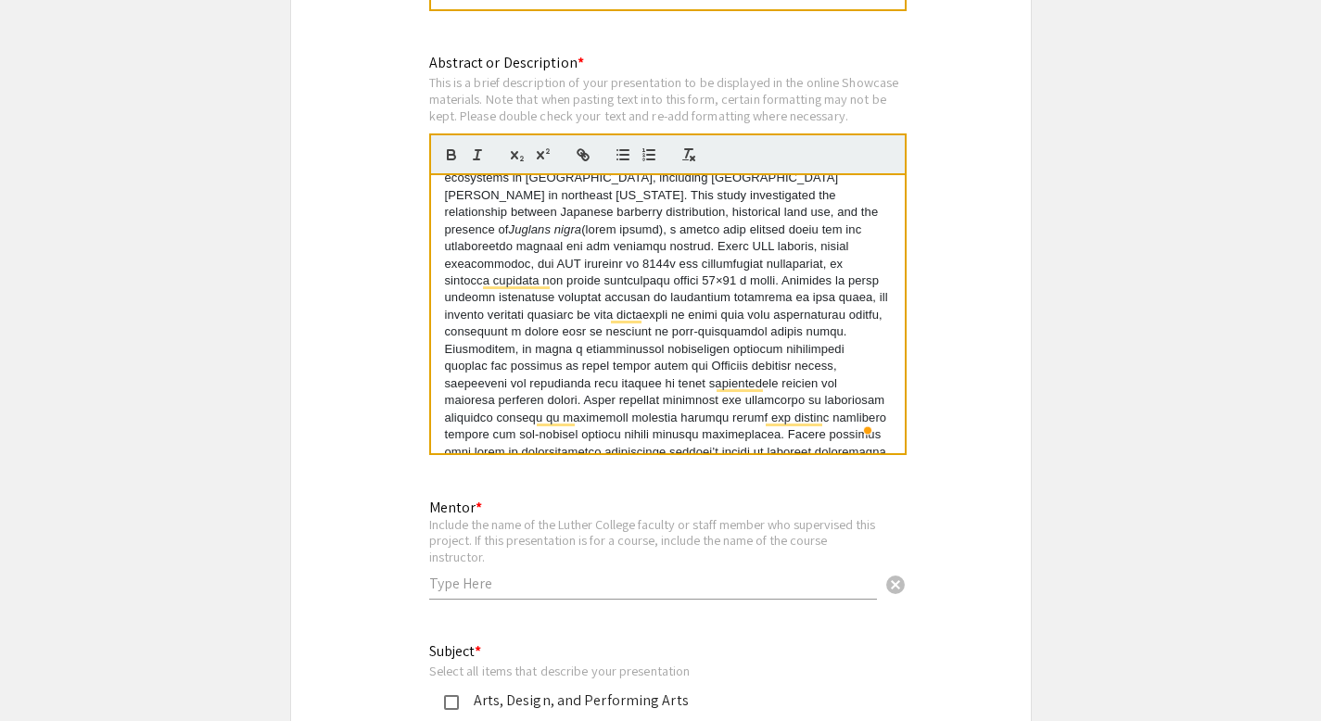
scroll to position [48, 0]
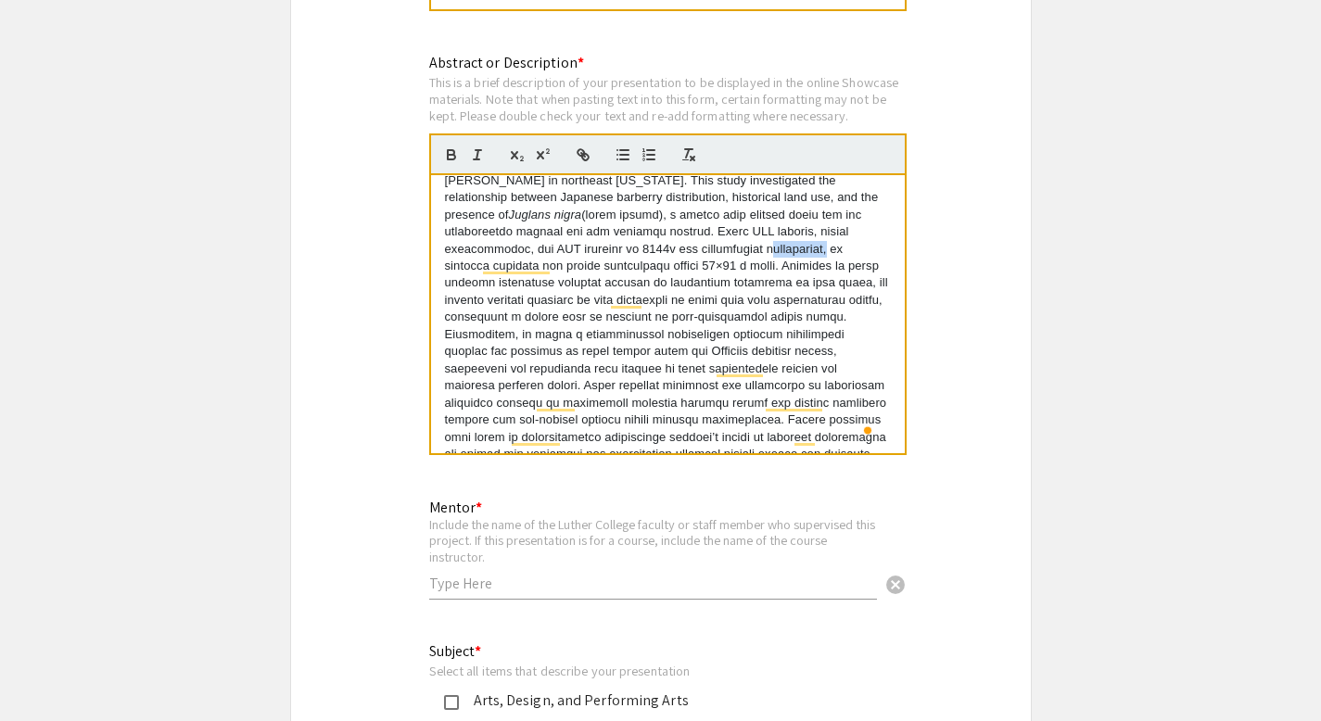
drag, startPoint x: 709, startPoint y: 235, endPoint x: 645, endPoint y: 232, distance: 64.1
click at [645, 232] on p "Berberis thunbergii (Japanese barberry) is an invasive shrub that threatens for…" at bounding box center [668, 309] width 446 height 342
click at [649, 232] on p "Berberis thunbergii (Japanese barberry) is an invasive shrub that threatens for…" at bounding box center [668, 309] width 446 height 342
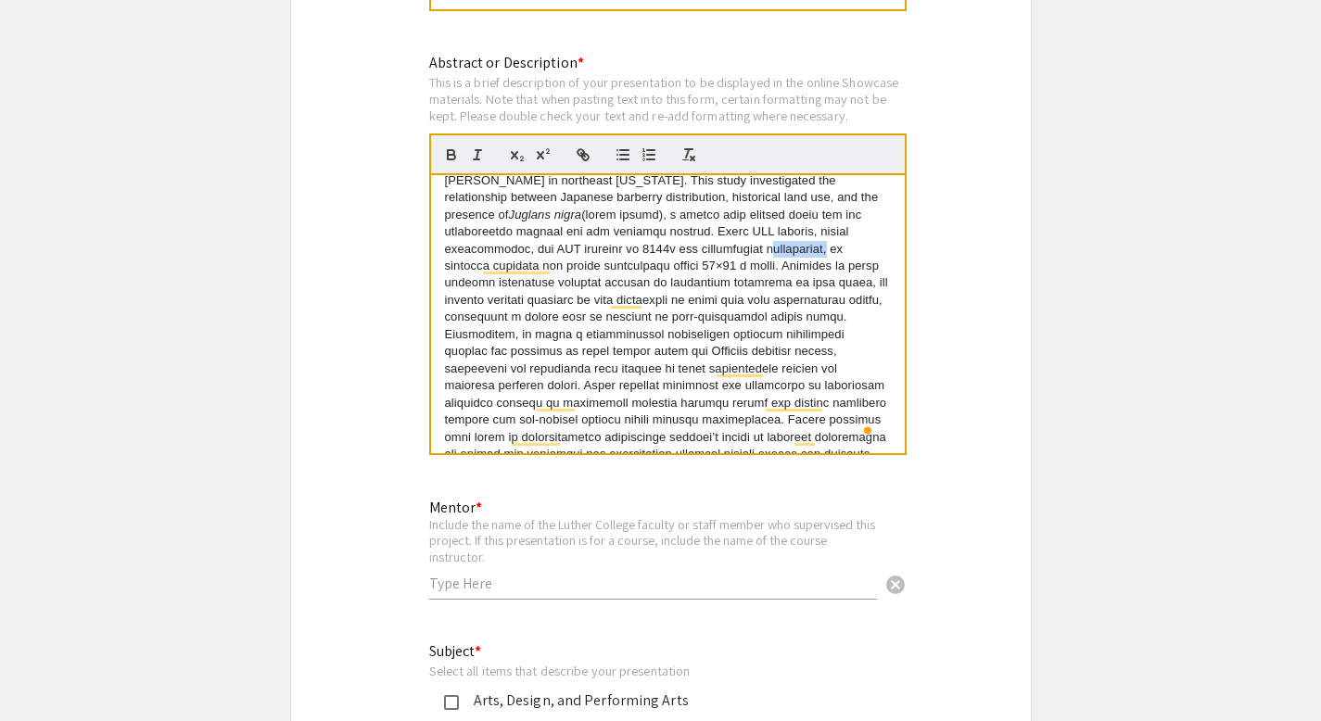
click at [649, 234] on p "Berberis thunbergii (Japanese barberry) is an invasive shrub that threatens for…" at bounding box center [668, 309] width 446 height 342
drag, startPoint x: 668, startPoint y: 252, endPoint x: 552, endPoint y: 253, distance: 115.9
click at [552, 253] on p "Berberis thunbergii (Japanese barberry) is an invasive shrub that threatens for…" at bounding box center [668, 309] width 446 height 342
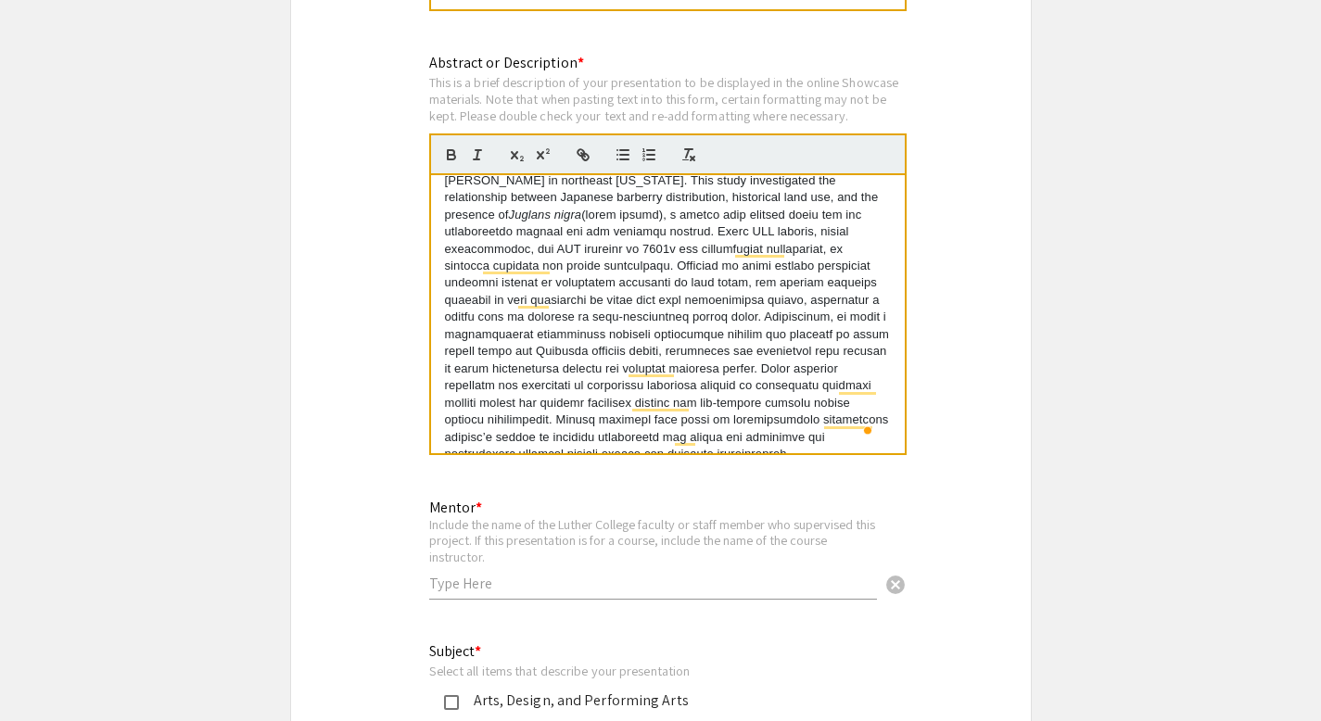
click at [636, 249] on p "Berberis thunbergii (Japanese barberry) is an invasive shrub that threatens for…" at bounding box center [668, 300] width 446 height 325
click at [835, 250] on p "Berberis thunbergii (Japanese barberry) is an invasive shrub that threatens for…" at bounding box center [668, 309] width 446 height 342
click at [803, 276] on p "Berberis thunbergii (Japanese barberry) is an invasive shrub that threatens for…" at bounding box center [668, 309] width 446 height 342
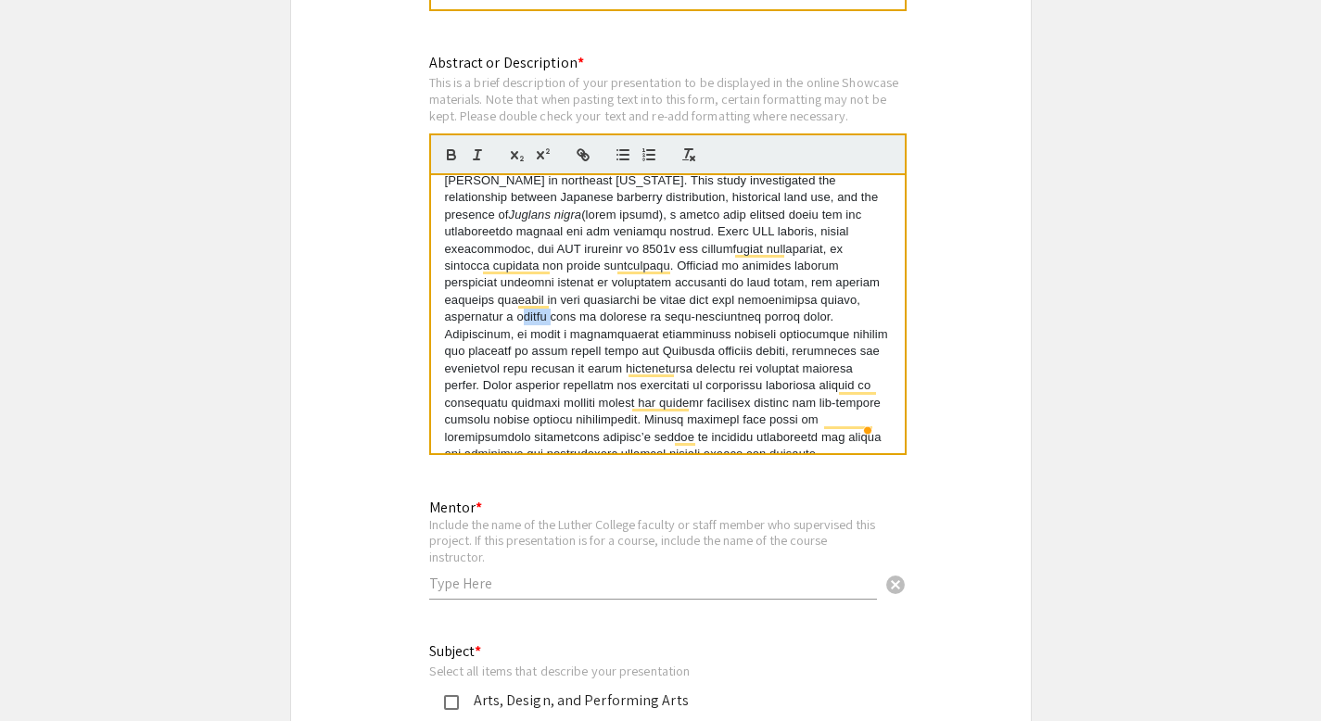
click at [803, 276] on p "Berberis thunbergii (Japanese barberry) is an invasive shrub that threatens for…" at bounding box center [668, 309] width 446 height 342
click at [665, 263] on p "Berberis thunbergii (Japanese barberry) is an invasive shrub that threatens for…" at bounding box center [668, 309] width 446 height 342
click at [535, 272] on p "Berberis thunbergii (Japanese barberry) is an invasive shrub that threatens for…" at bounding box center [668, 309] width 446 height 342
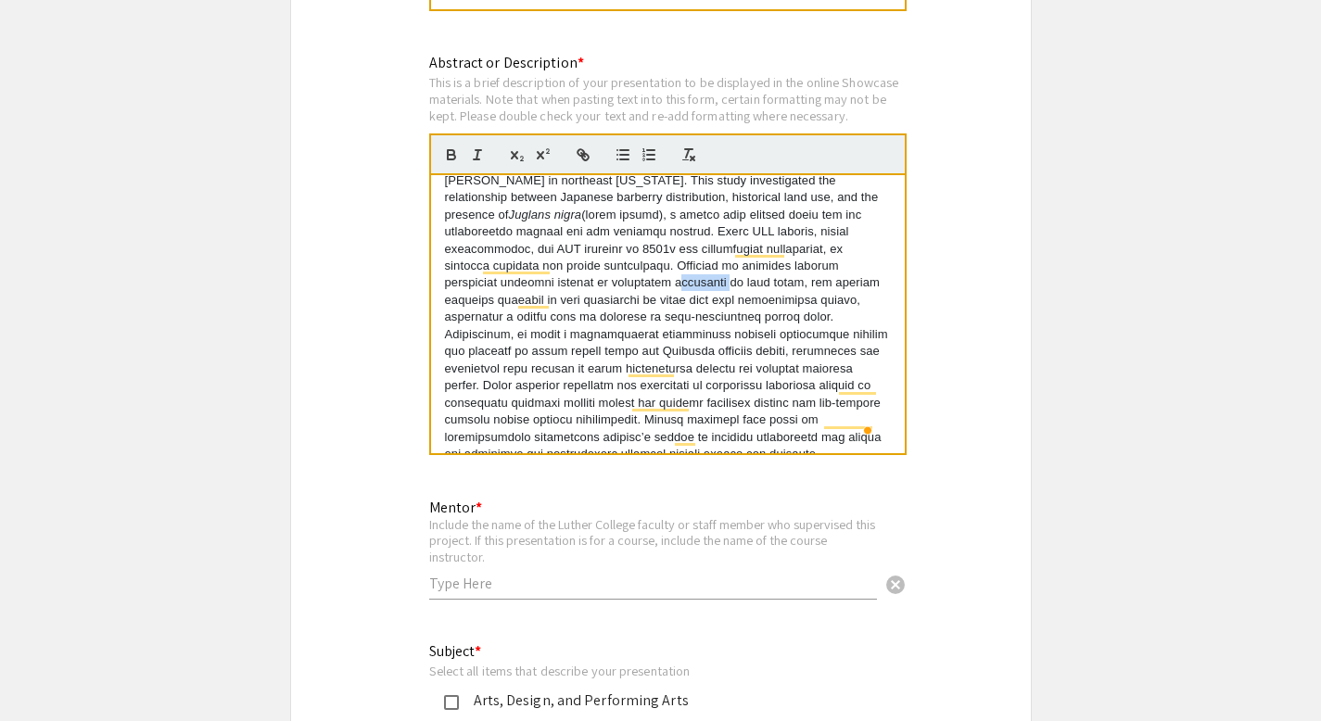
click at [535, 272] on p "Berberis thunbergii (Japanese barberry) is an invasive shrub that threatens for…" at bounding box center [668, 309] width 446 height 342
click at [679, 279] on p "Berberis thunbergii (Japanese barberry) is an invasive shrub that threatens for…" at bounding box center [668, 309] width 446 height 342
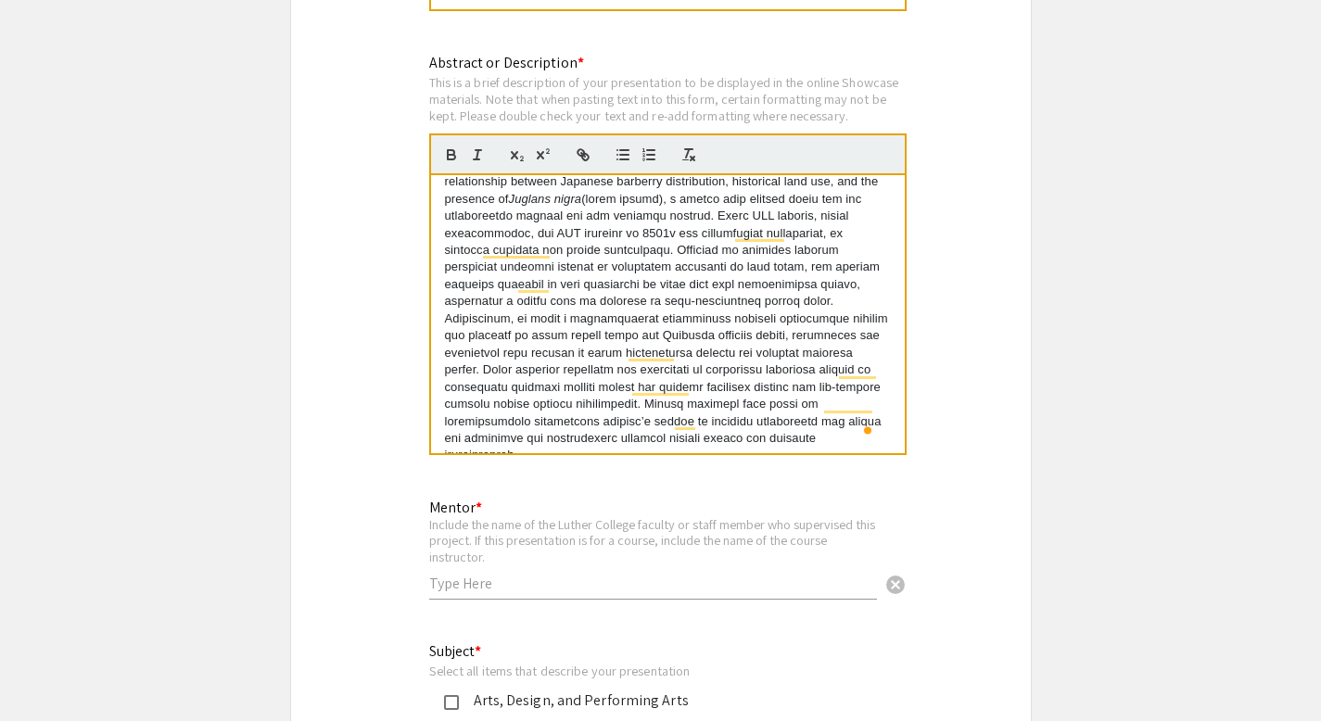
scroll to position [69, 0]
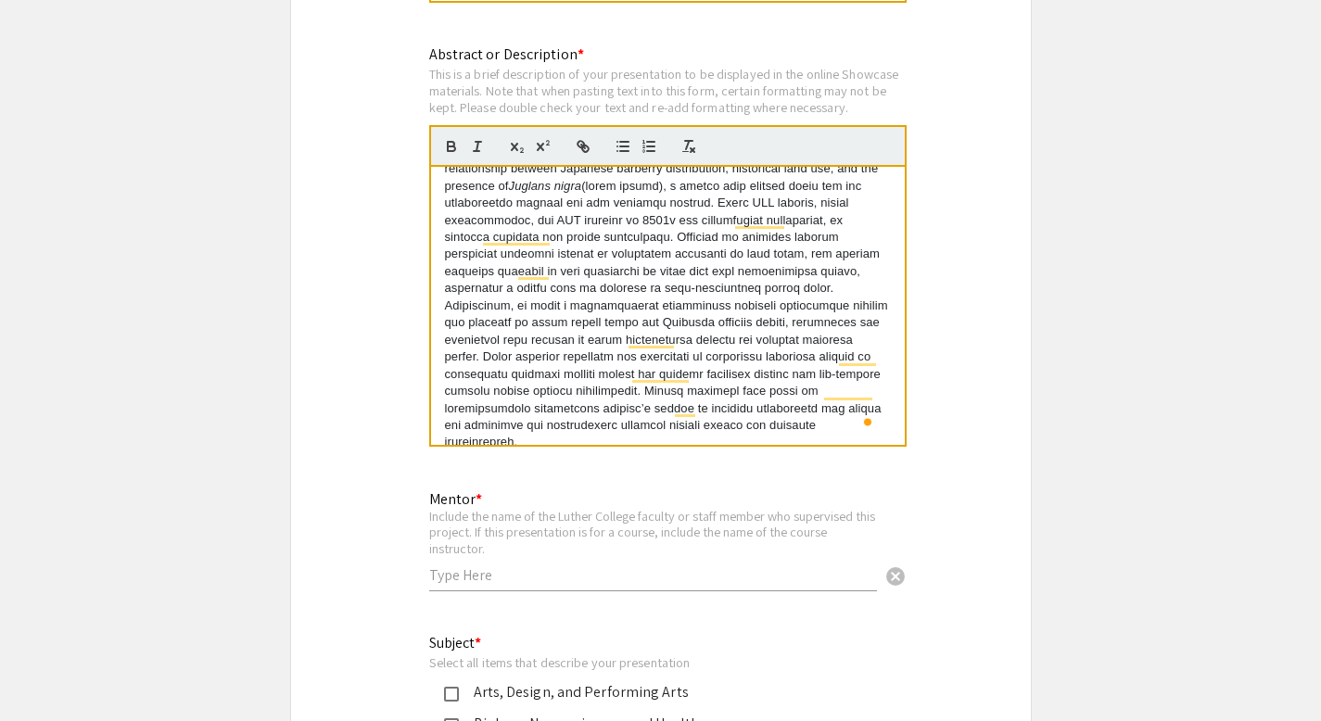
click at [658, 272] on p "Berberis thunbergii (Japanese barberry) is an invasive shrub that threatens for…" at bounding box center [668, 280] width 446 height 342
drag, startPoint x: 659, startPoint y: 275, endPoint x: 715, endPoint y: 258, distance: 58.3
click at [715, 258] on p "Berberis thunbergii (Japanese barberry) is an invasive shrub that threatens for…" at bounding box center [668, 280] width 446 height 342
click at [720, 268] on p "Berberis thunbergii (Japanese barberry) is an invasive shrub that threatens for…" at bounding box center [668, 280] width 446 height 342
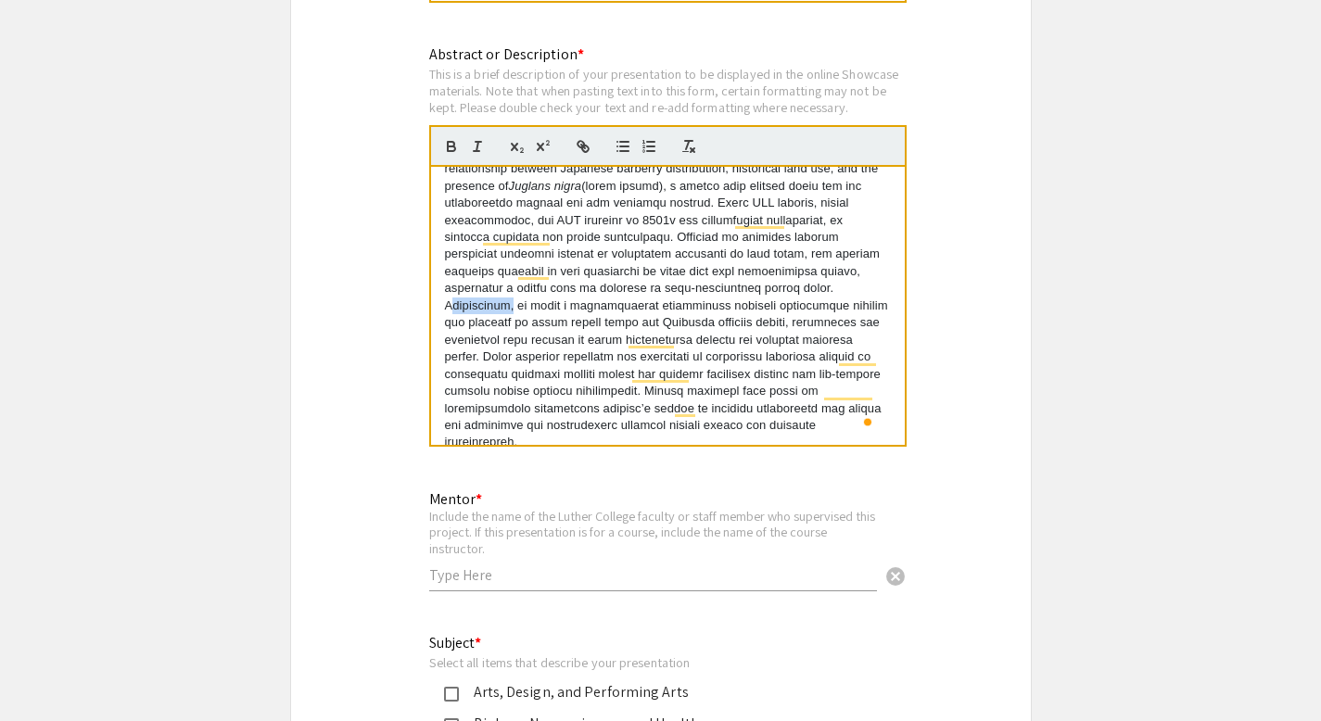
click at [720, 268] on p "Berberis thunbergii (Japanese barberry) is an invasive shrub that threatens for…" at bounding box center [668, 280] width 446 height 342
click at [798, 252] on p "Berberis thunbergii (Japanese barberry) is an invasive shrub that threatens for…" at bounding box center [668, 280] width 446 height 342
click at [468, 274] on p "Berberis thunbergii (Japanese barberry) is an invasive shrub that threatens for…" at bounding box center [668, 280] width 446 height 342
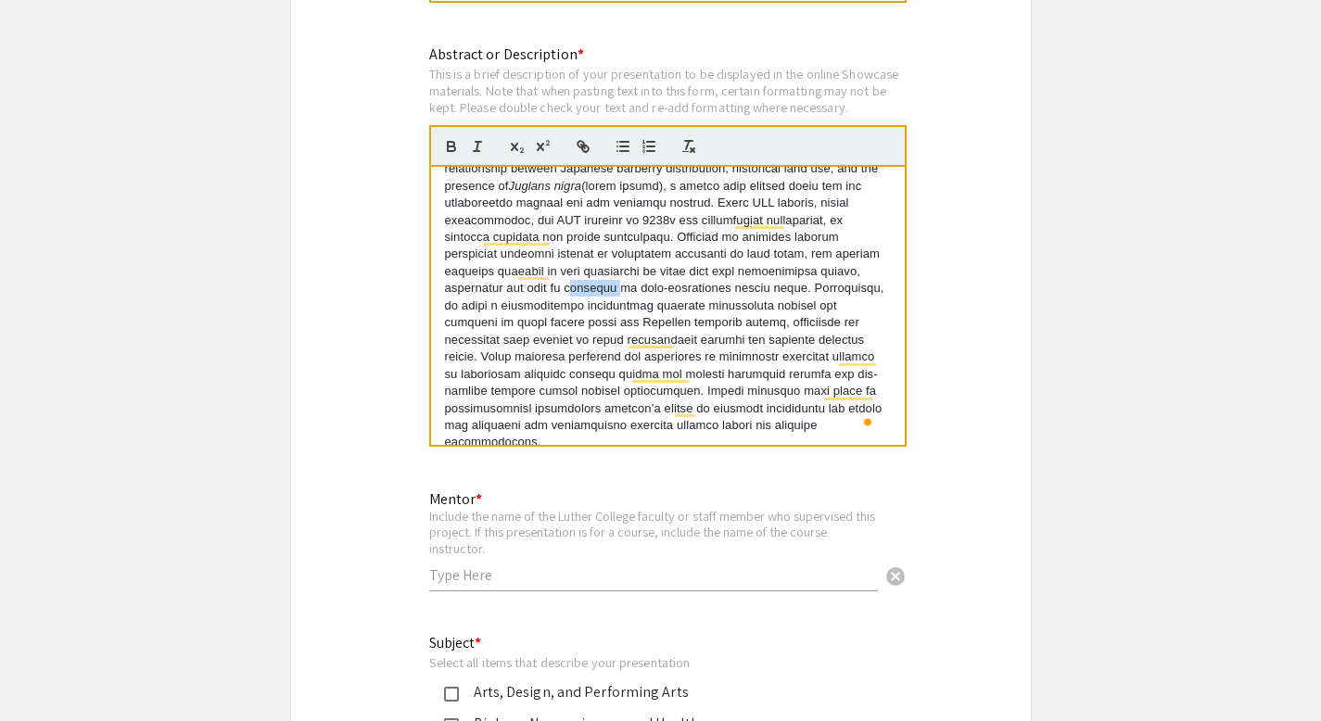
click at [468, 274] on p "Berberis thunbergii (Japanese barberry) is an invasive shrub that threatens for…" at bounding box center [668, 280] width 446 height 342
click at [529, 287] on p "Berberis thunbergii (Japanese barberry) is an invasive shrub that threatens for…" at bounding box center [668, 280] width 446 height 342
click at [463, 272] on p "Berberis thunbergii (Japanese barberry) is an invasive shrub that threatens for…" at bounding box center [668, 280] width 446 height 342
click at [472, 308] on p "Berberis thunbergii (Japanese barberry) is an invasive shrub that threatens for…" at bounding box center [668, 280] width 446 height 342
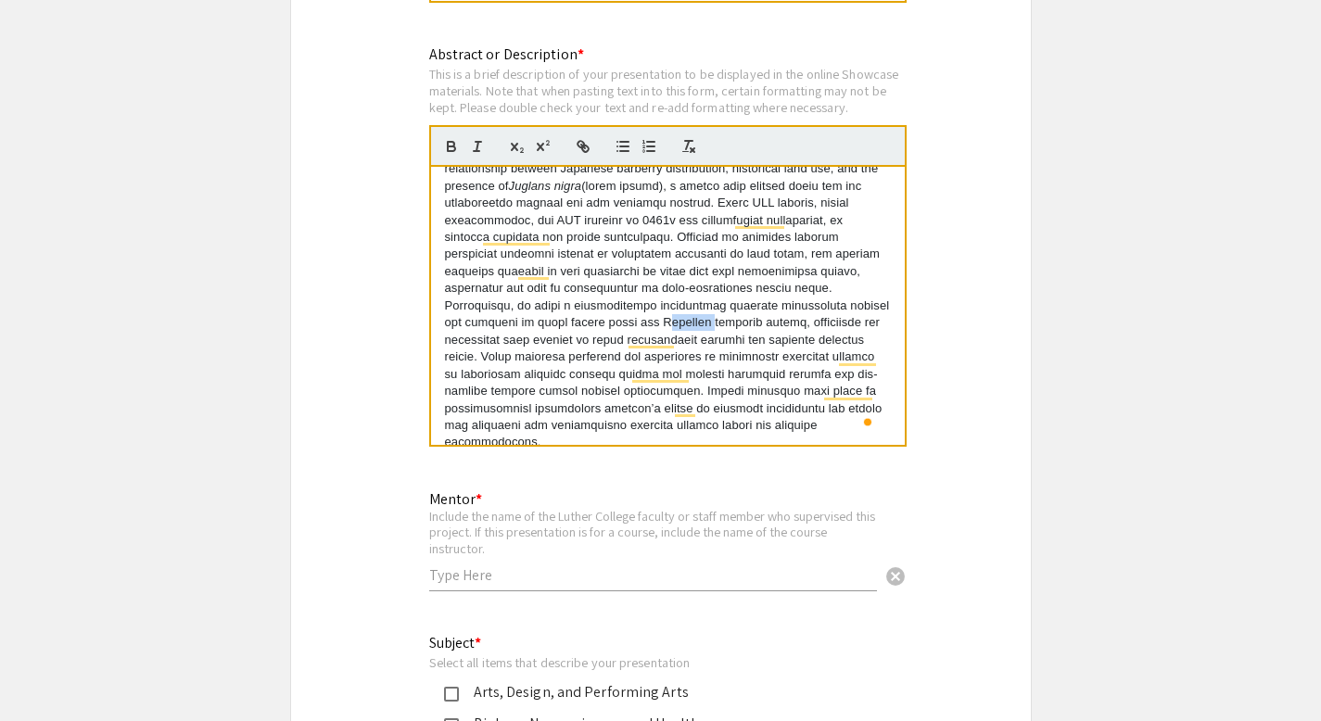
click at [472, 308] on p "Berberis thunbergii (Japanese barberry) is an invasive shrub that threatens for…" at bounding box center [668, 280] width 446 height 342
click at [587, 308] on p "Berberis thunbergii (Japanese barberry) is an invasive shrub that threatens for…" at bounding box center [668, 280] width 446 height 342
click at [682, 286] on p "Berberis thunbergii (Japanese barberry) is an invasive shrub that threatens for…" at bounding box center [668, 280] width 446 height 342
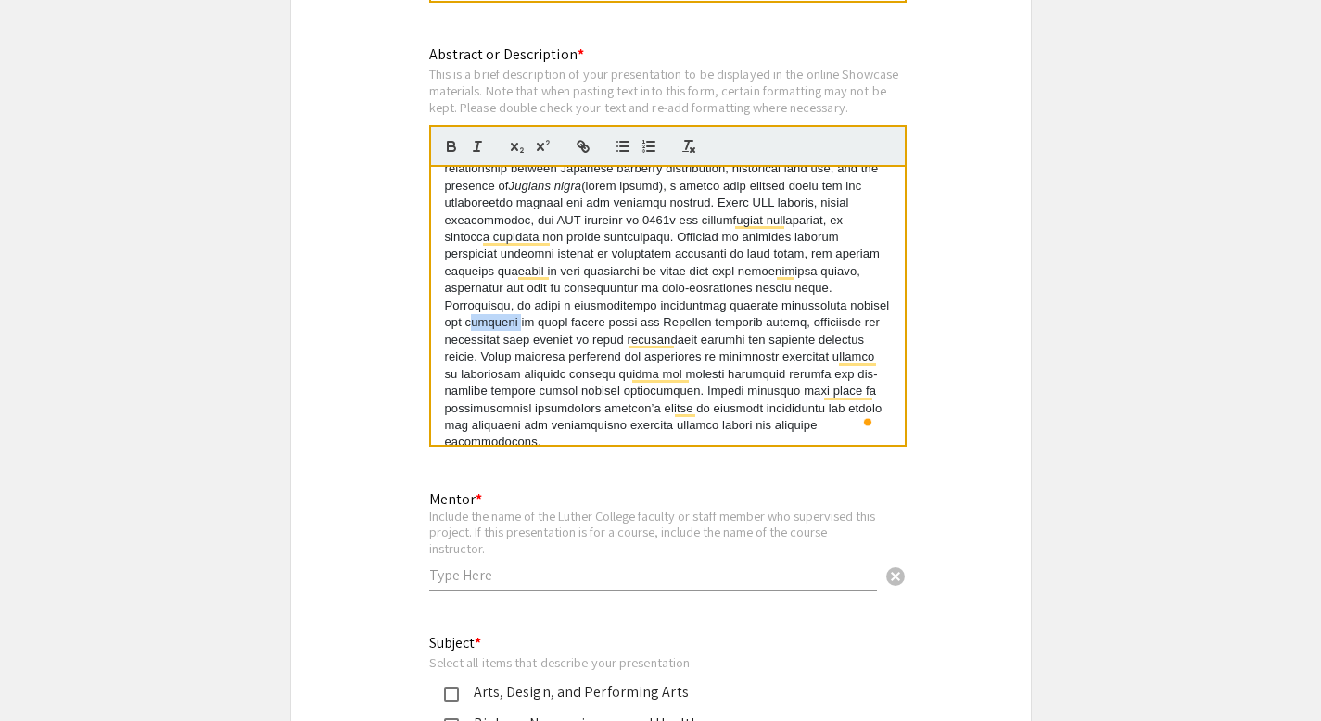
click at [682, 286] on p "Berberis thunbergii (Japanese barberry) is an invasive shrub that threatens for…" at bounding box center [668, 280] width 446 height 342
click at [763, 312] on p "Berberis thunbergii (Japanese barberry) is an invasive shrub that threatens for…" at bounding box center [668, 280] width 446 height 342
click at [790, 291] on p "Berberis thunbergii (Japanese barberry) is an invasive shrub that threatens for…" at bounding box center [668, 280] width 446 height 342
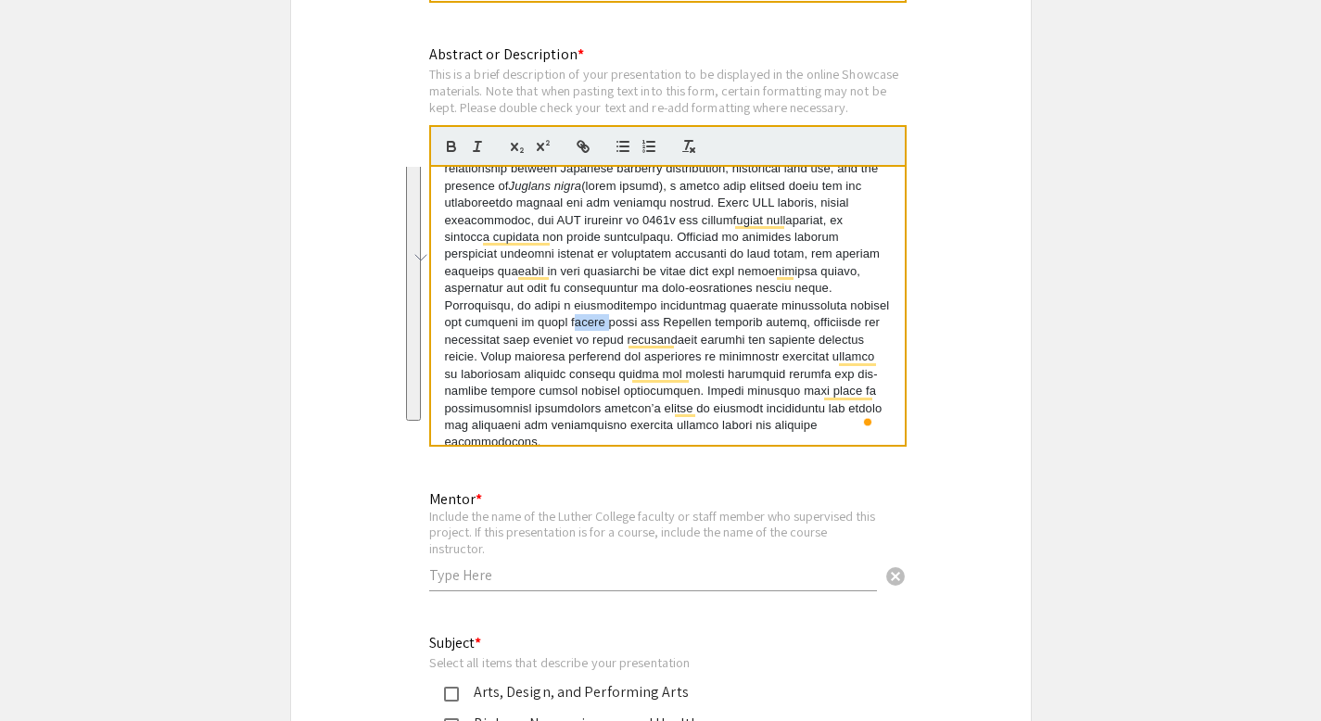
click at [788, 321] on p "Berberis thunbergii (Japanese barberry) is an invasive shrub that threatens for…" at bounding box center [668, 280] width 446 height 342
click at [752, 304] on p "Berberis thunbergii (Japanese barberry) is an invasive shrub that threatens for…" at bounding box center [668, 280] width 446 height 342
click at [762, 304] on p "Berberis thunbergii (Japanese barberry) is an invasive shrub that threatens for…" at bounding box center [668, 280] width 446 height 342
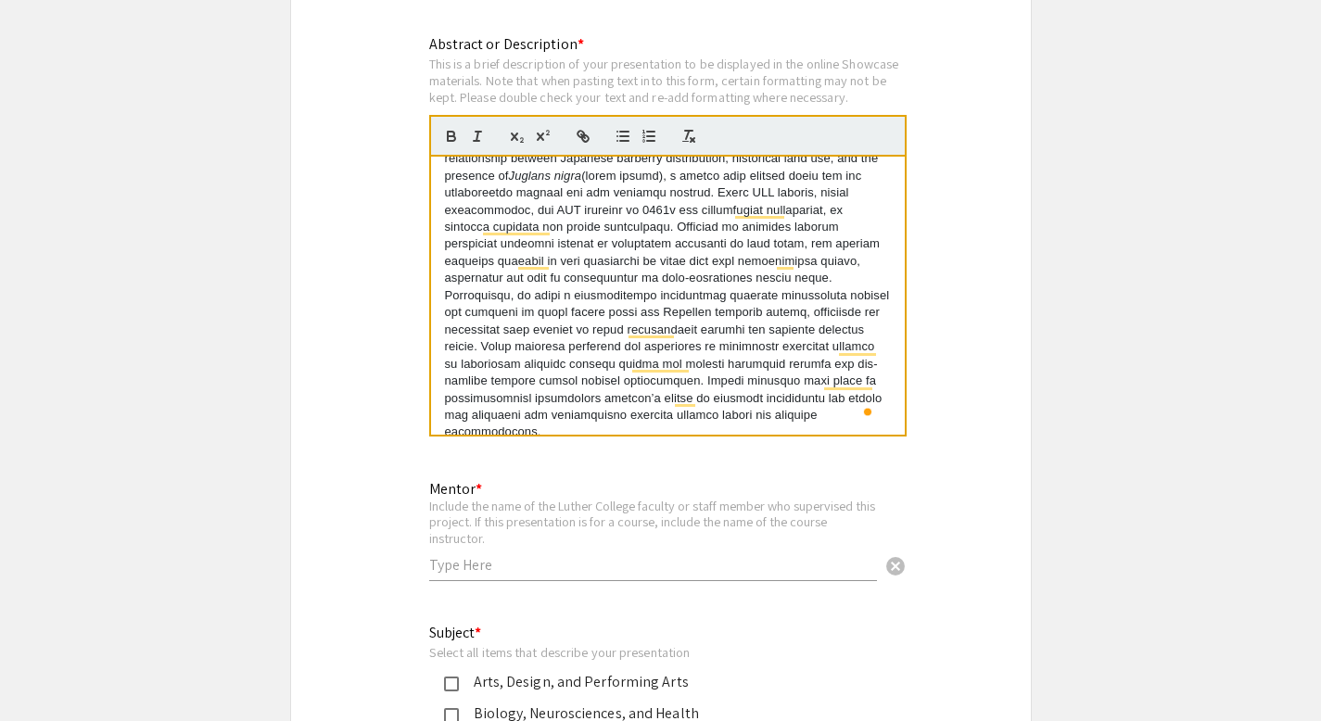
scroll to position [2850, 0]
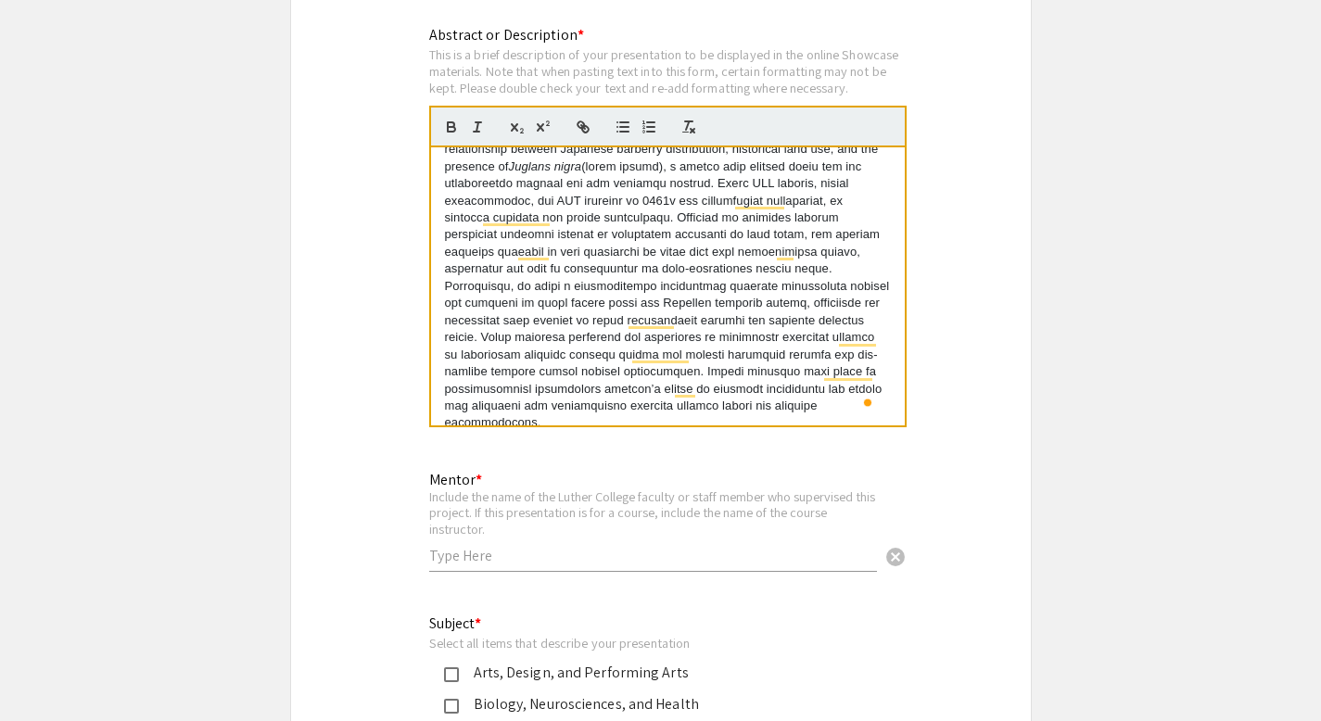
click at [576, 366] on p "Berberis thunbergii (Japanese barberry) is an invasive shrub that threatens for…" at bounding box center [668, 261] width 446 height 342
click at [663, 366] on p "Berberis thunbergii (Japanese barberry) is an invasive shrub that threatens for…" at bounding box center [668, 261] width 446 height 342
click at [743, 389] on p "Berberis thunbergii (Japanese barberry) is an invasive shrub that threatens for…" at bounding box center [668, 261] width 446 height 342
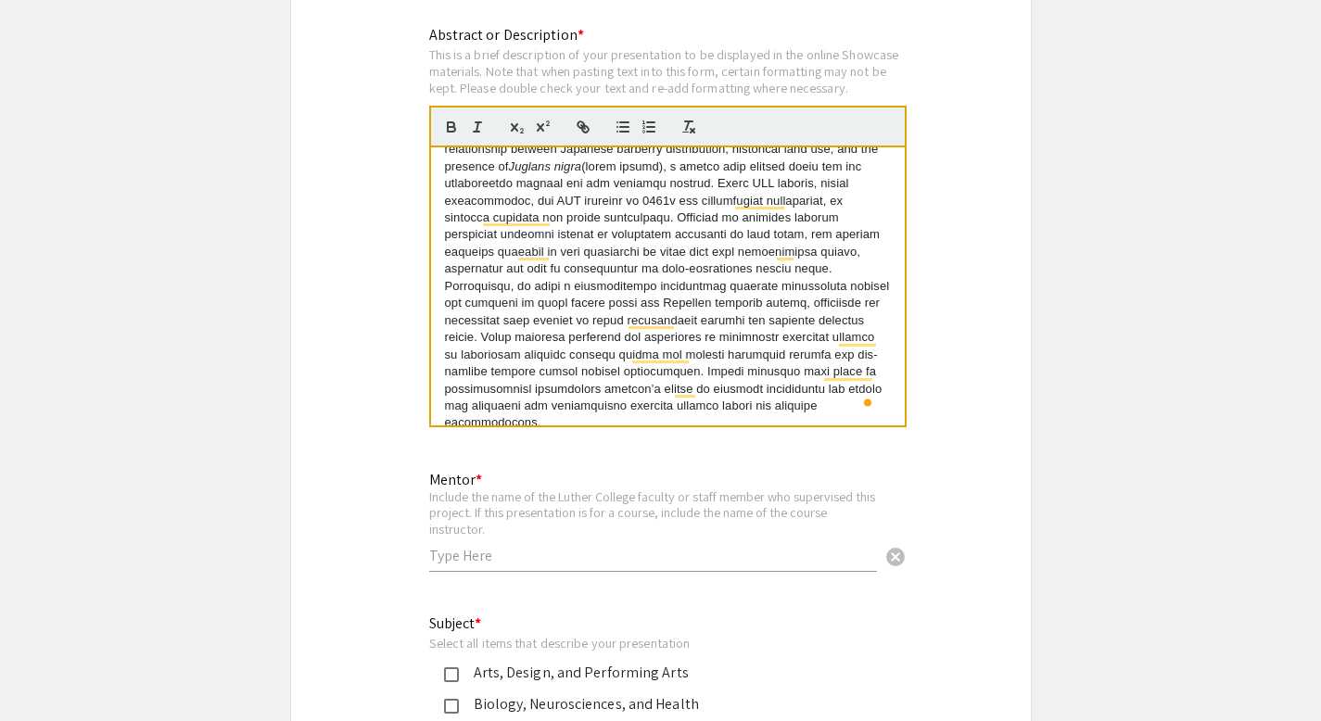
drag, startPoint x: 754, startPoint y: 391, endPoint x: 515, endPoint y: 355, distance: 241.8
click at [515, 355] on p "Berberis thunbergii (Japanese barberry) is an invasive shrub that threatens for…" at bounding box center [668, 261] width 446 height 342
click at [506, 350] on p "Berberis thunbergii (Japanese barberry) is an invasive shrub that threatens for…" at bounding box center [668, 261] width 446 height 342
drag, startPoint x: 516, startPoint y: 355, endPoint x: 823, endPoint y: 395, distance: 309.4
click at [823, 395] on p "Berberis thunbergii (Japanese barberry) is an invasive shrub that threatens for…" at bounding box center [668, 261] width 446 height 342
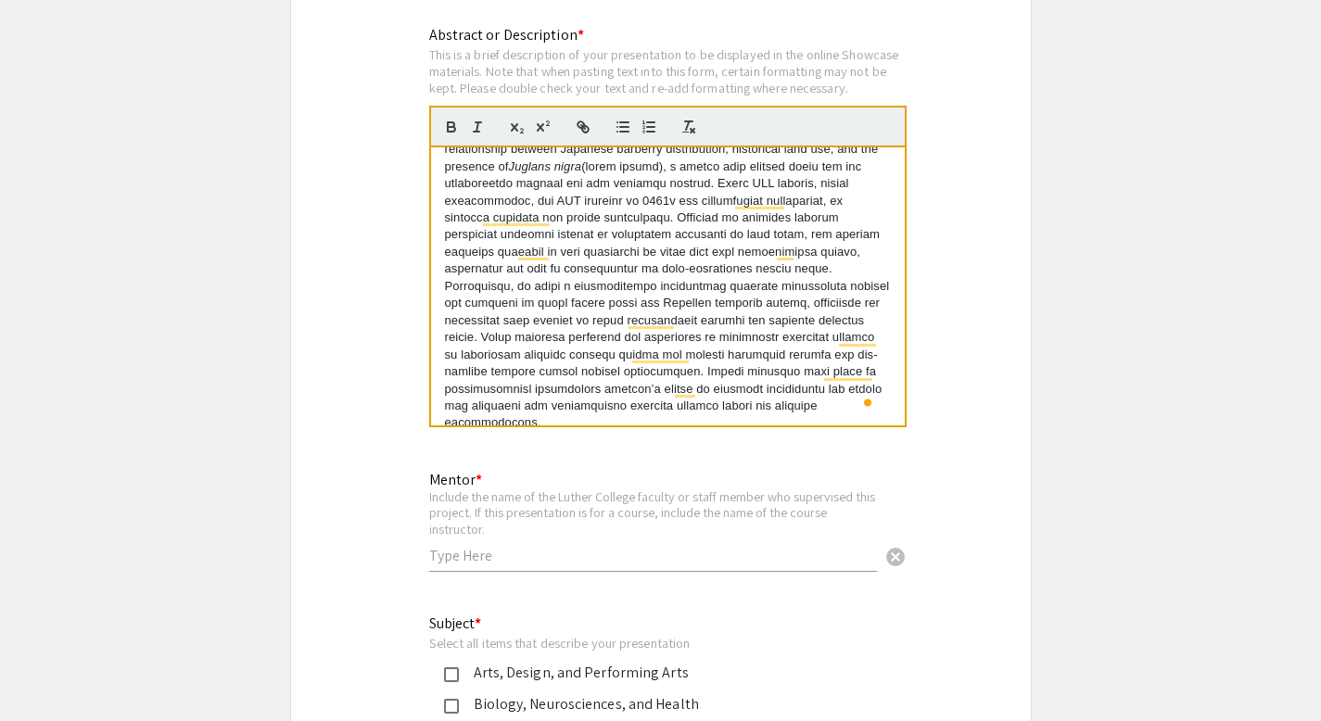
scroll to position [34, 0]
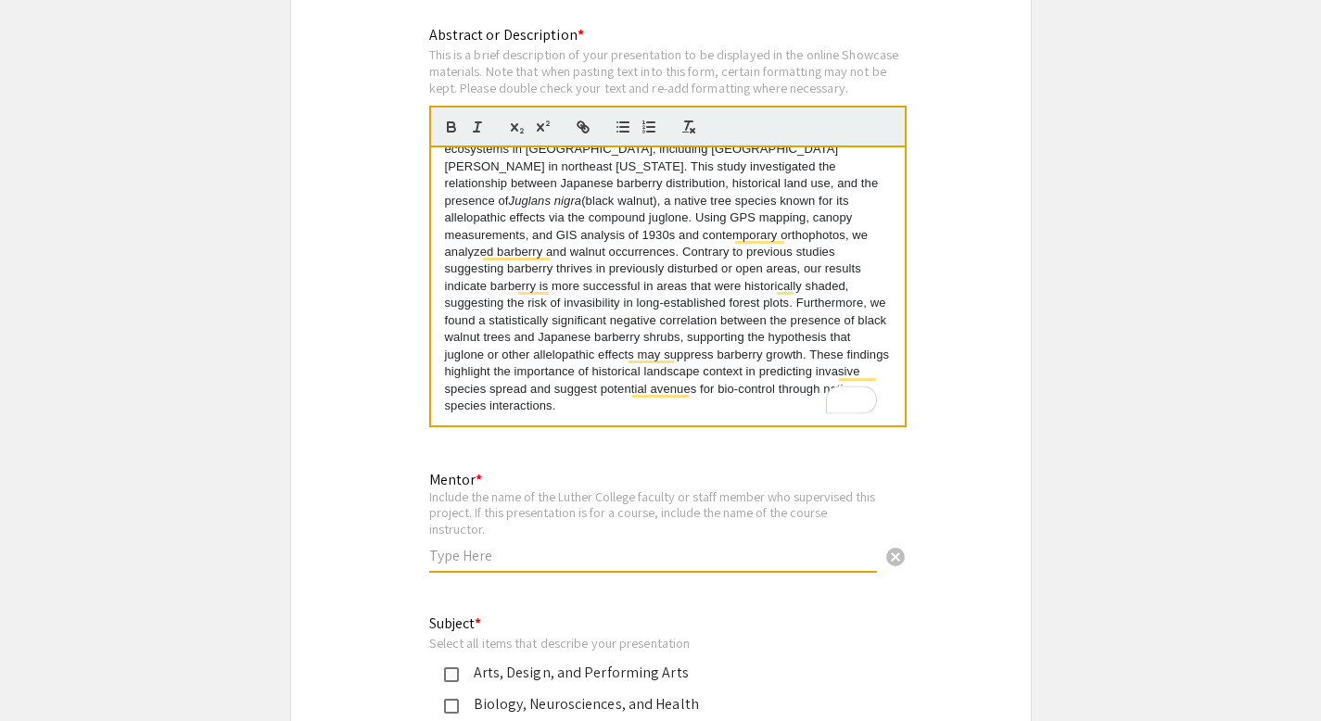
click at [608, 546] on input "text" at bounding box center [653, 555] width 448 height 19
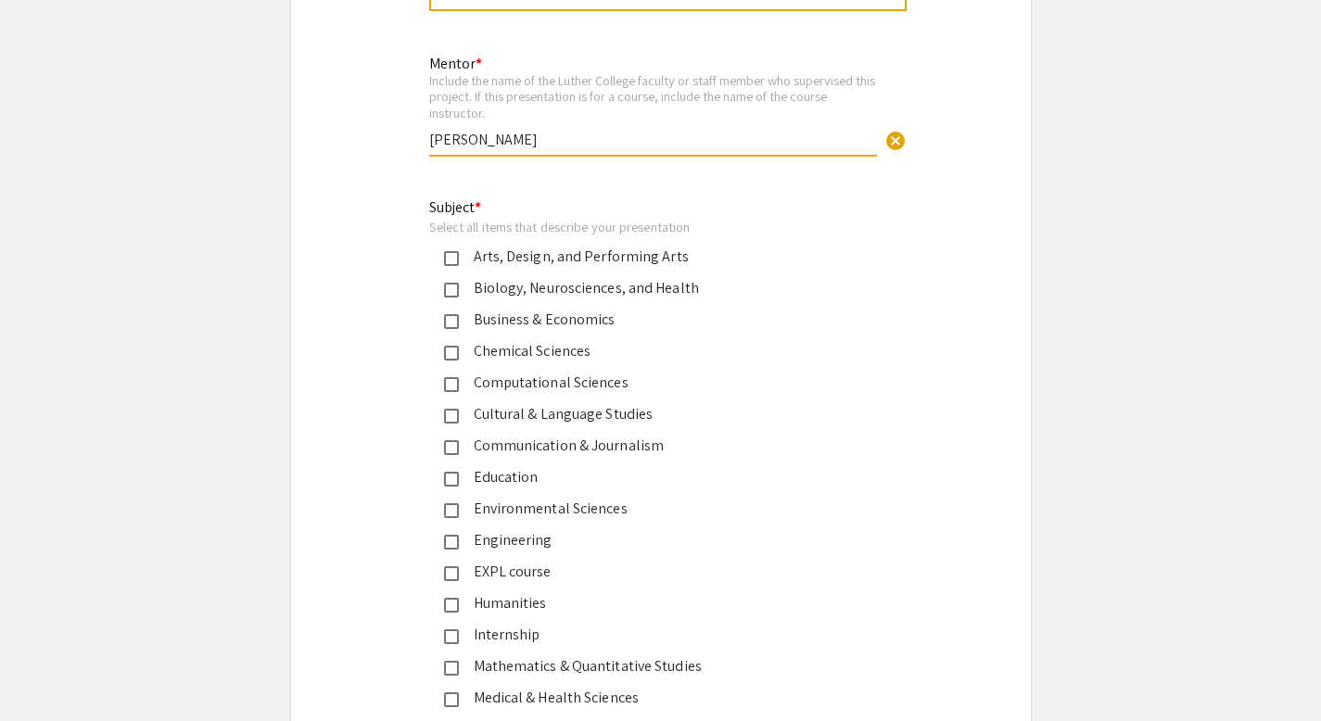
scroll to position [3299, 0]
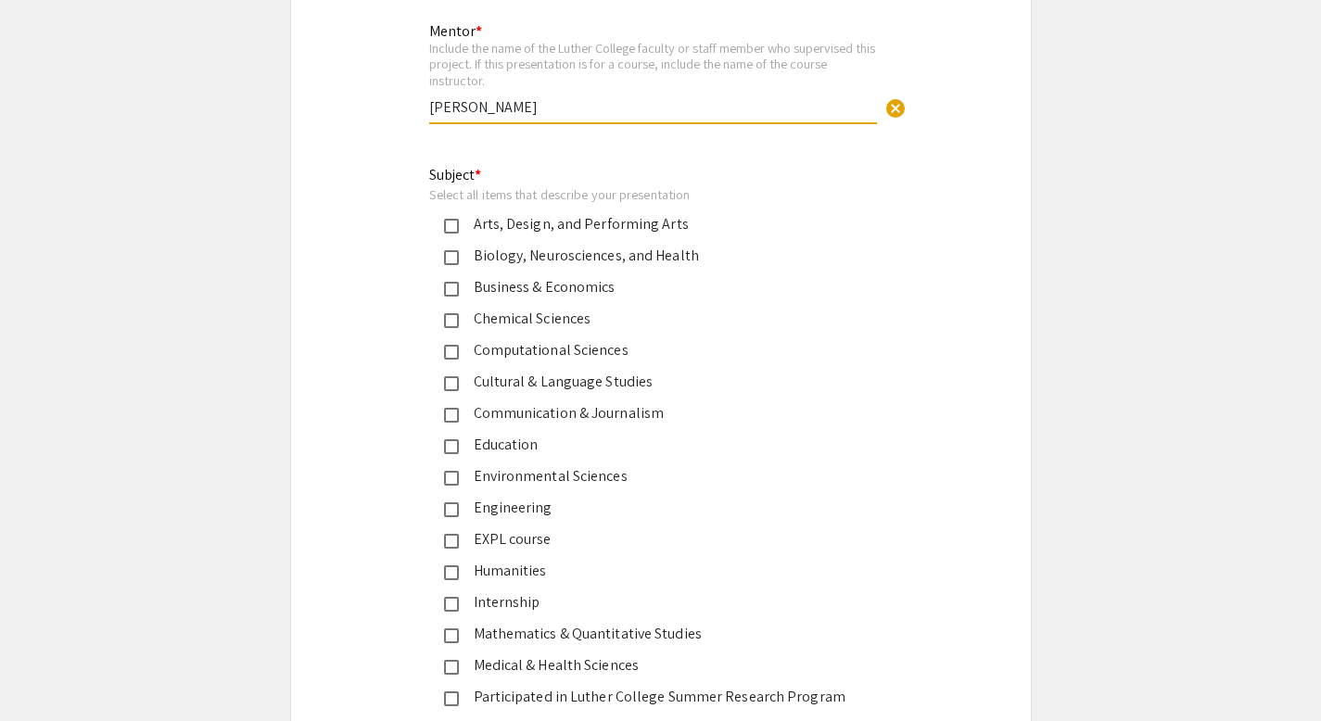
type input "Dr. Eric Baack"
click at [600, 245] on div "Biology, Neurosciences, and Health" at bounding box center [653, 256] width 389 height 22
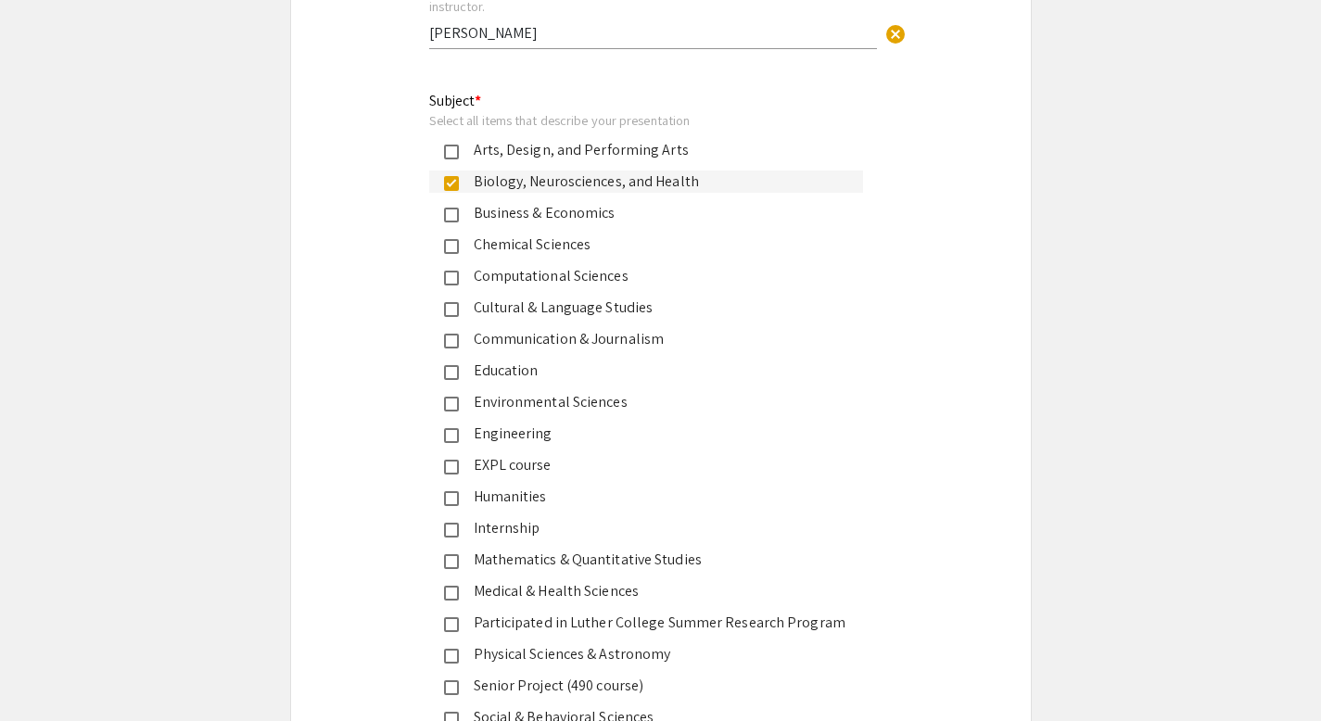
scroll to position [3394, 0]
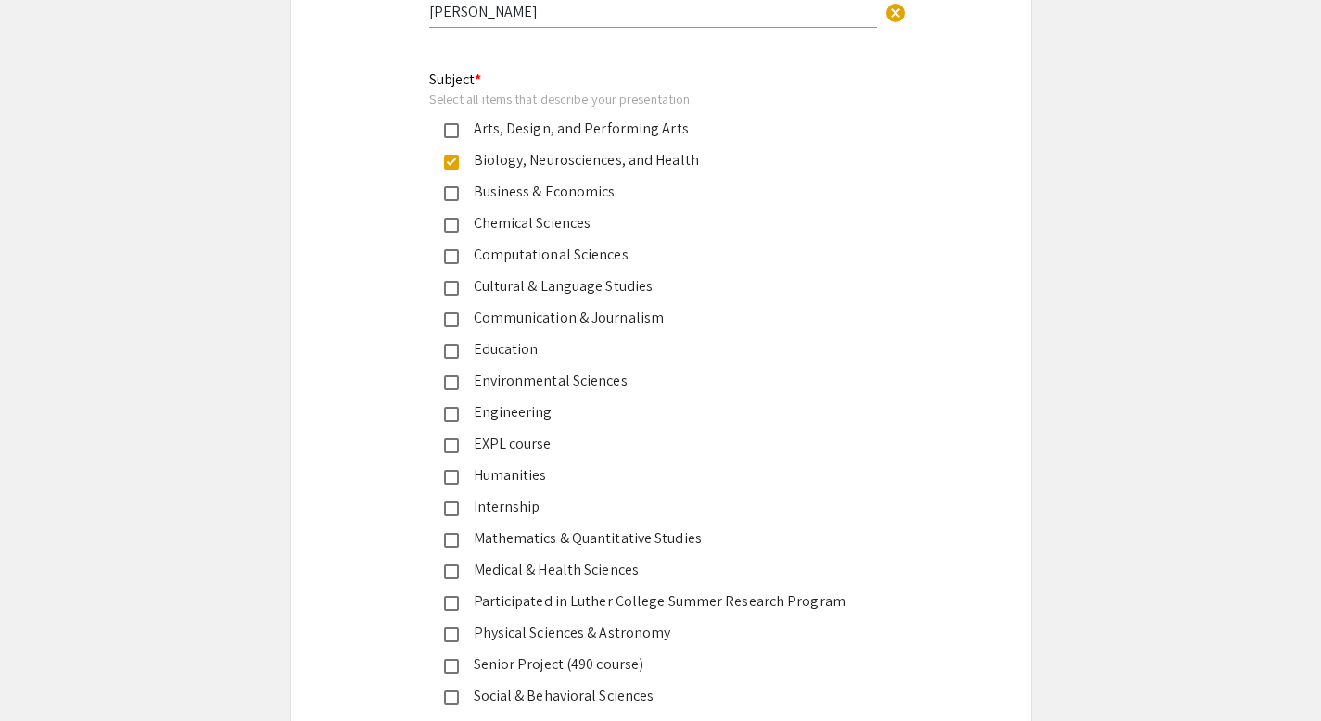
click at [528, 370] on div "Environmental Sciences" at bounding box center [653, 381] width 389 height 22
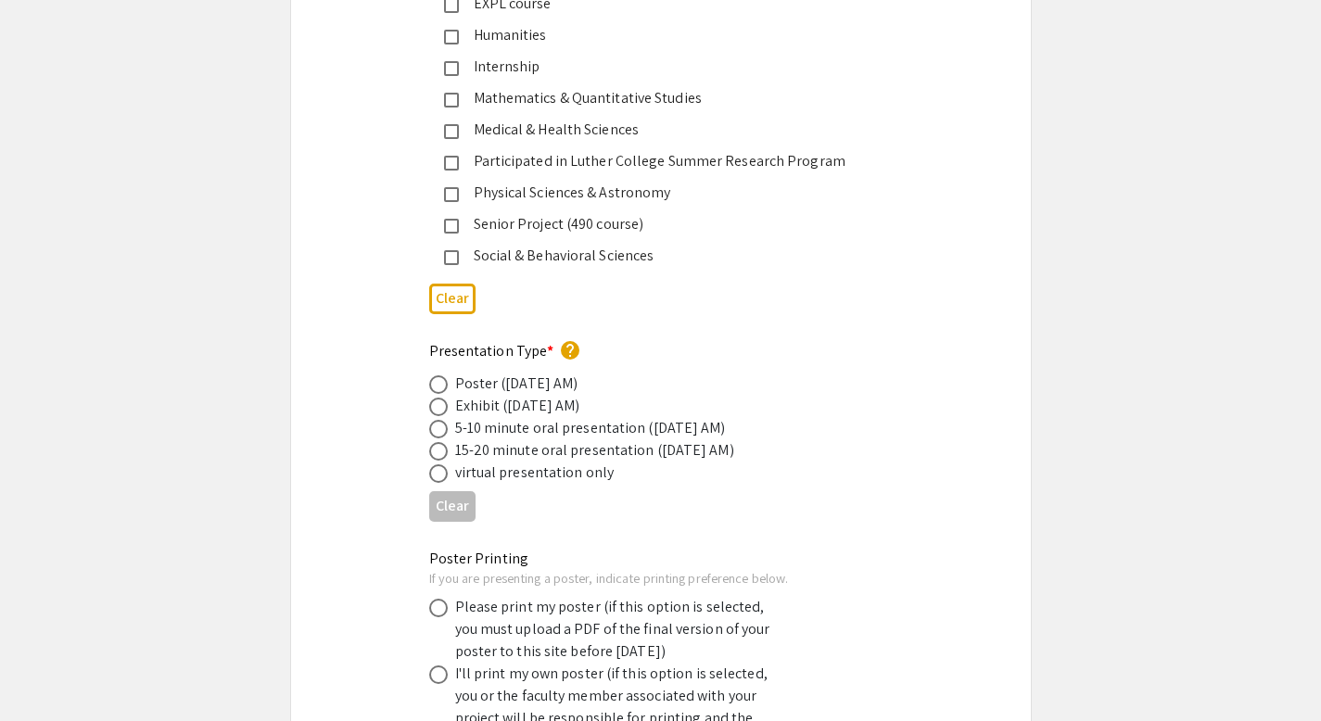
scroll to position [3843, 0]
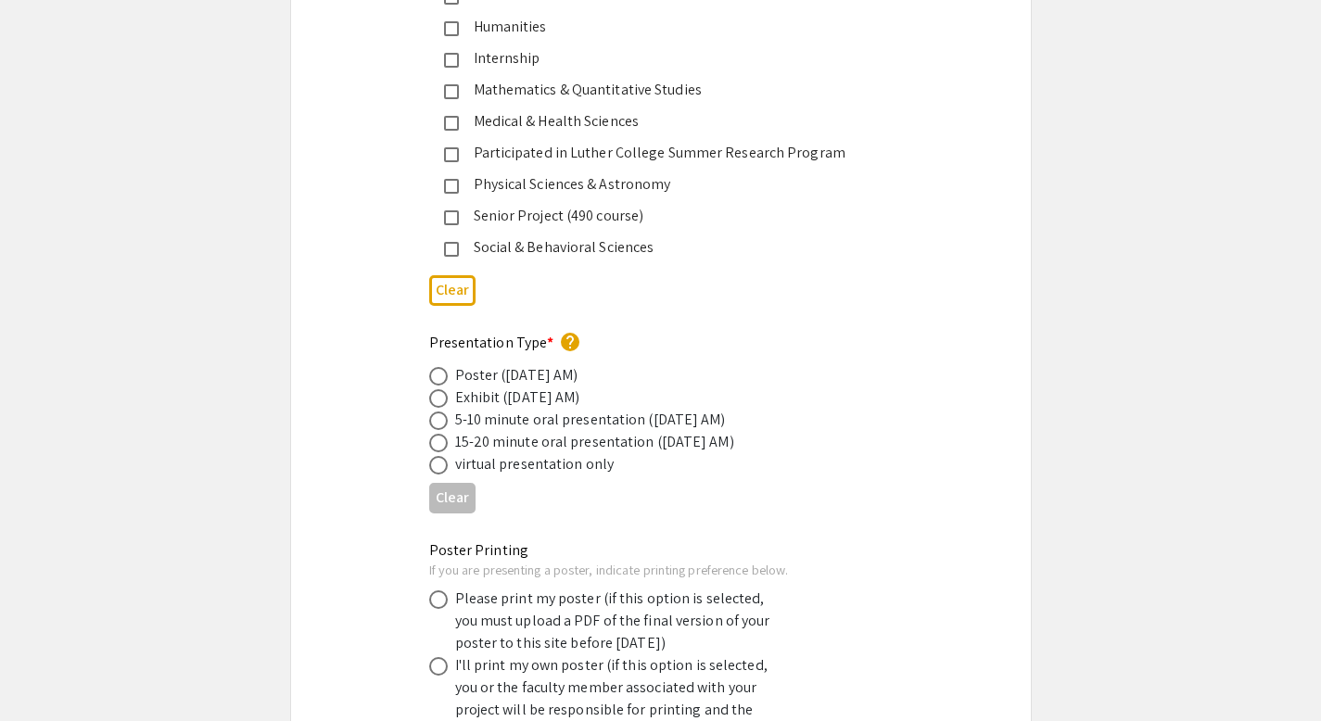
click at [437, 367] on span at bounding box center [438, 376] width 19 height 19
click at [437, 367] on input "radio" at bounding box center [438, 376] width 19 height 19
radio input "true"
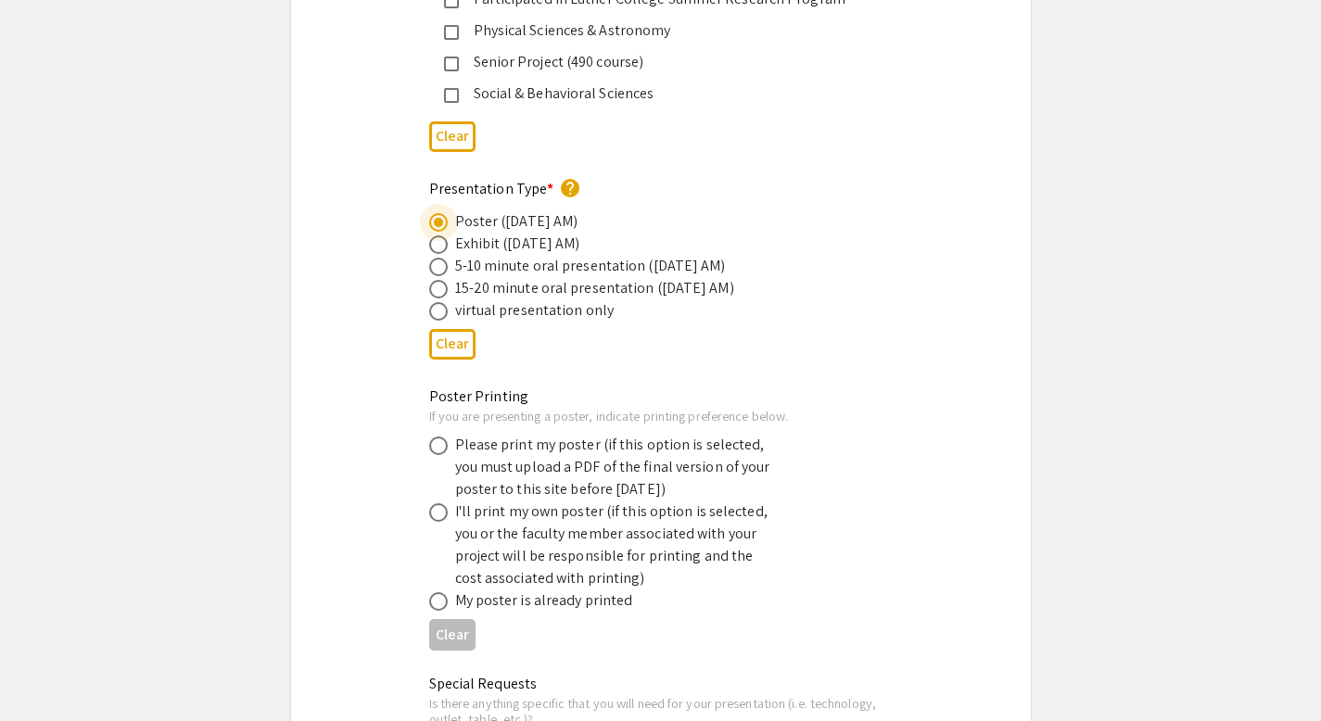
scroll to position [4010, 0]
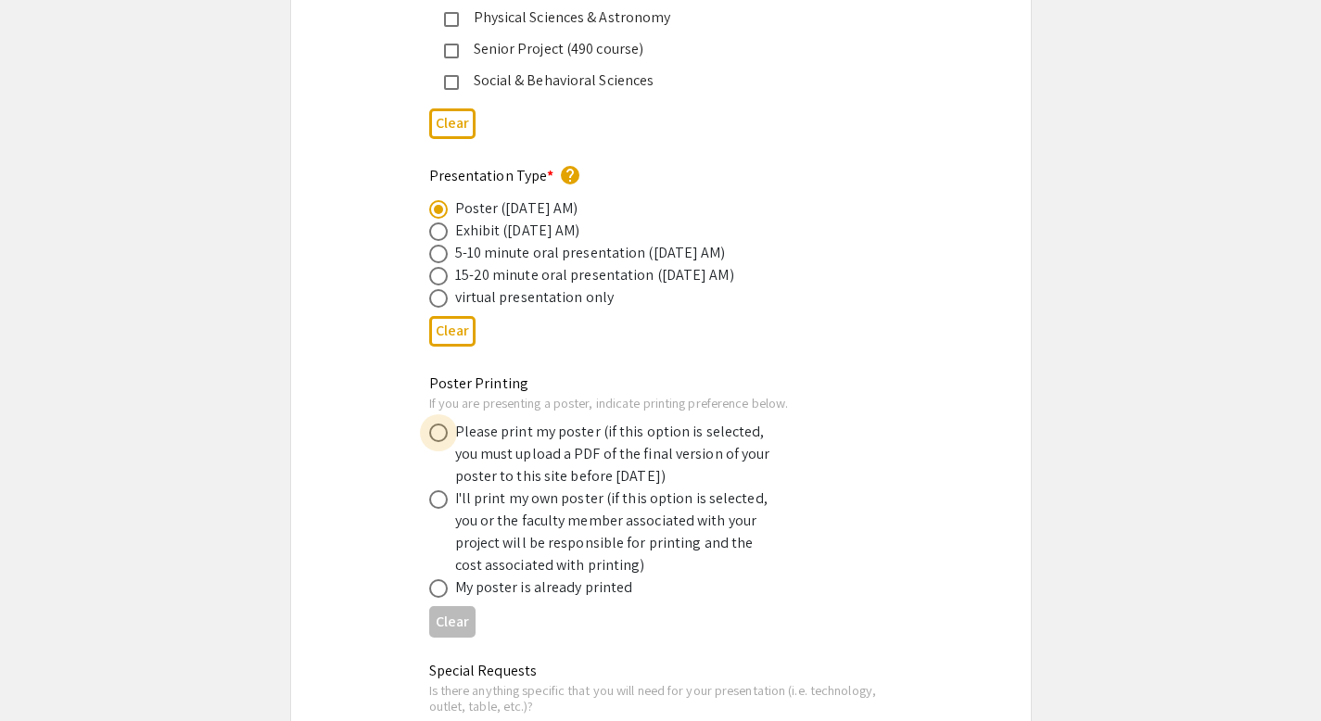
click at [441, 424] on span at bounding box center [438, 433] width 19 height 19
click at [441, 424] on input "radio" at bounding box center [438, 433] width 19 height 19
radio input "true"
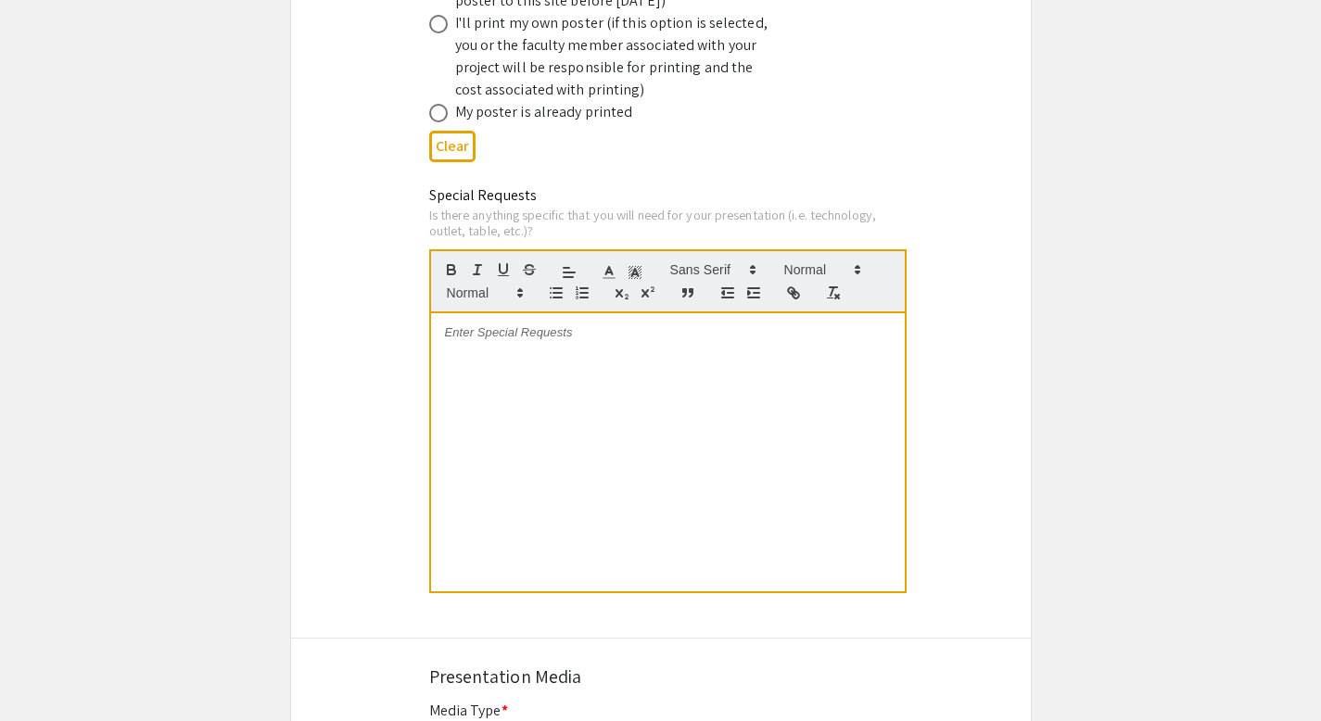
scroll to position [4739, 0]
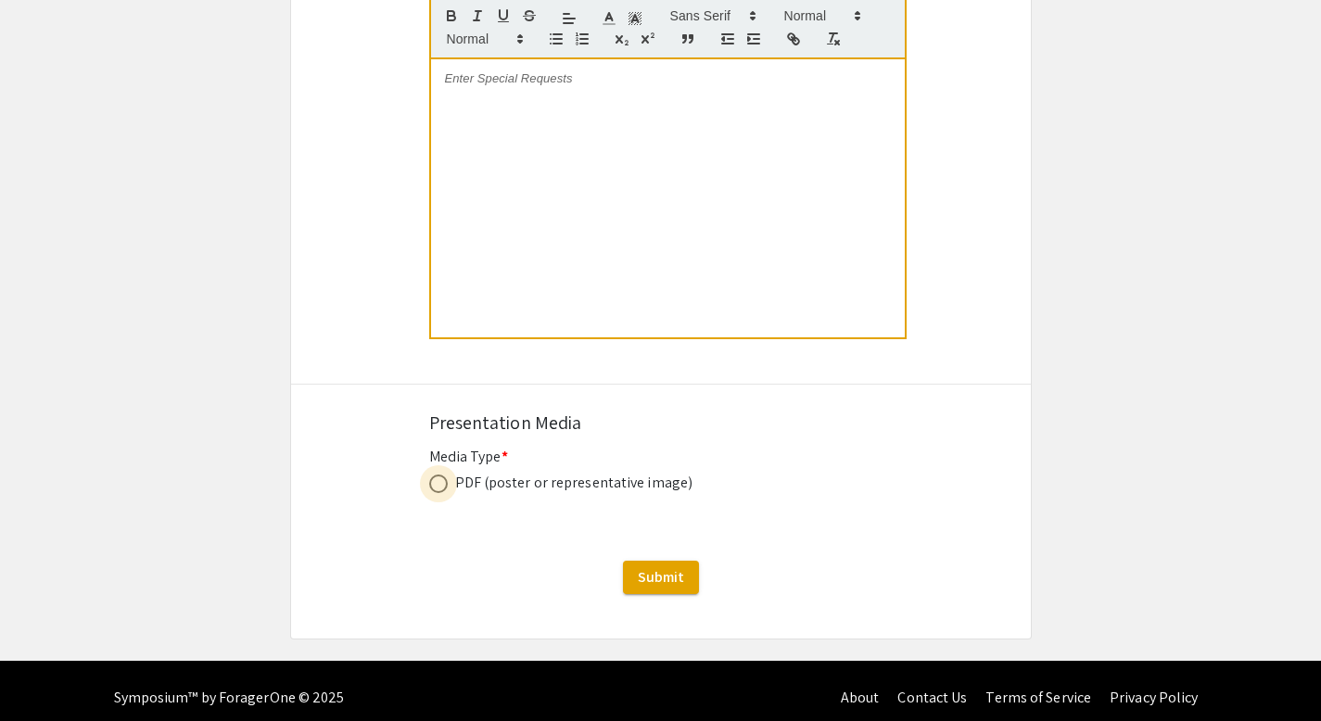
click at [429, 475] on span at bounding box center [438, 484] width 19 height 19
click at [429, 475] on input "radio" at bounding box center [438, 484] width 19 height 19
radio input "true"
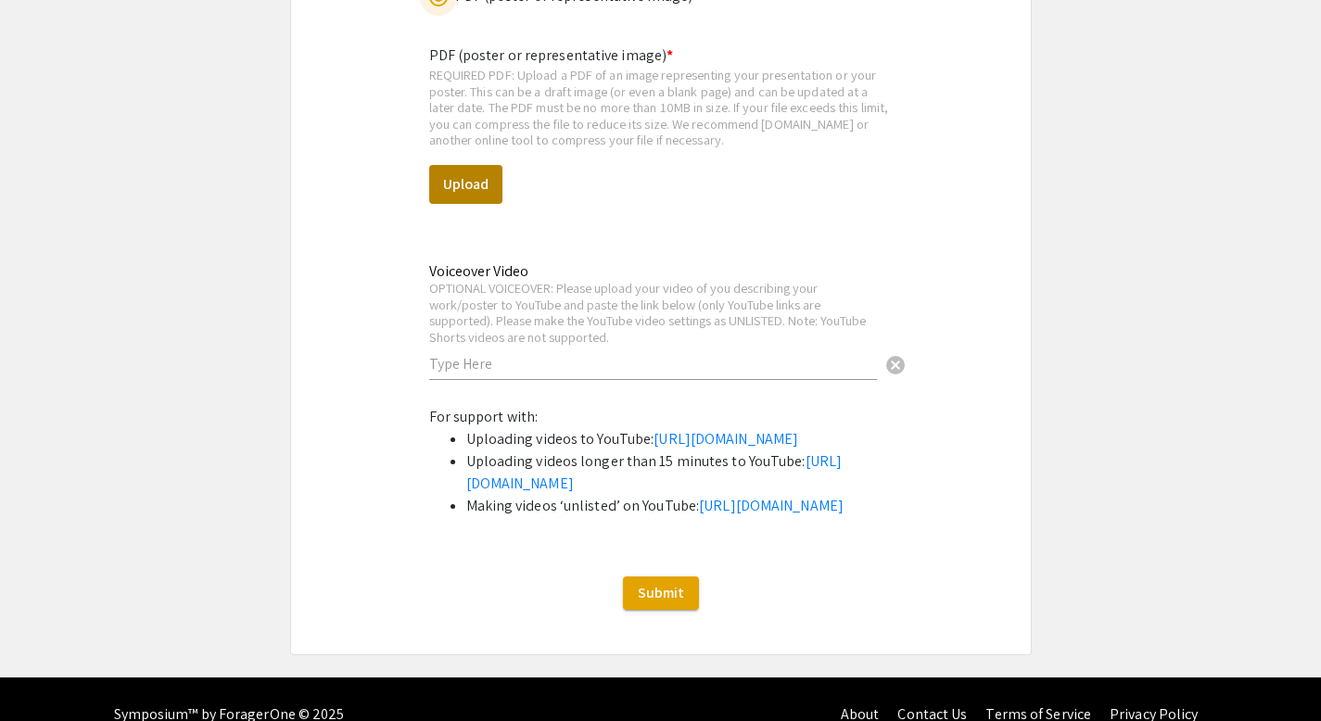
scroll to position [5228, 0]
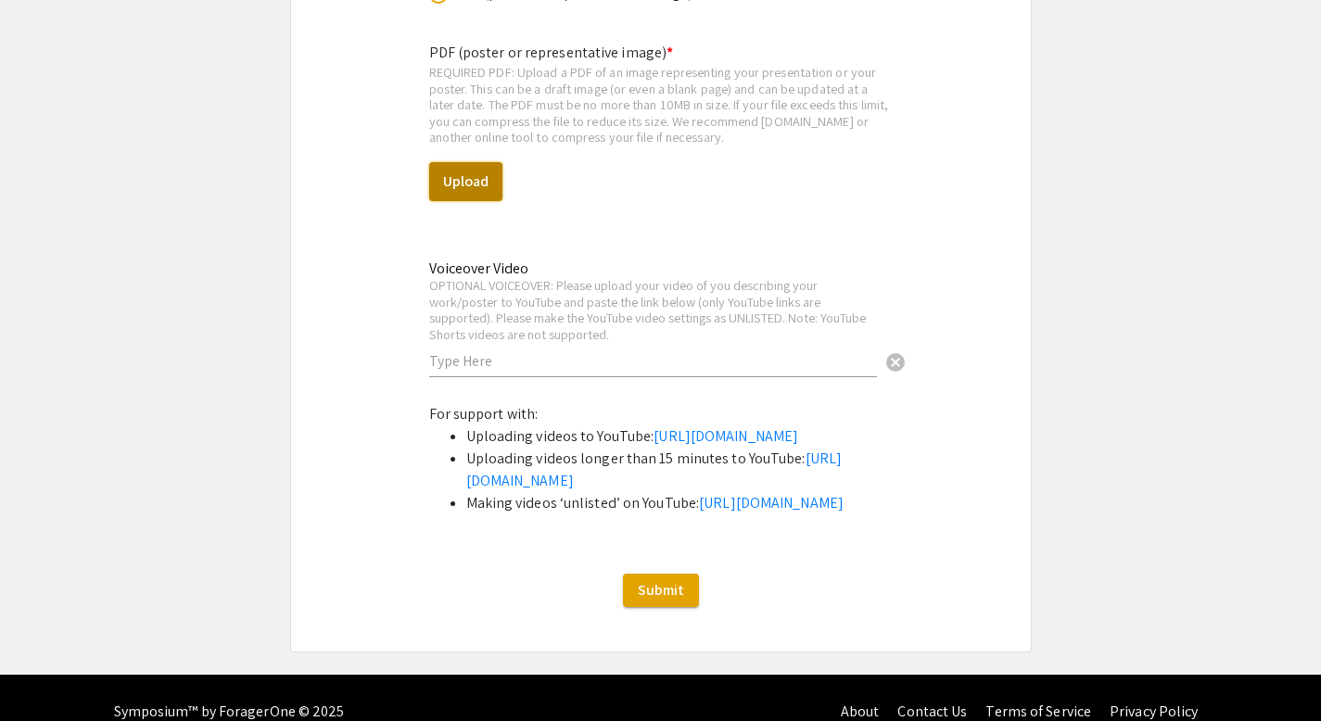
click at [468, 162] on button "Upload" at bounding box center [465, 181] width 73 height 39
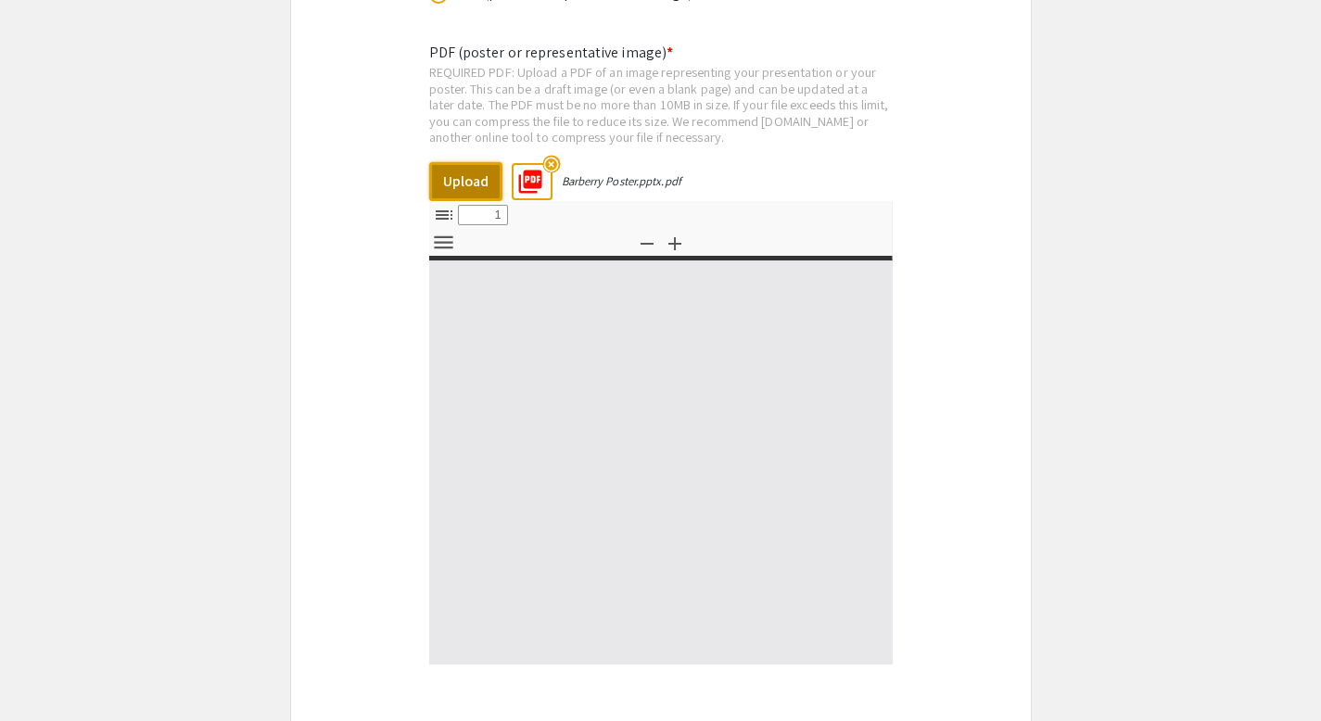
select select "custom"
type input "0"
select select "custom"
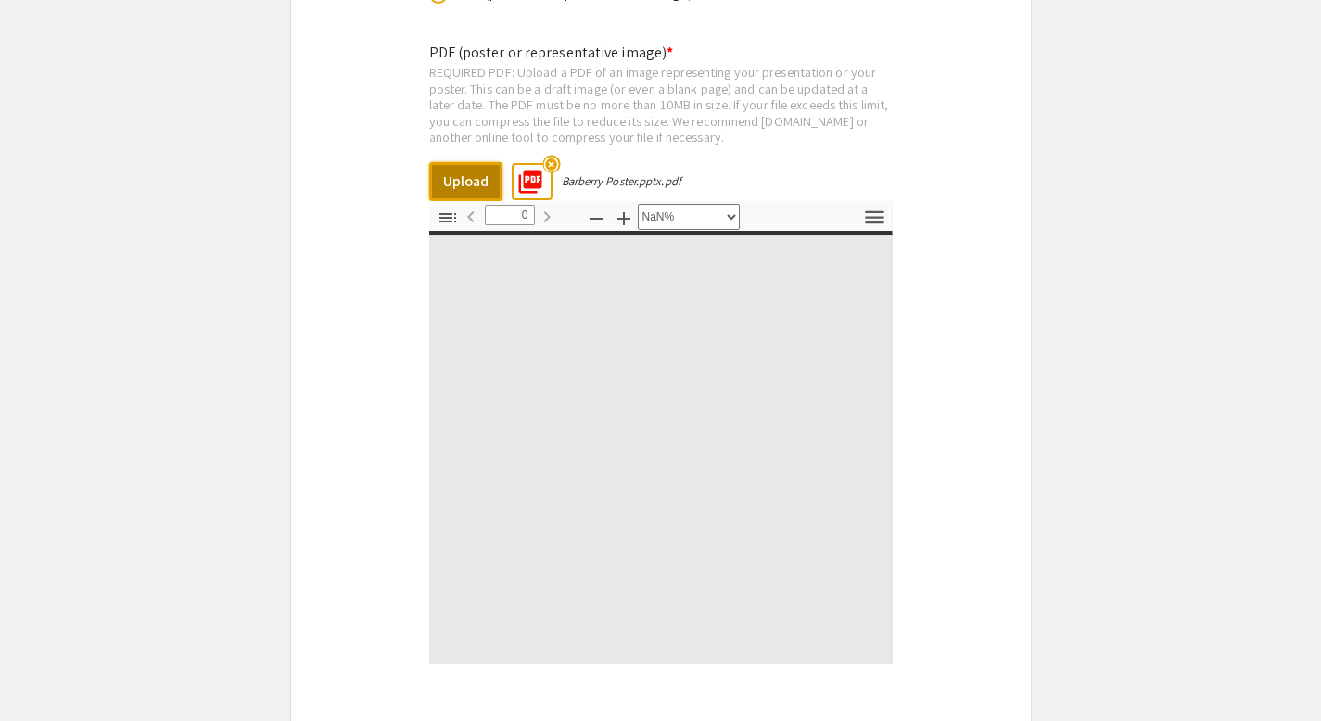
type input "1"
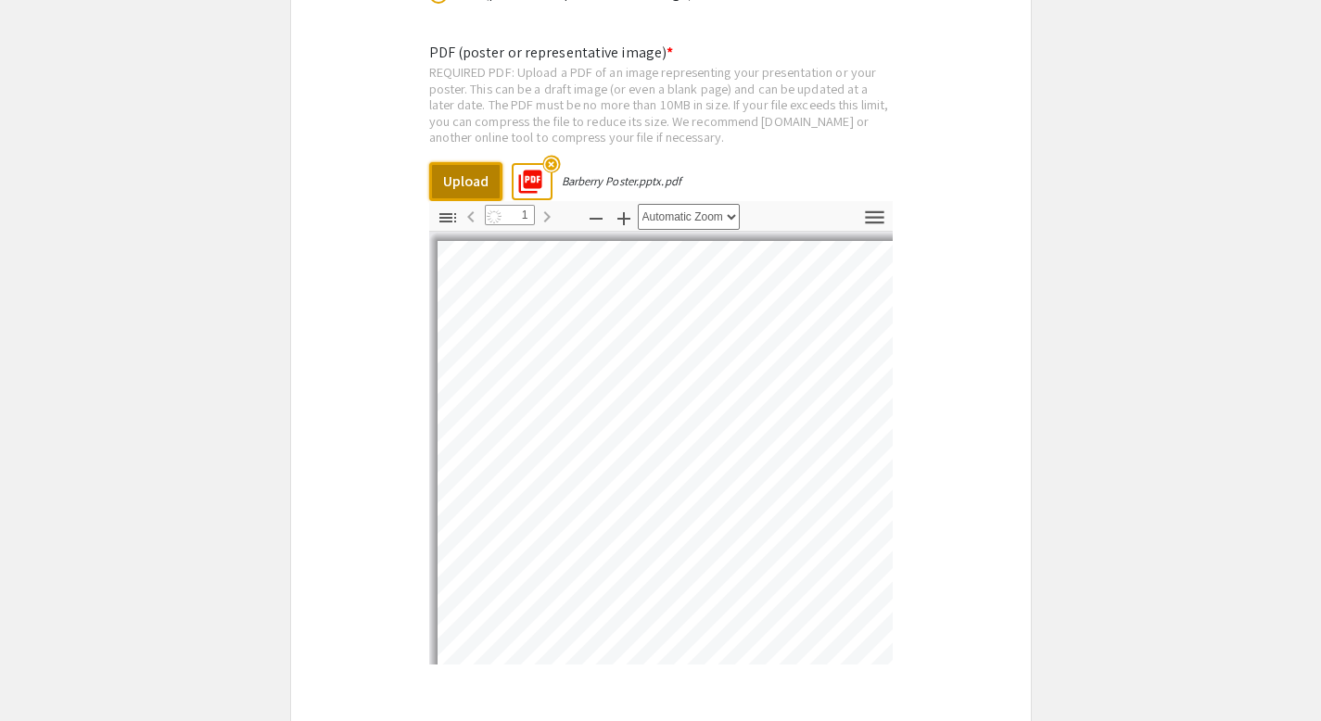
select select "auto"
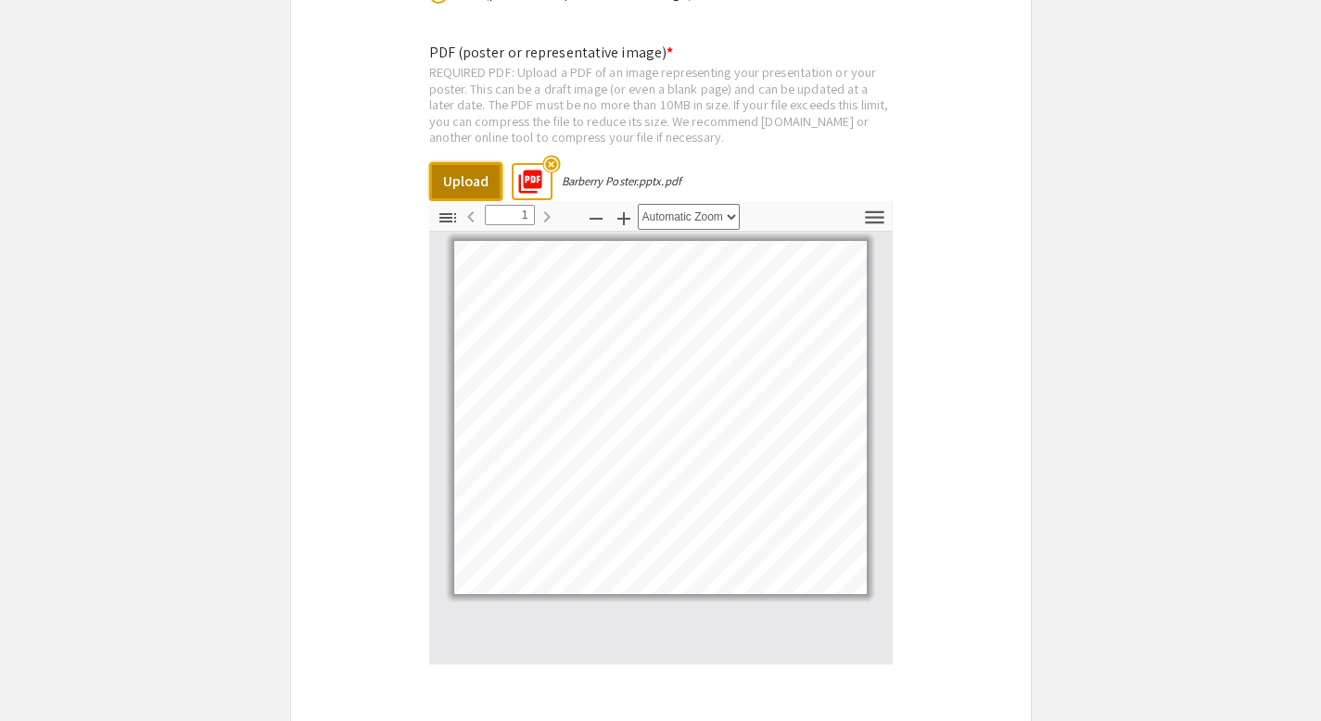
scroll to position [5839, 0]
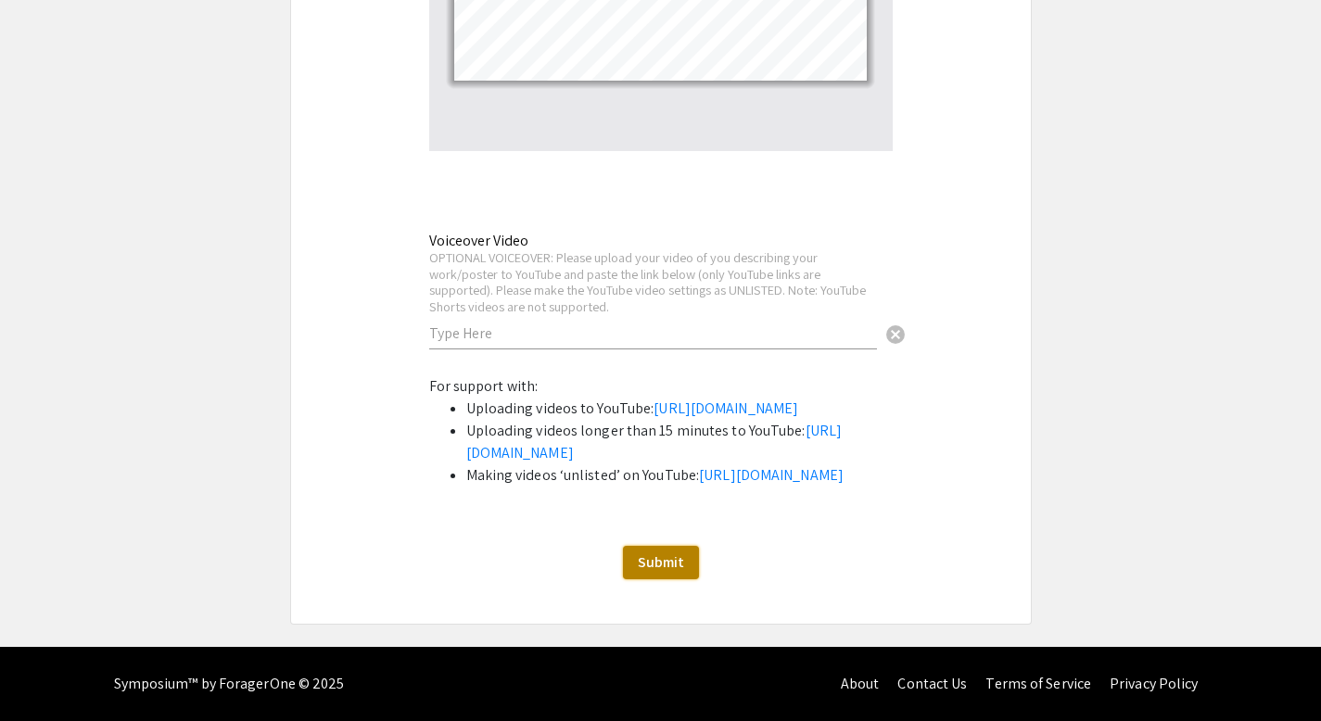
click at [661, 572] on span "Submit" at bounding box center [661, 561] width 46 height 19
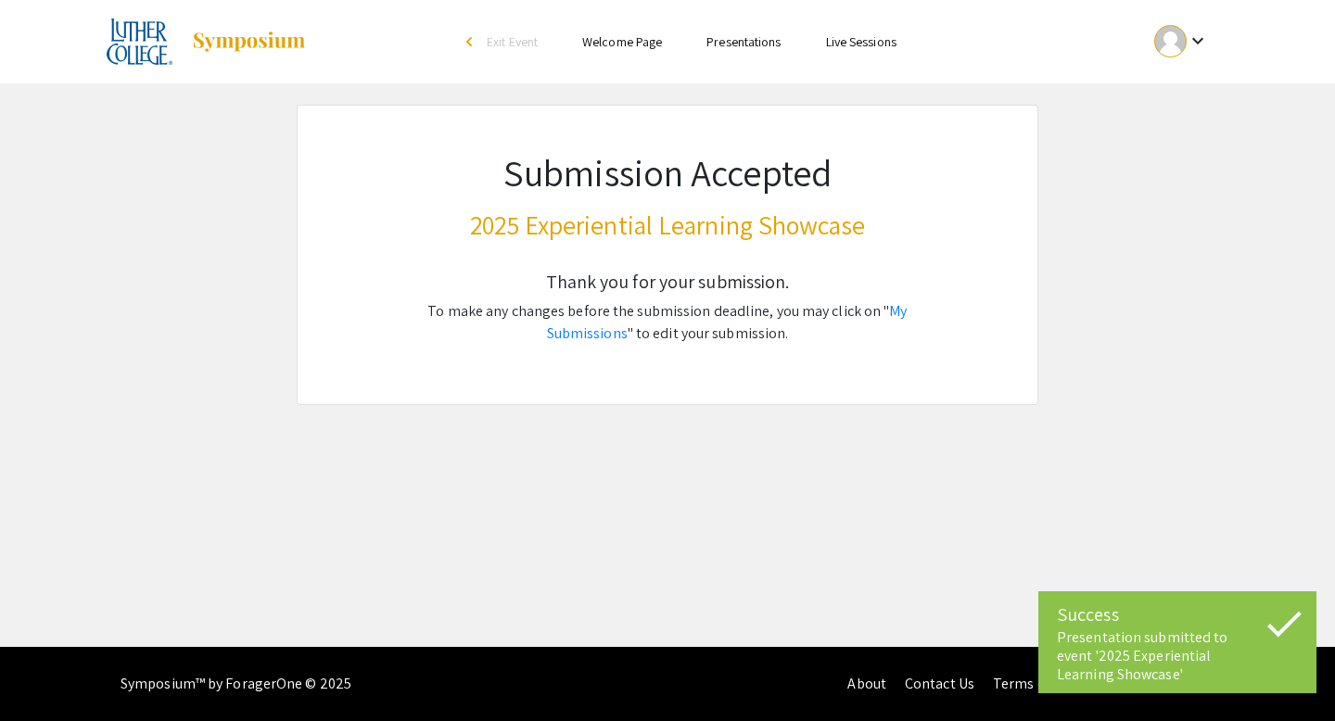
click at [733, 45] on link "Presentations" at bounding box center [743, 41] width 74 height 17
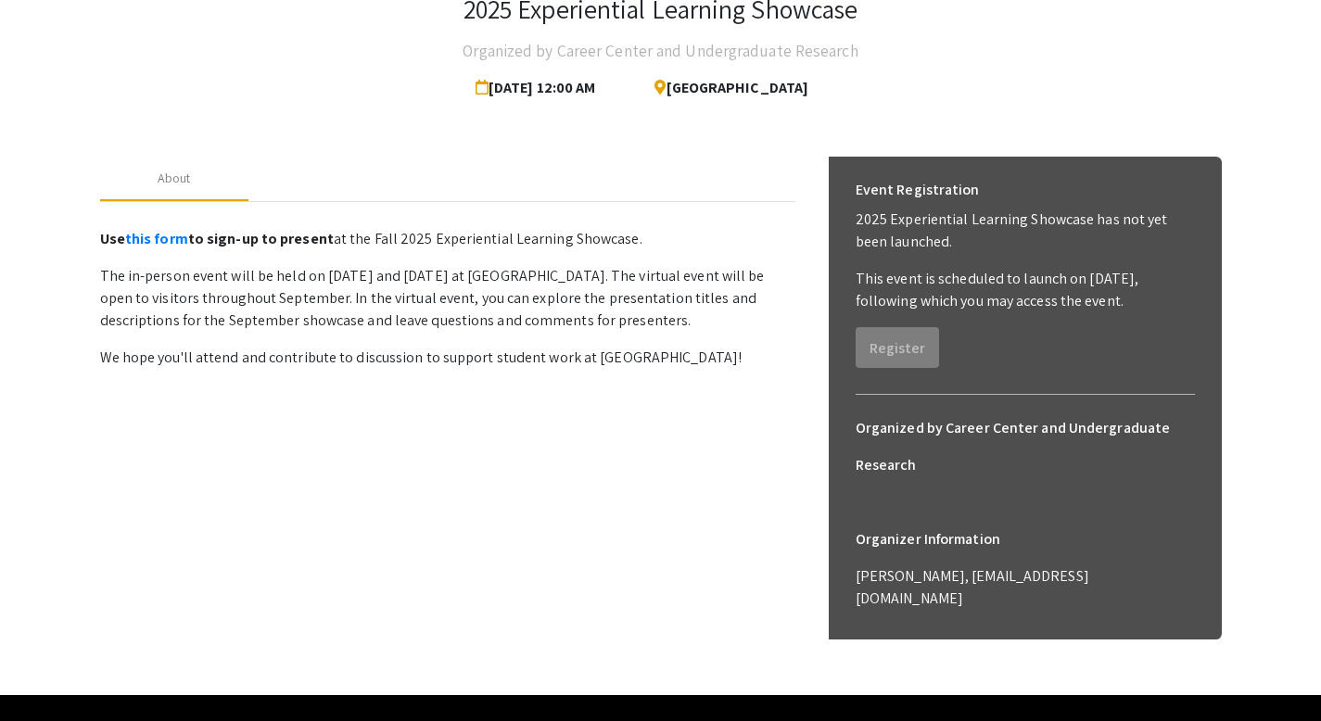
scroll to position [152, 0]
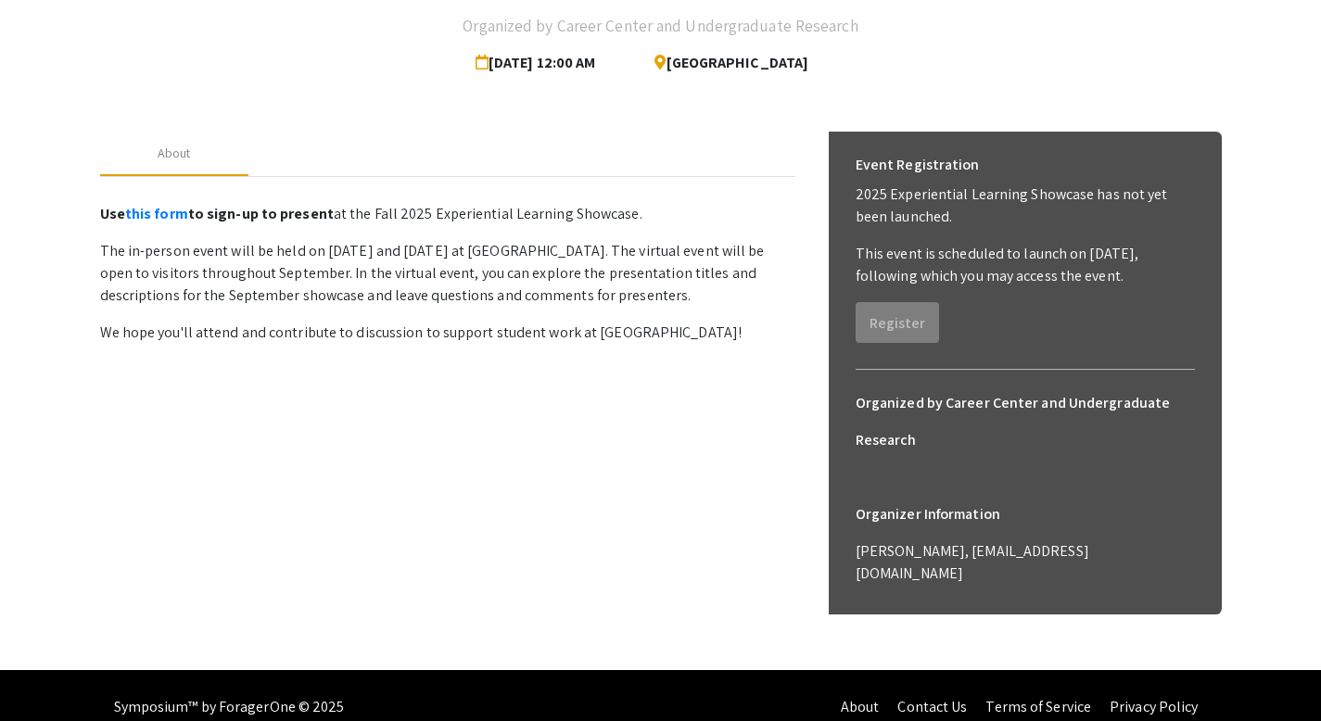
click at [841, 333] on div "Event Registration 2025 Experiential Learning Showcase has not yet been launche…" at bounding box center [1025, 245] width 369 height 226
